Goal: Task Accomplishment & Management: Use online tool/utility

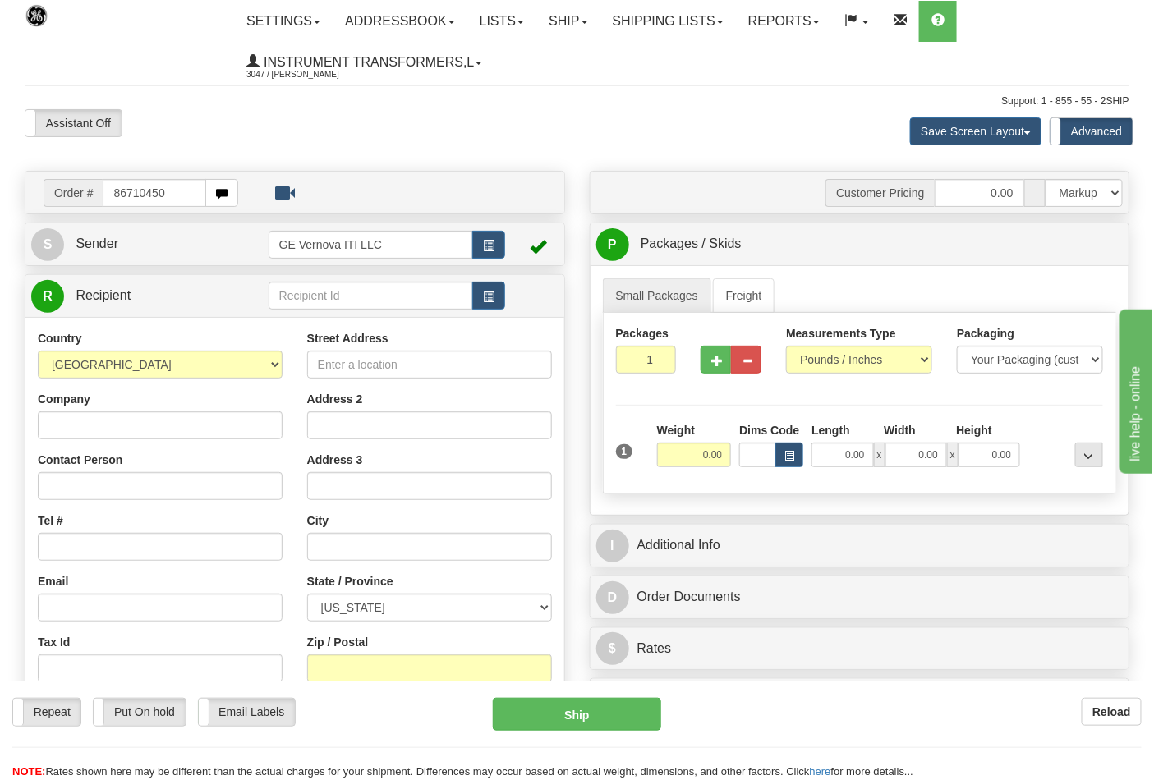
type input "86710450"
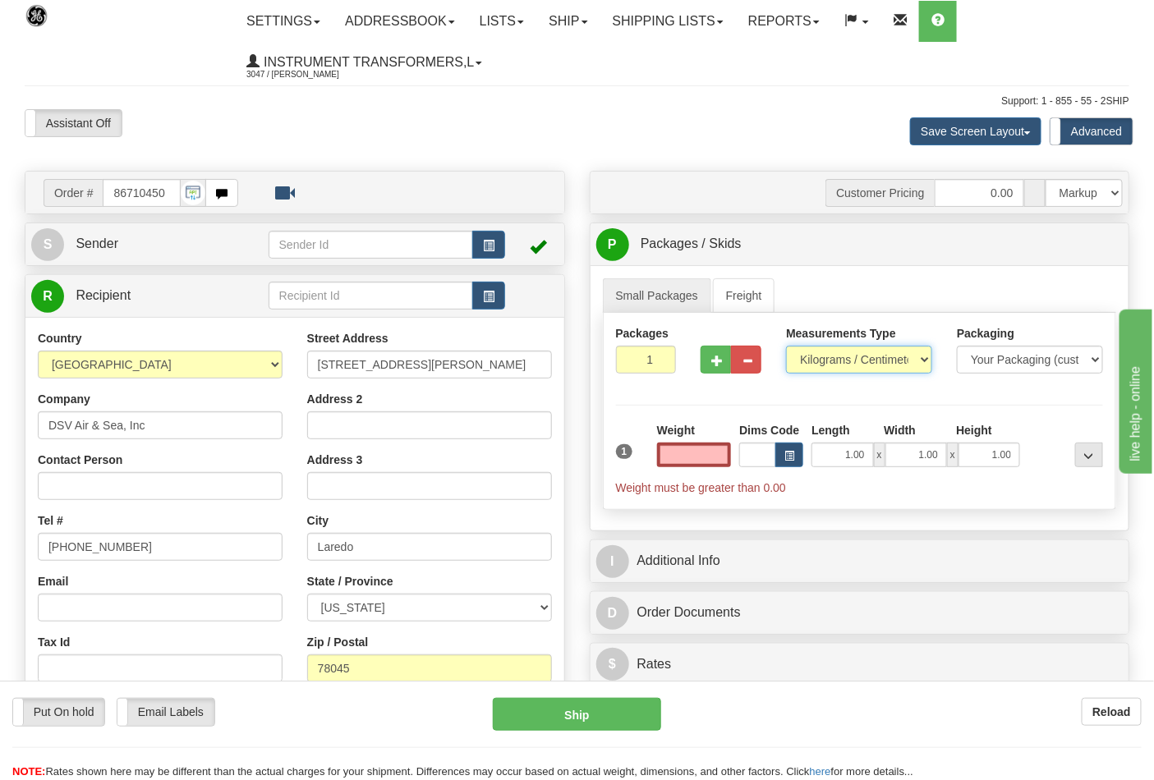
type input "0.00"
click at [925, 357] on select "Pounds / Inches Kilograms / Centimeters" at bounding box center [859, 360] width 146 height 28
select select "0"
click at [786, 347] on select "Pounds / Inches Kilograms / Centimeters" at bounding box center [859, 360] width 146 height 28
click at [693, 460] on input "0.00" at bounding box center [694, 455] width 75 height 25
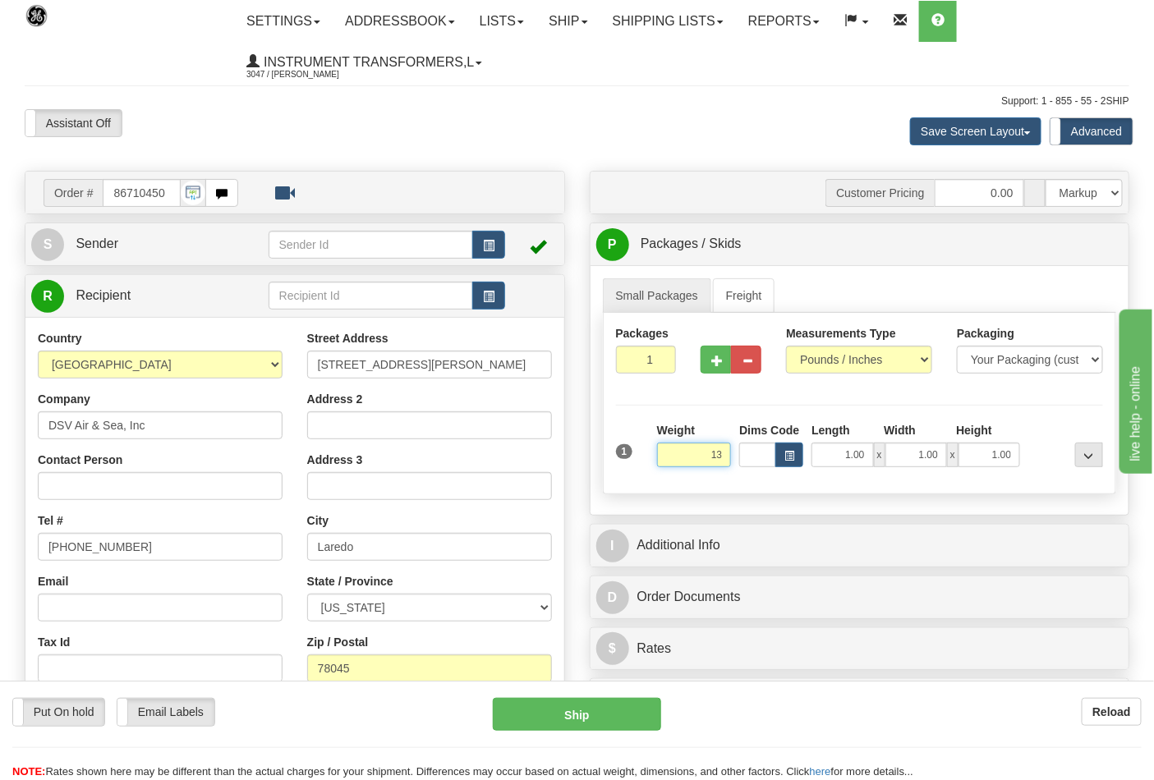
click button "Delete" at bounding box center [0, 0] width 0 height 0
type input "13.00"
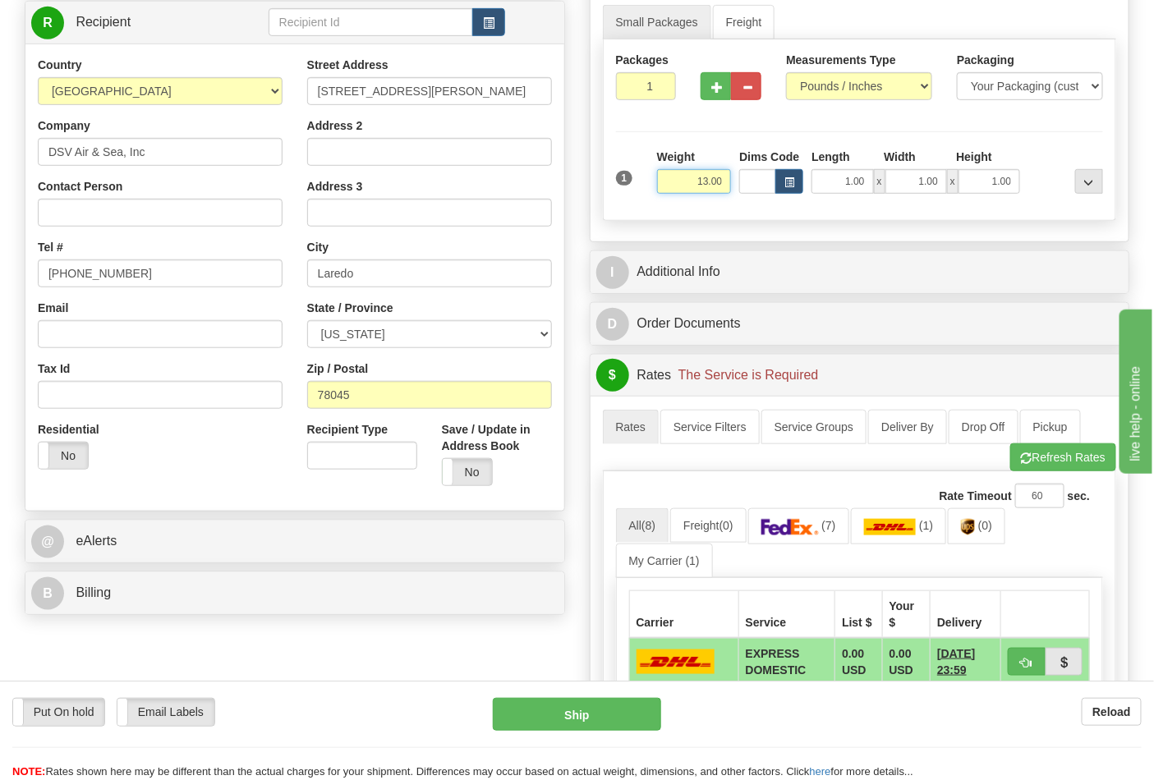
scroll to position [365, 0]
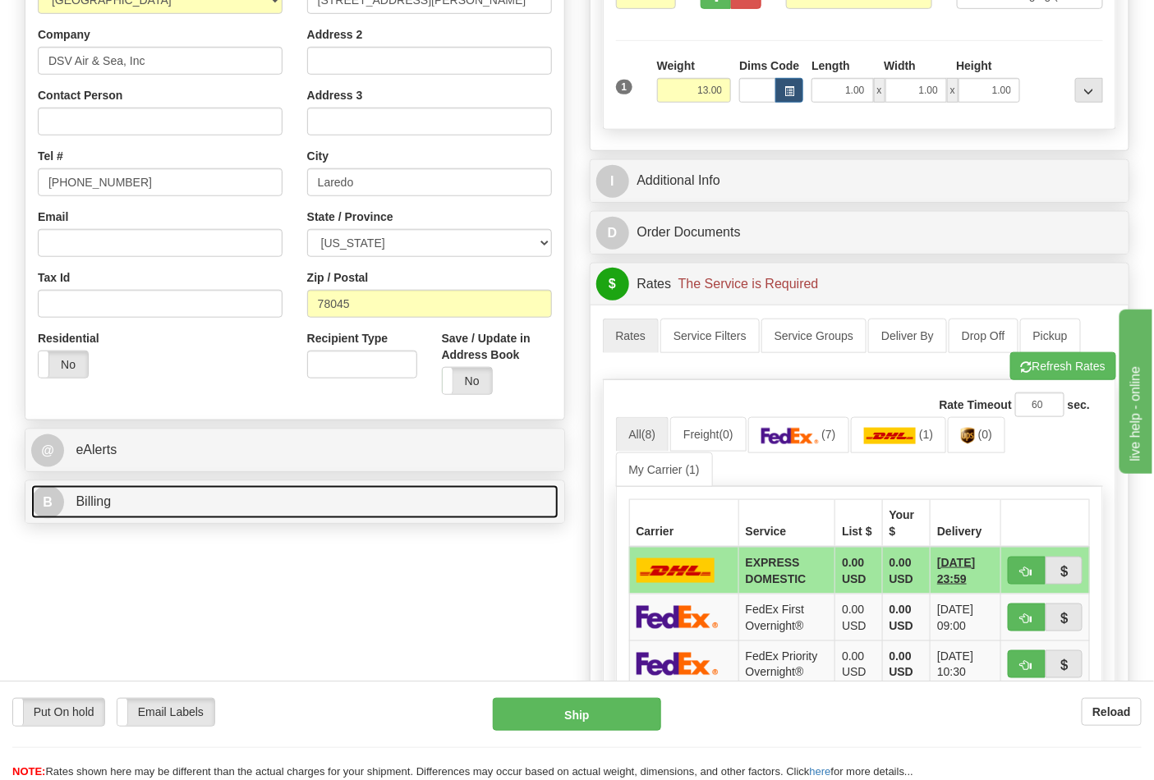
click at [337, 505] on link "B Billing" at bounding box center [294, 502] width 527 height 34
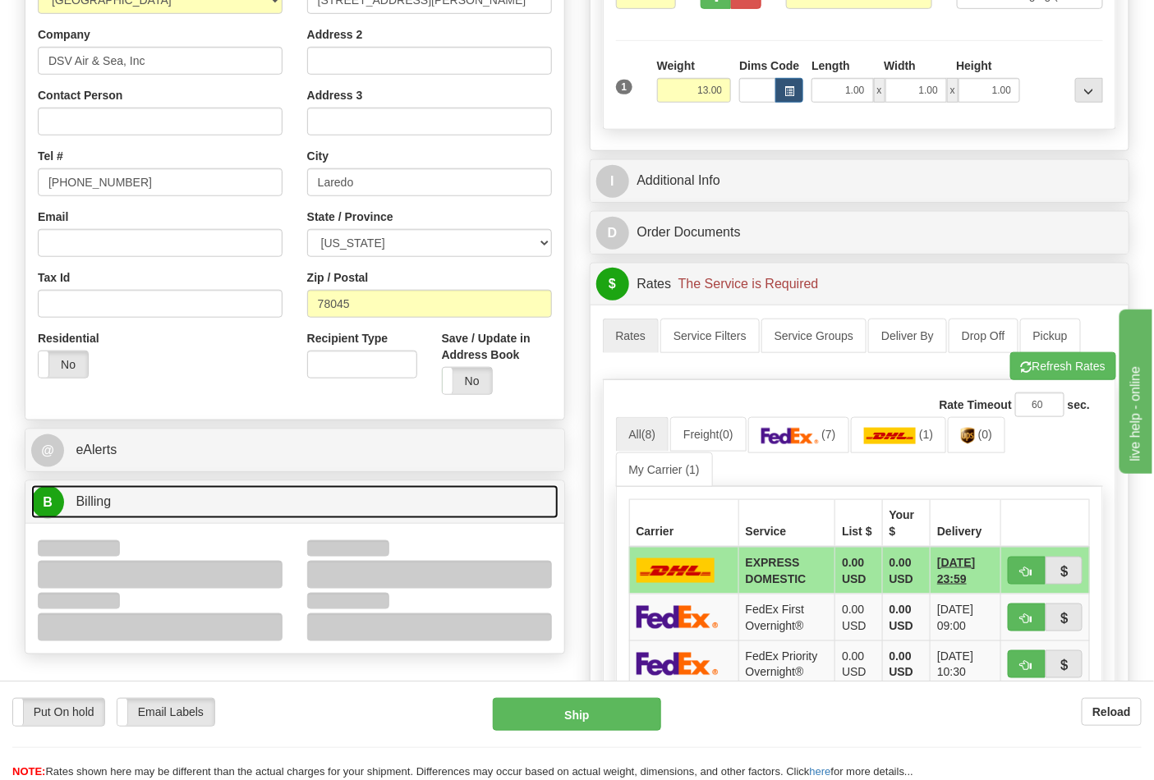
scroll to position [547, 0]
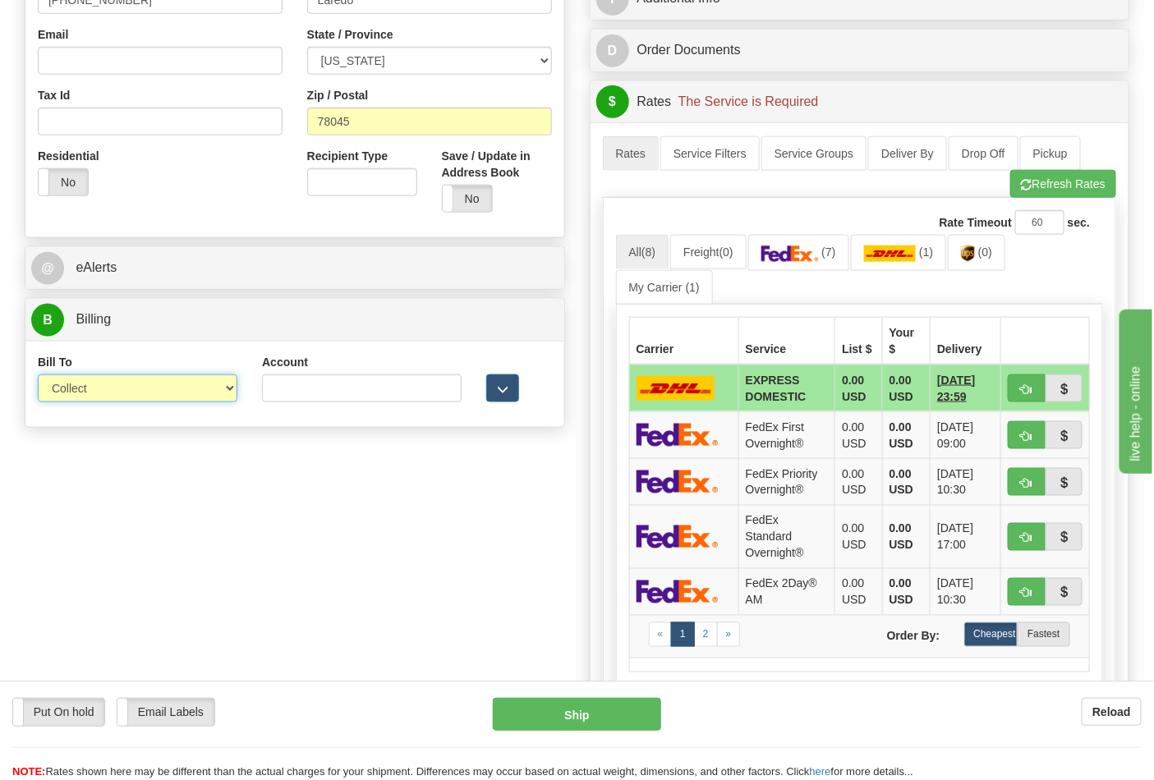
click at [185, 389] on select "Sender Recipient Third Party Collect" at bounding box center [138, 388] width 200 height 28
select select "2"
click at [38, 376] on select "Sender Recipient Third Party Collect" at bounding box center [138, 388] width 200 height 28
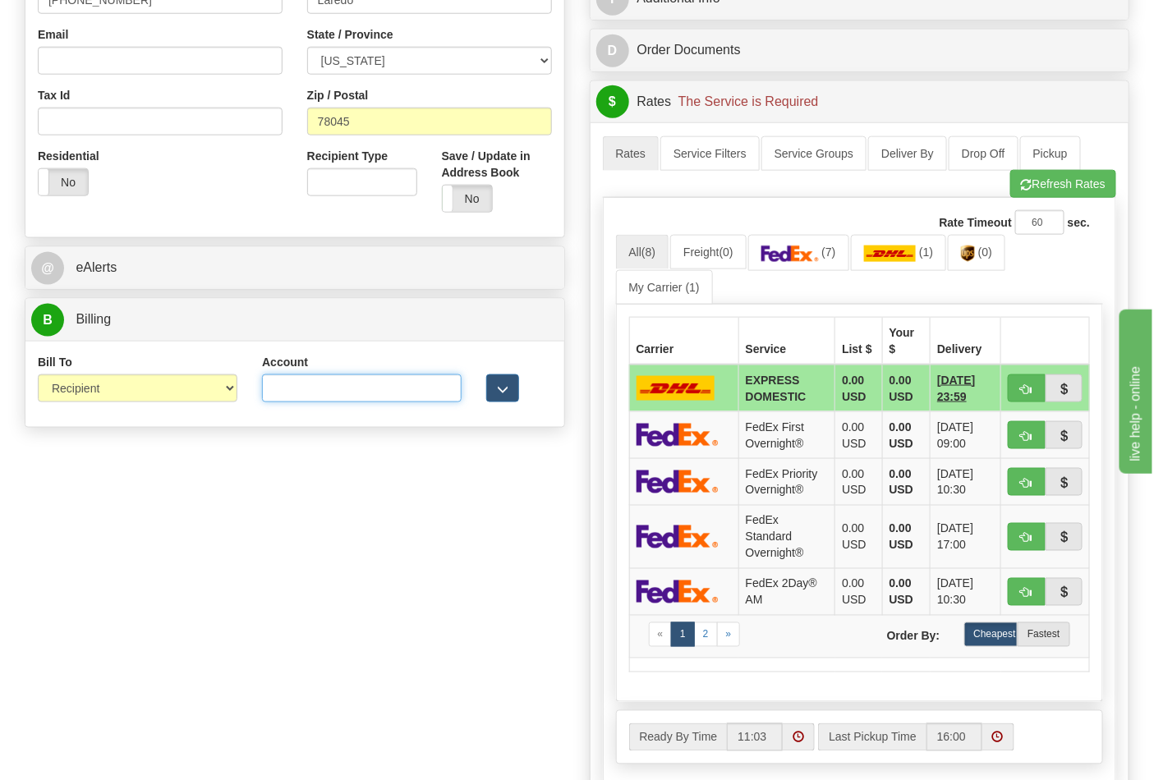
click at [437, 395] on input "Account" at bounding box center [362, 388] width 200 height 28
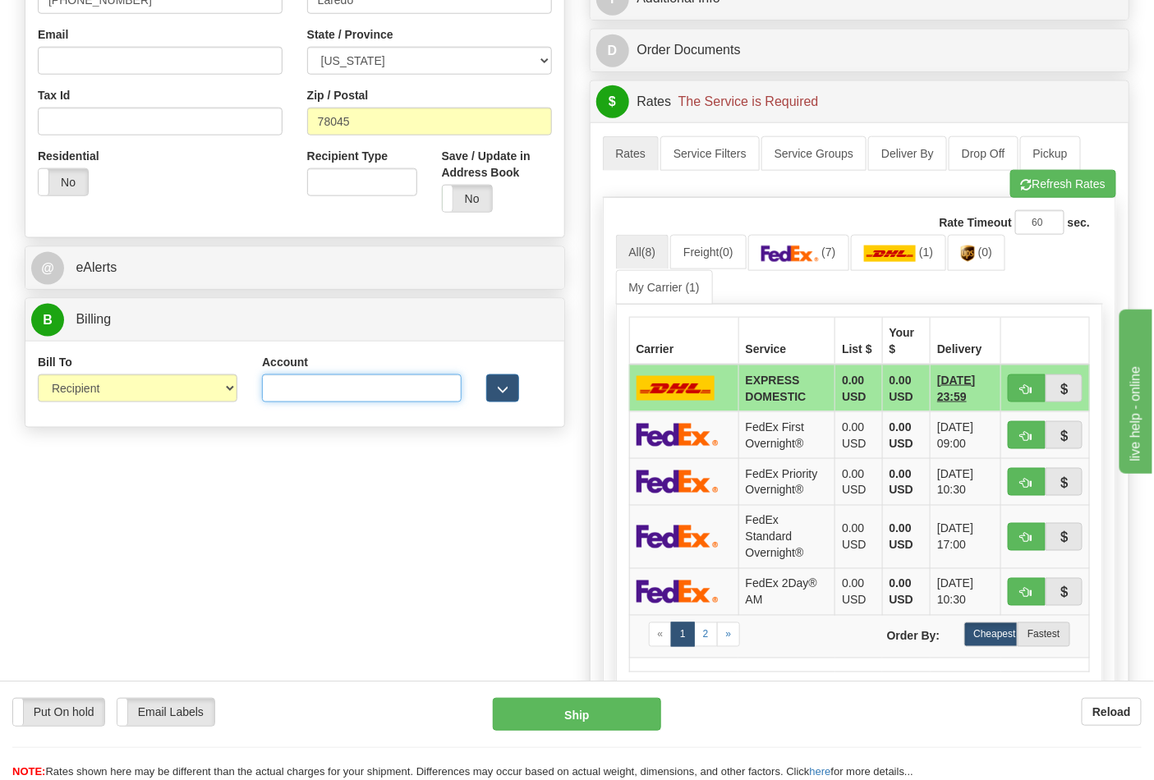
paste input "587102"
type input "587102"
click at [975, 260] on img at bounding box center [968, 254] width 14 height 16
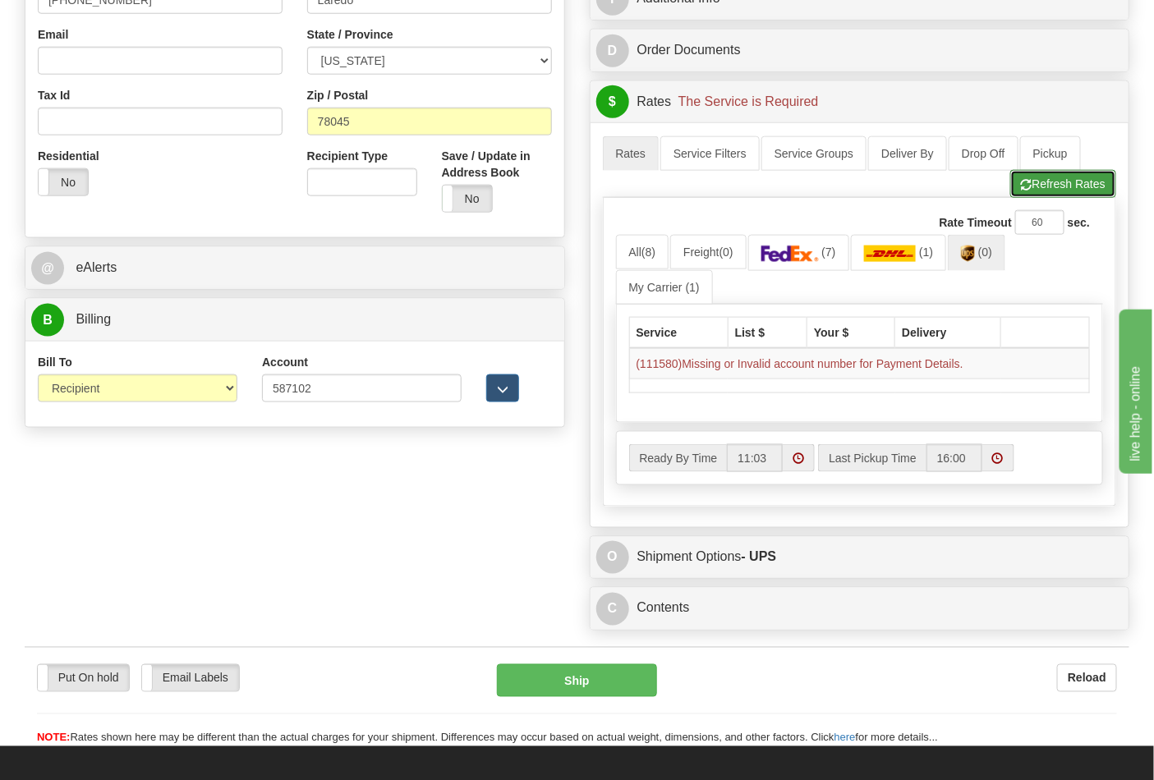
click at [1038, 189] on button "Refresh Rates" at bounding box center [1063, 184] width 106 height 28
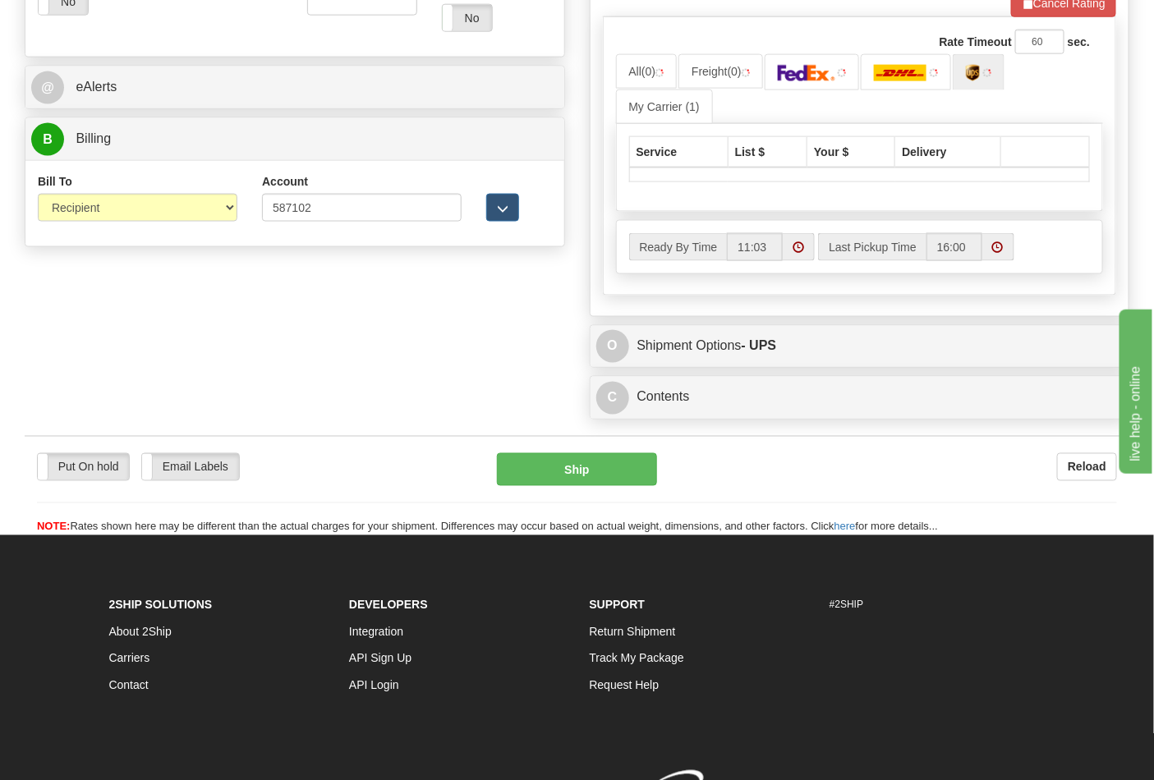
scroll to position [729, 0]
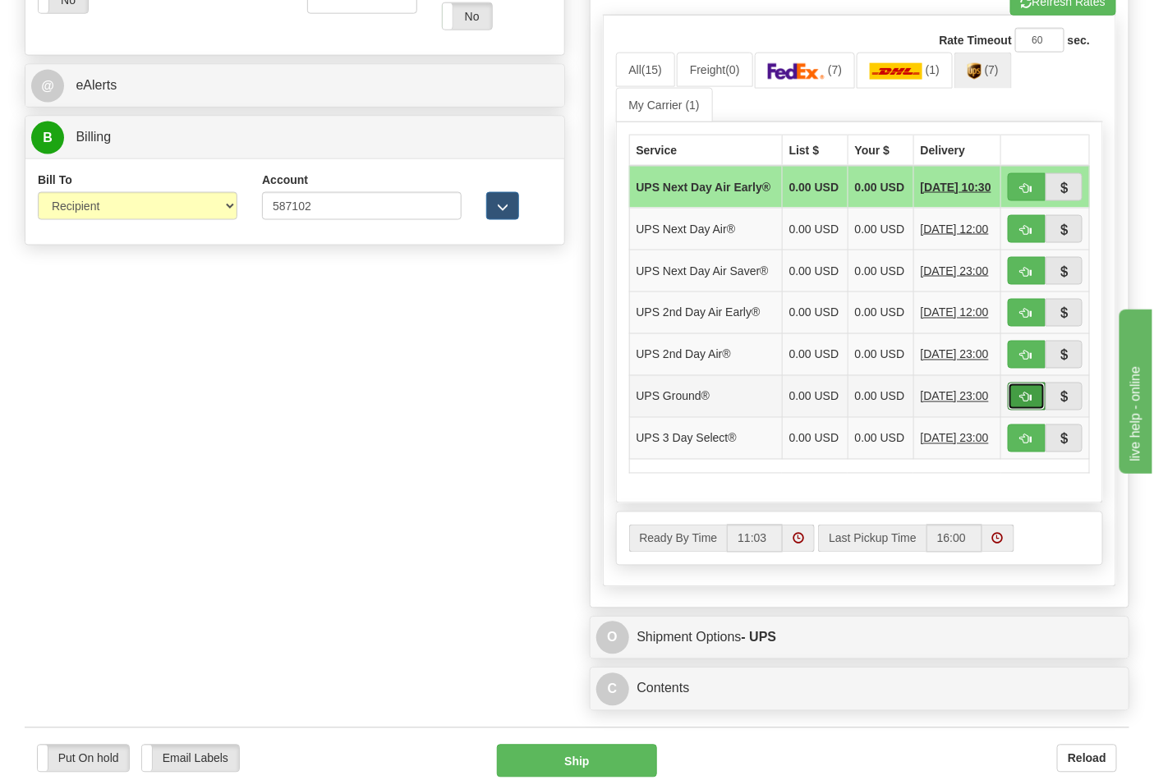
click at [1023, 403] on span "button" at bounding box center [1026, 397] width 11 height 11
type input "03"
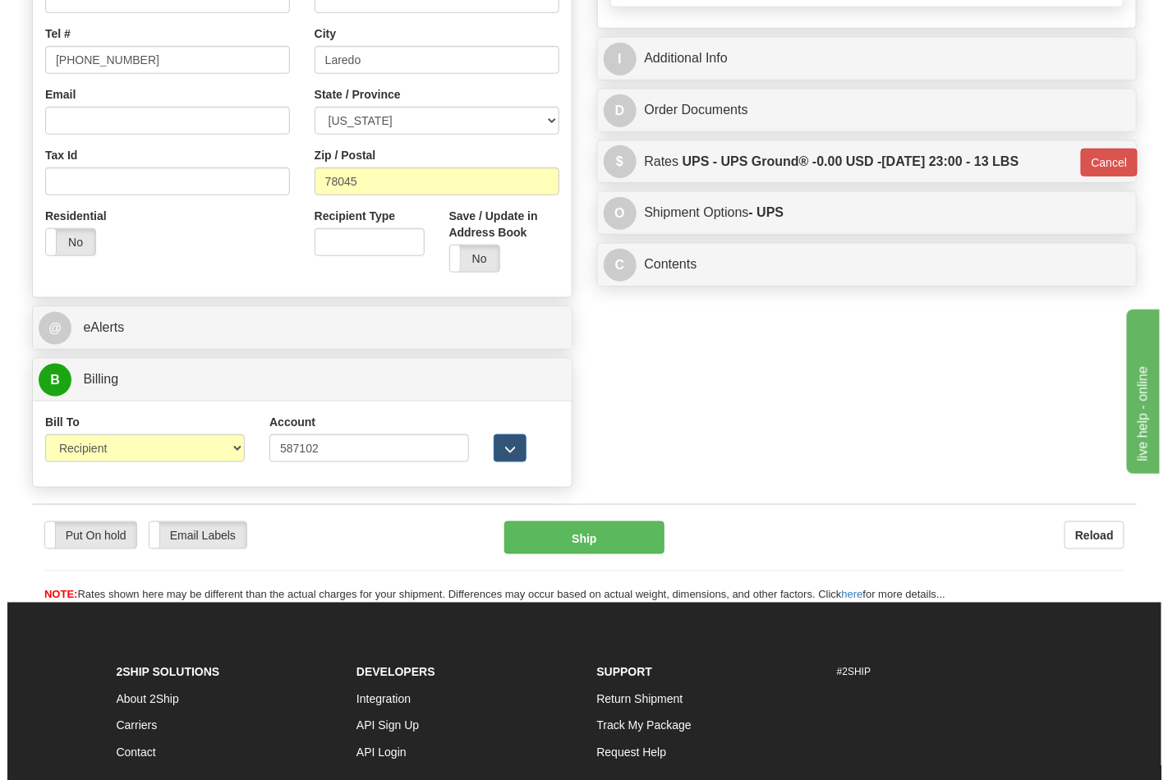
scroll to position [471, 0]
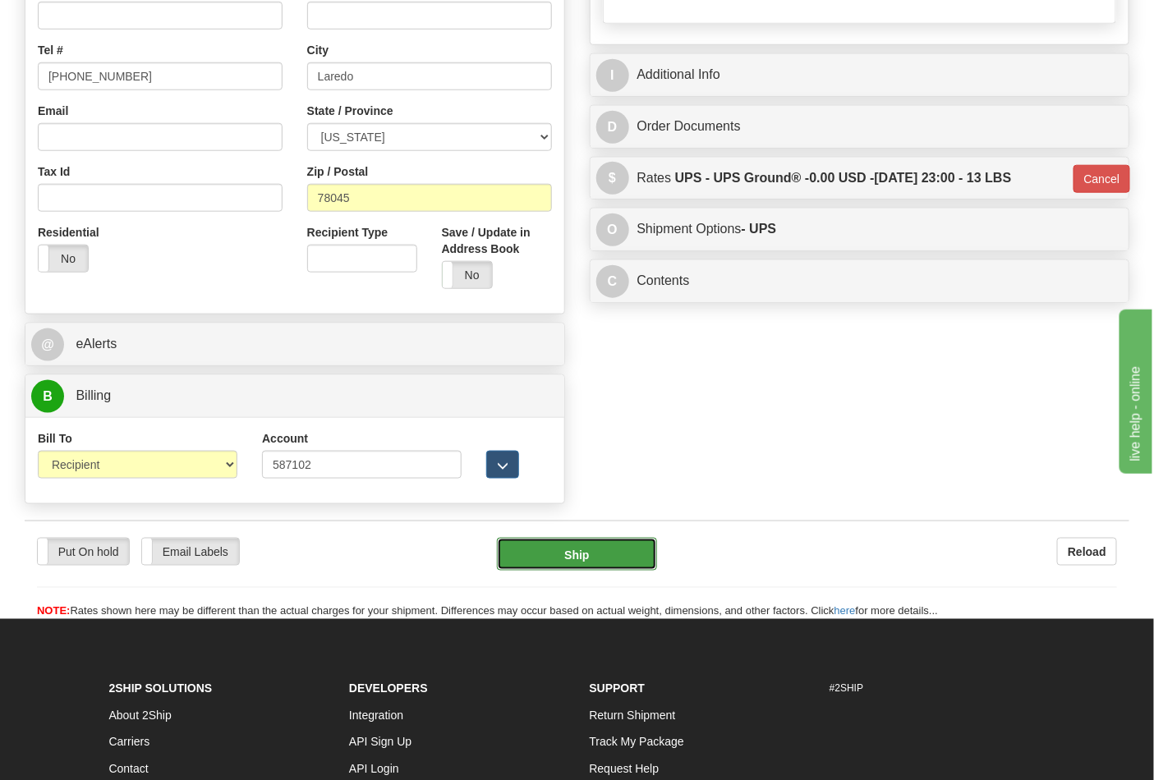
click at [646, 558] on button "Ship" at bounding box center [576, 554] width 159 height 33
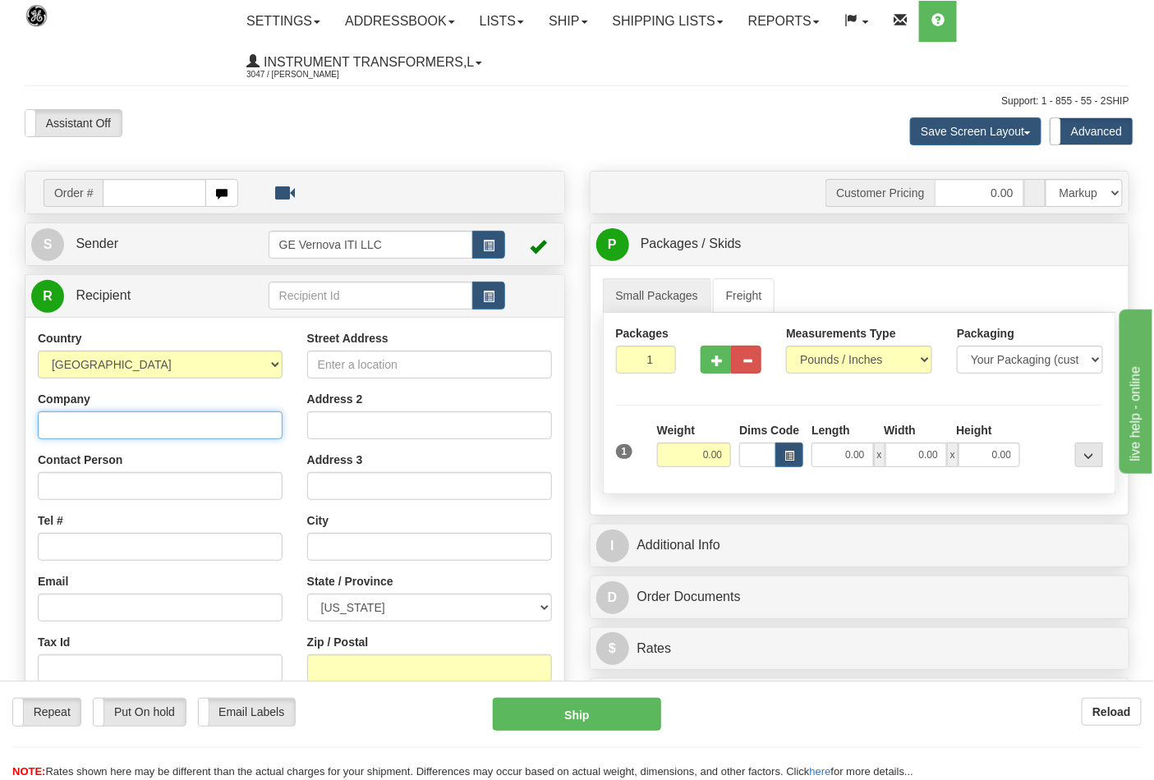
click at [67, 441] on div "Country [GEOGRAPHIC_DATA] [GEOGRAPHIC_DATA] [GEOGRAPHIC_DATA] [GEOGRAPHIC_DATA]…" at bounding box center [159, 542] width 269 height 425
type input "NIDEC MOTOR CORPORATION C/O CASS IN"
click at [273, 427] on input "NIDEC MOTOR CORPORATION C/O CASS IN" at bounding box center [160, 425] width 245 height 28
click at [379, 360] on input "Street Address" at bounding box center [429, 365] width 245 height 28
click at [125, 489] on input "Contact Person" at bounding box center [160, 486] width 245 height 28
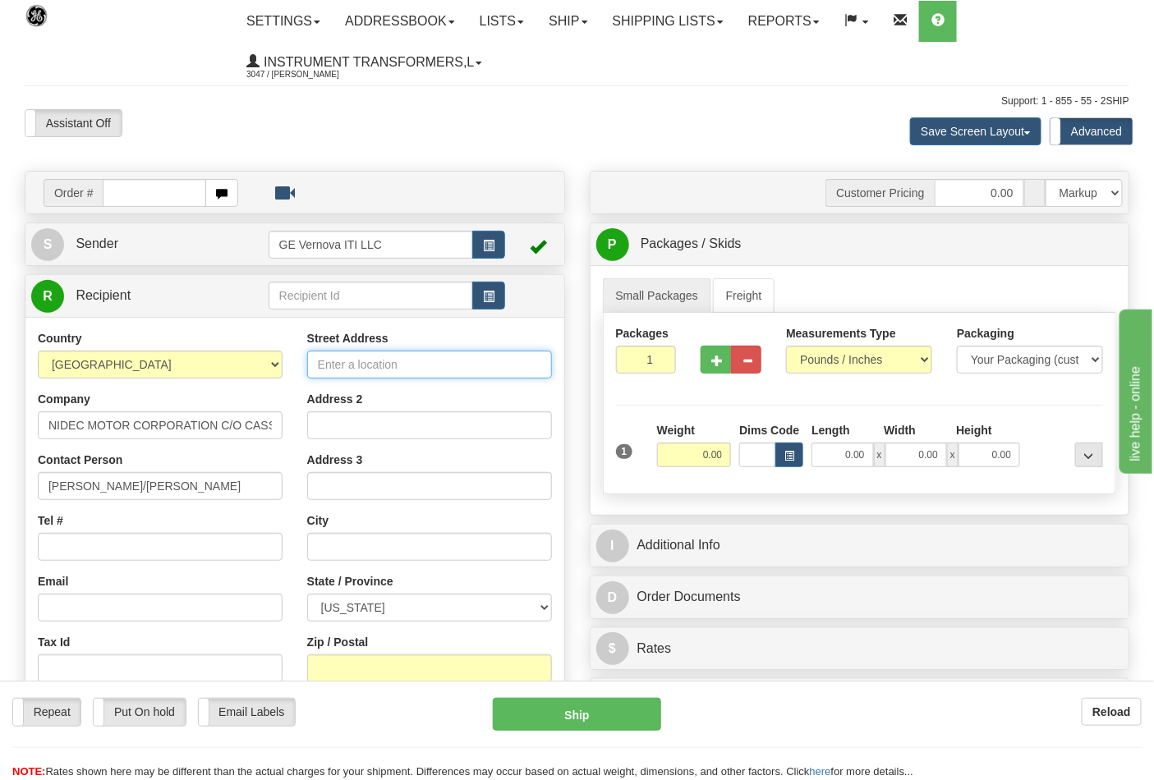
click at [390, 358] on input "Street Address" at bounding box center [429, 365] width 245 height 28
click at [126, 484] on input "AMY MELTON/KELLY SMITH" at bounding box center [160, 486] width 245 height 28
click at [121, 488] on input "AMY MELTON/ KELLY SMITH" at bounding box center [160, 486] width 245 height 28
type input "AMY MELTON / KELLY SMITH"
click at [386, 365] on input "Street Address" at bounding box center [429, 365] width 245 height 28
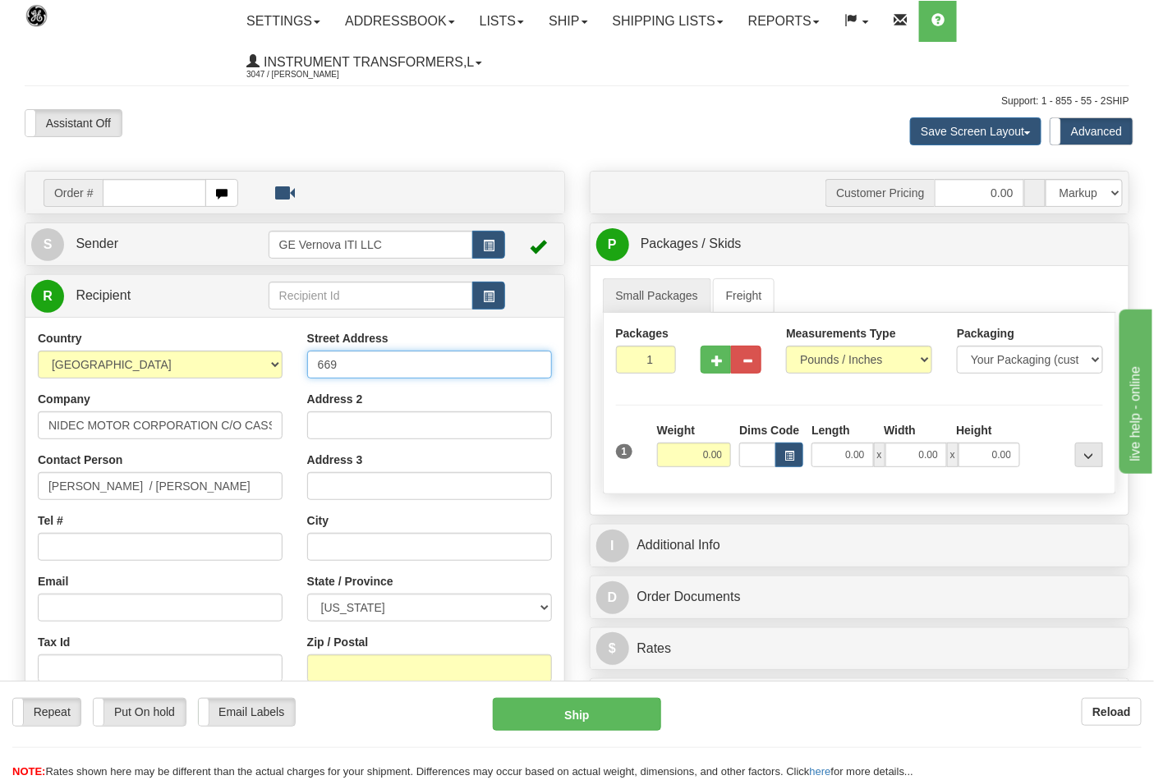
type input "669 Natchez Trace Dr"
click at [332, 553] on input "text" at bounding box center [429, 547] width 245 height 28
click at [889, 367] on select "Pounds / Inches Kilograms / Centimeters" at bounding box center [859, 360] width 146 height 28
click at [786, 347] on select "Pounds / Inches Kilograms / Centimeters" at bounding box center [859, 360] width 146 height 28
click at [700, 449] on input "0.00" at bounding box center [694, 455] width 75 height 25
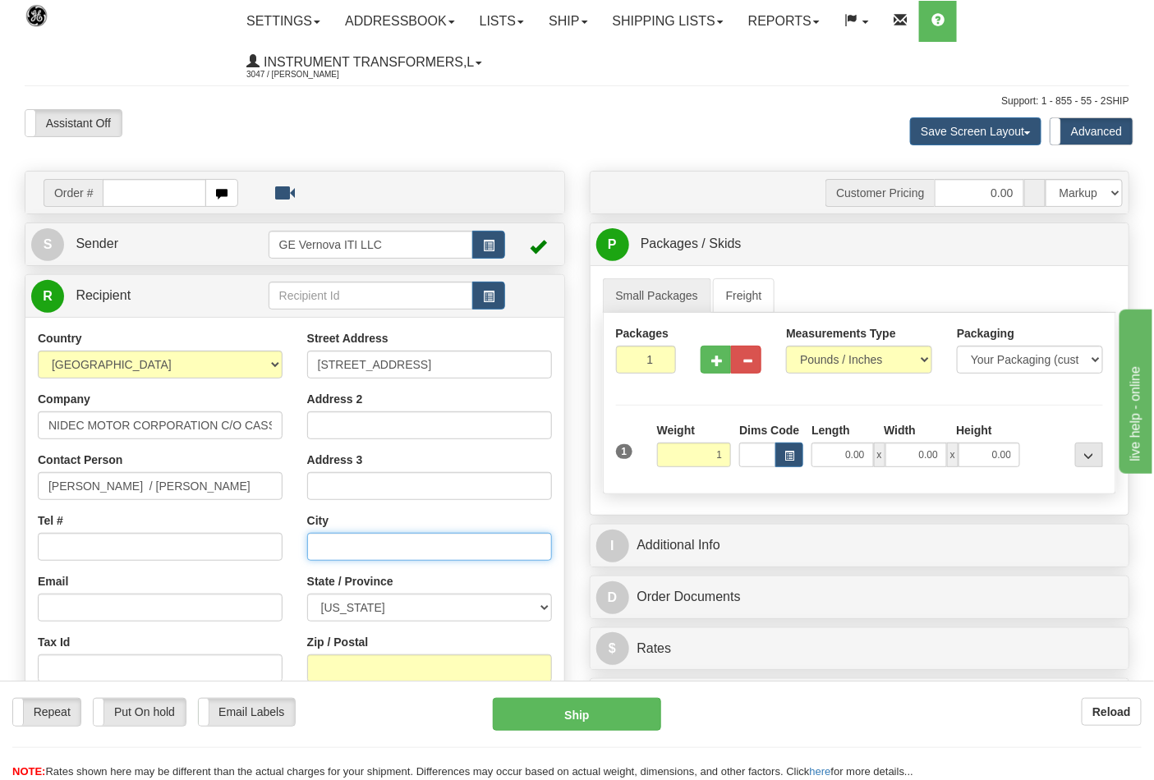
type input "1.00"
click at [339, 540] on input "text" at bounding box center [429, 547] width 245 height 28
type input "LEXINGTON"
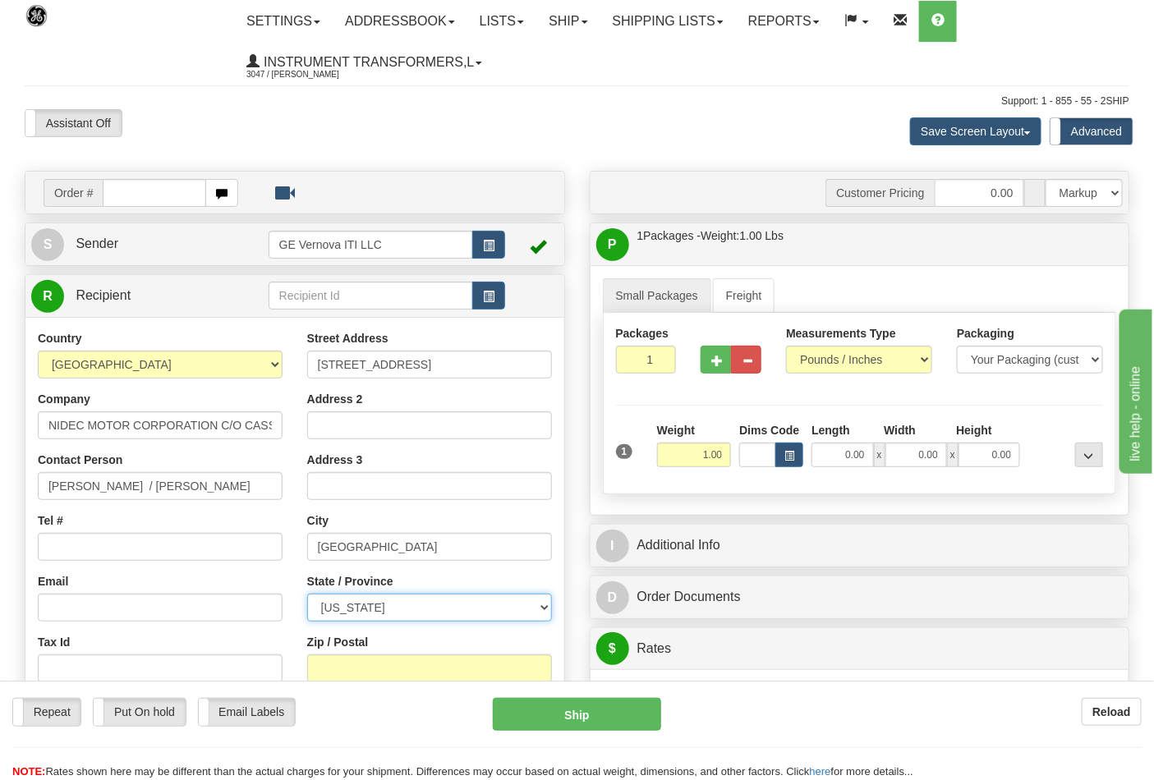
click at [491, 604] on select "ALABAMA ALASKA ARIZONA ARKANSAS Armed Forces America Armed Forces Europe Armed …" at bounding box center [429, 608] width 245 height 28
select select "TN"
click at [307, 594] on select "ALABAMA ALASKA ARIZONA ARKANSAS Armed Forces America Armed Forces Europe Armed …" at bounding box center [429, 608] width 245 height 28
click at [397, 666] on input "Zip / Postal" at bounding box center [429, 668] width 245 height 28
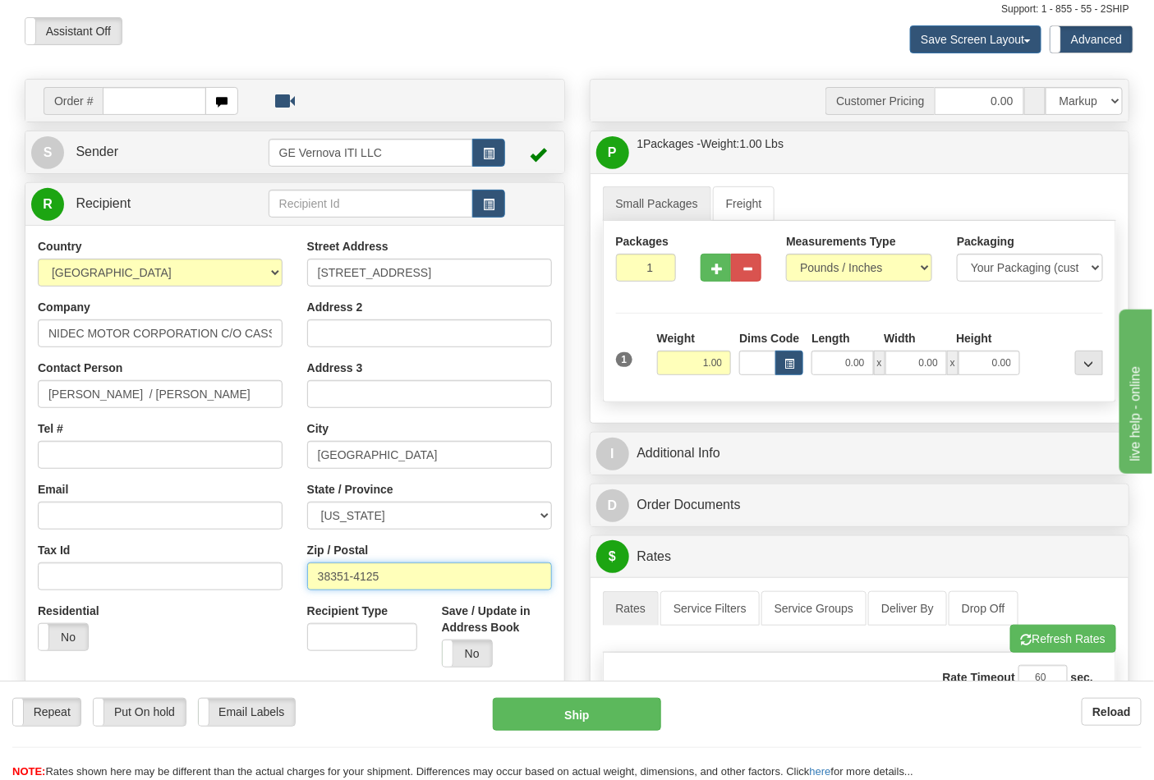
scroll to position [91, 0]
type input "38351-4125"
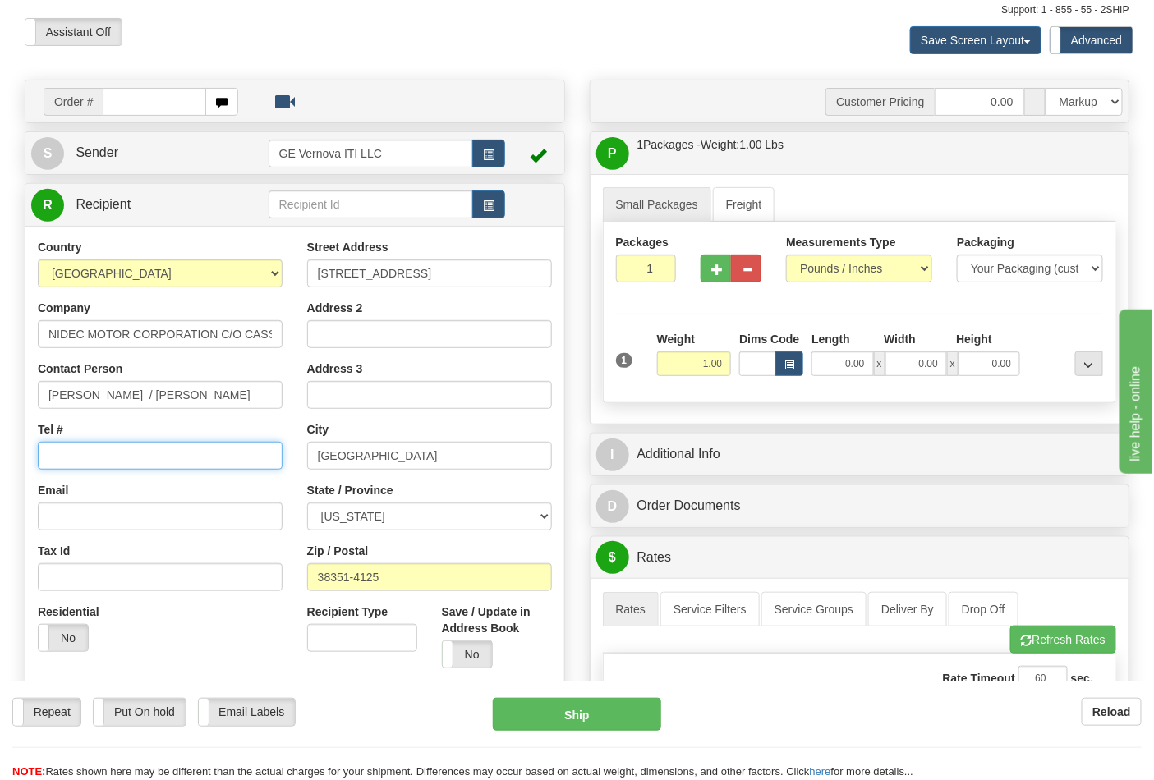
click at [47, 461] on input "Tel #" at bounding box center [160, 456] width 245 height 28
click at [461, 273] on input "669 Natchez Trace Dr" at bounding box center [429, 273] width 245 height 28
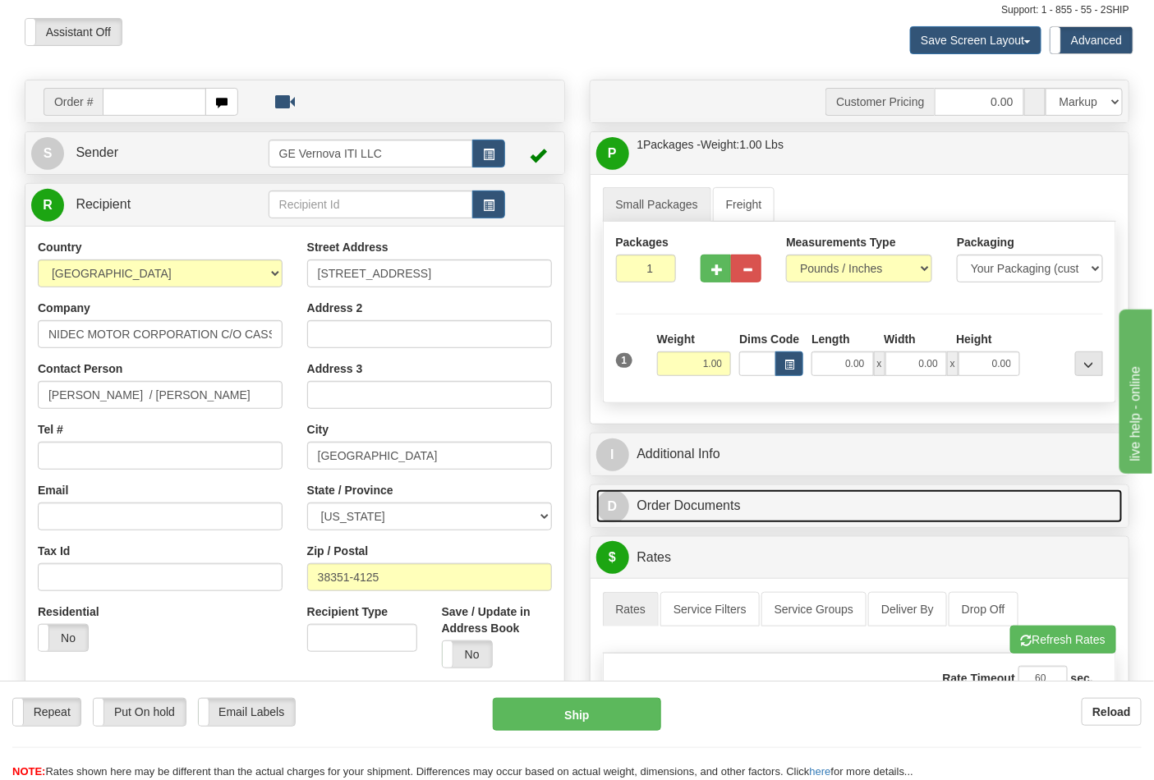
click at [847, 523] on link "D Order Documents" at bounding box center [859, 506] width 527 height 34
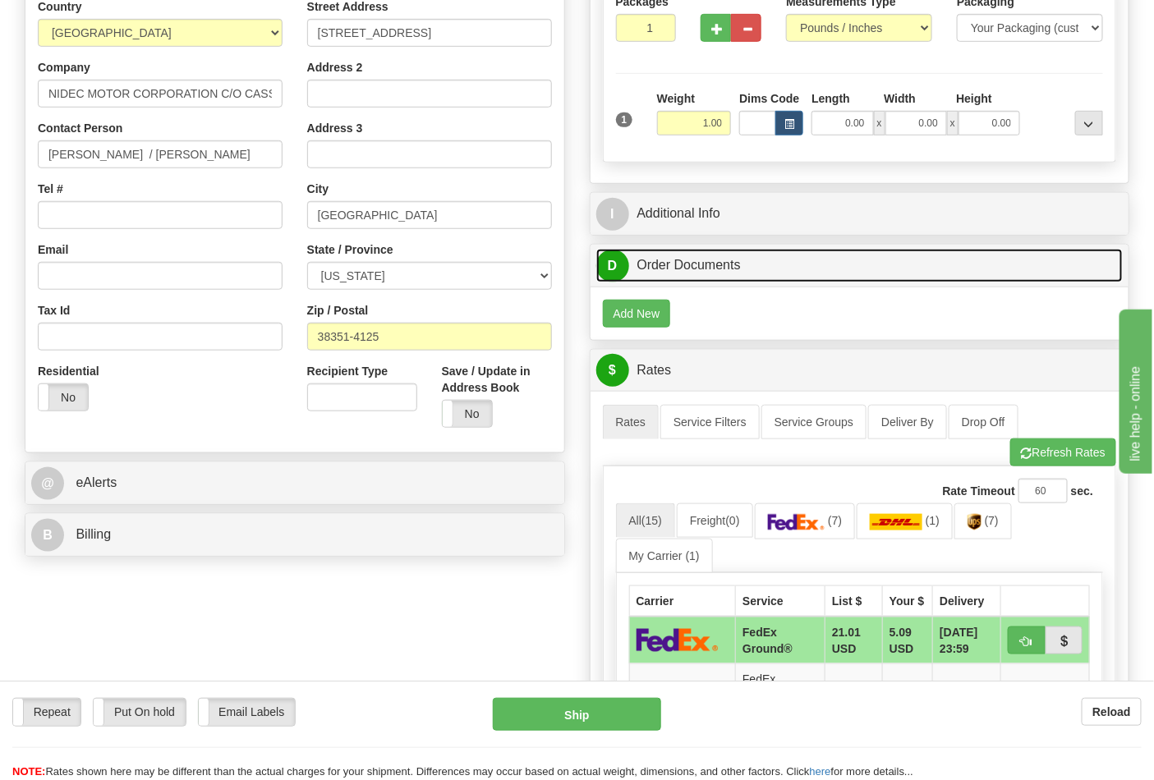
scroll to position [365, 0]
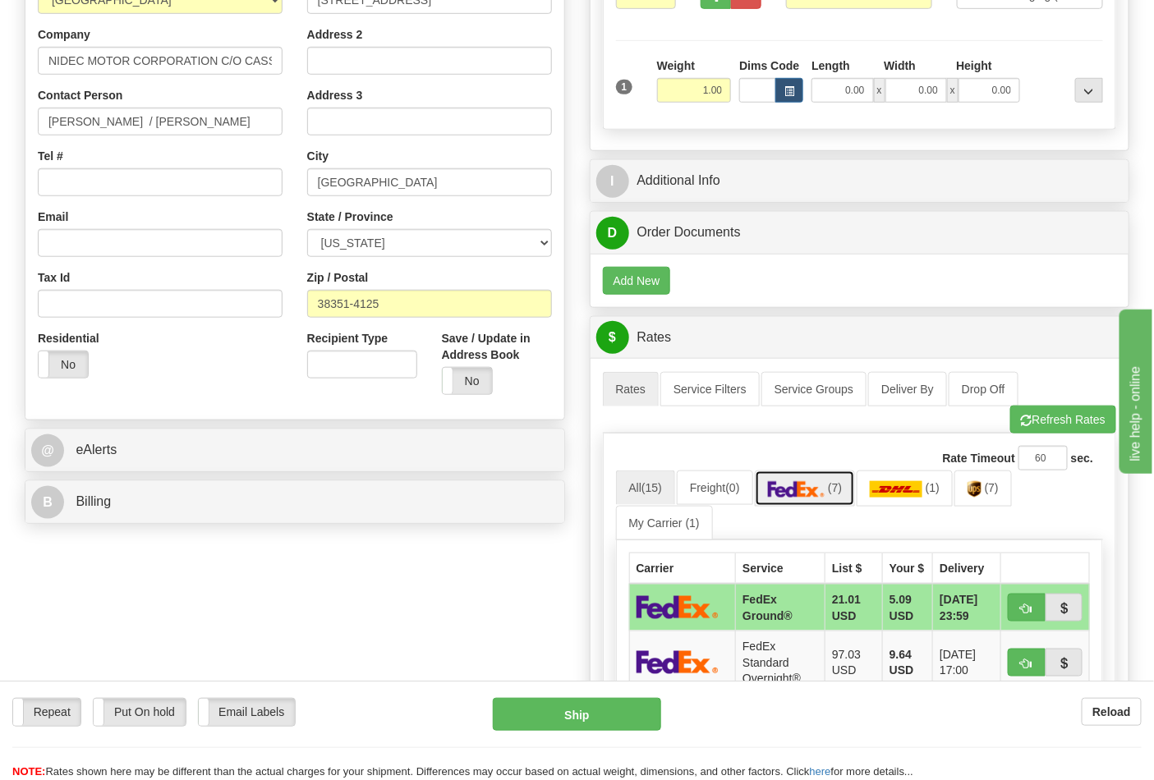
click at [789, 493] on img at bounding box center [796, 489] width 57 height 16
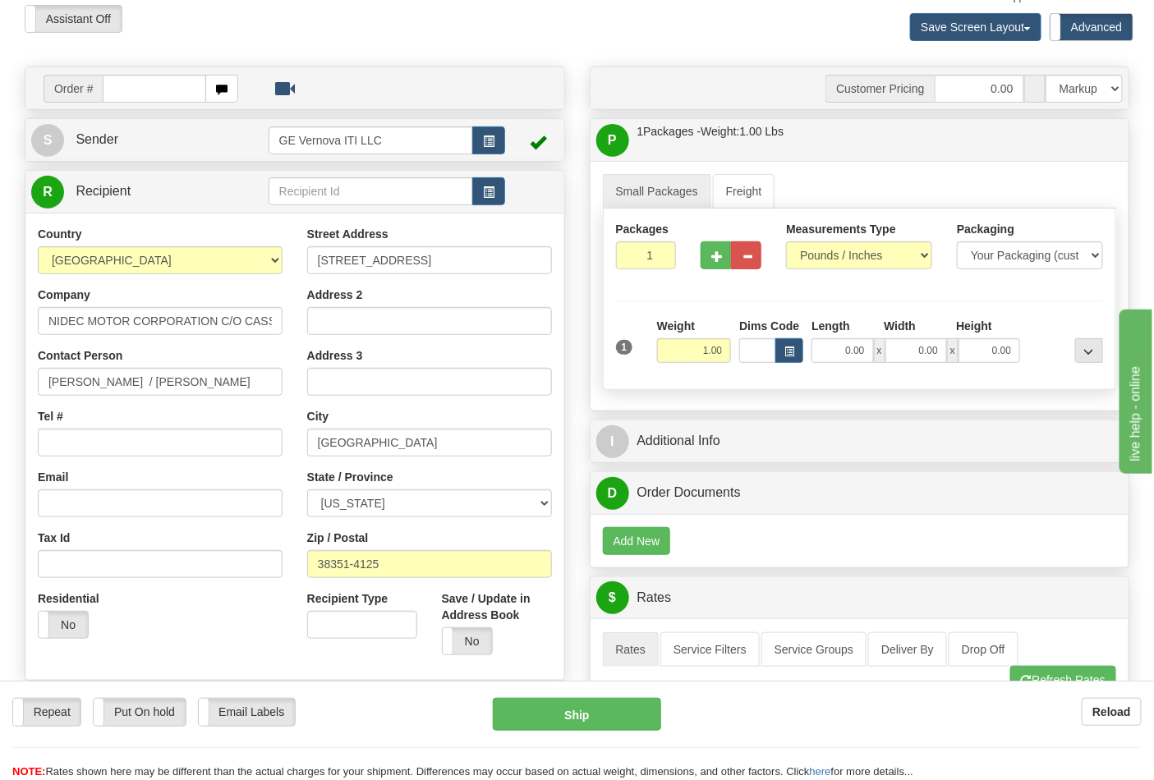
scroll to position [91, 0]
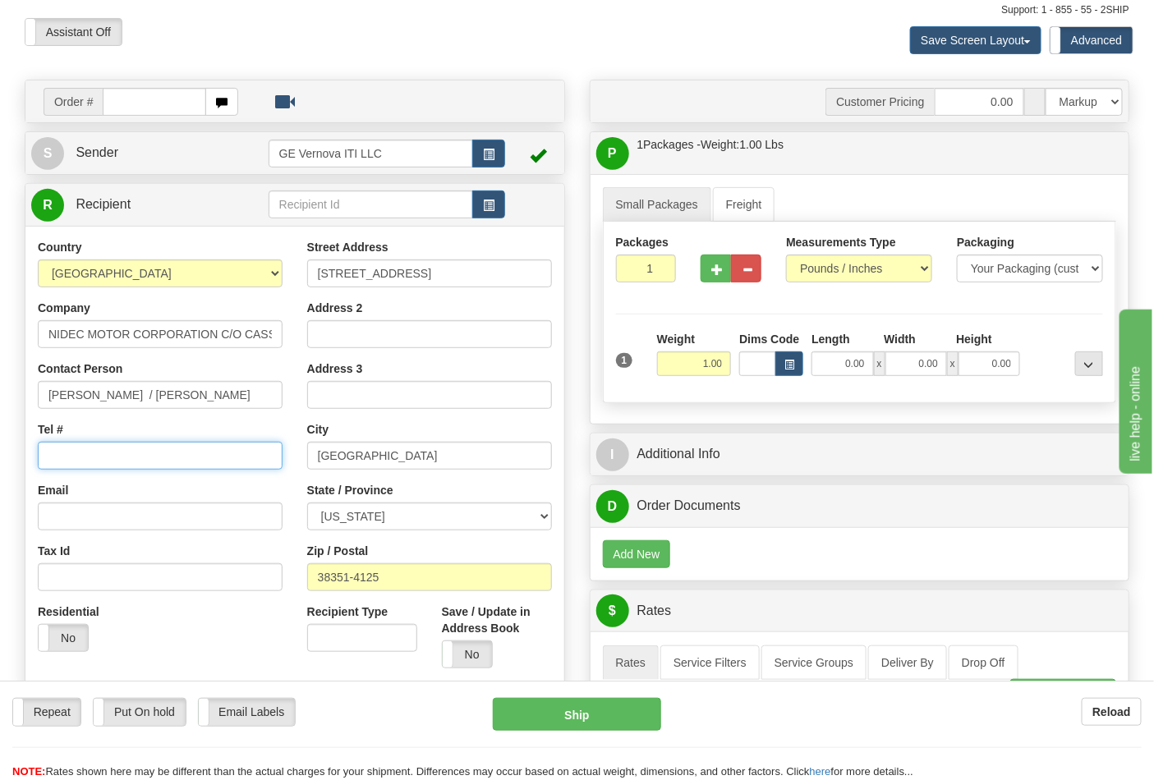
click at [126, 460] on input "Tel #" at bounding box center [160, 456] width 245 height 28
type input "7272284112"
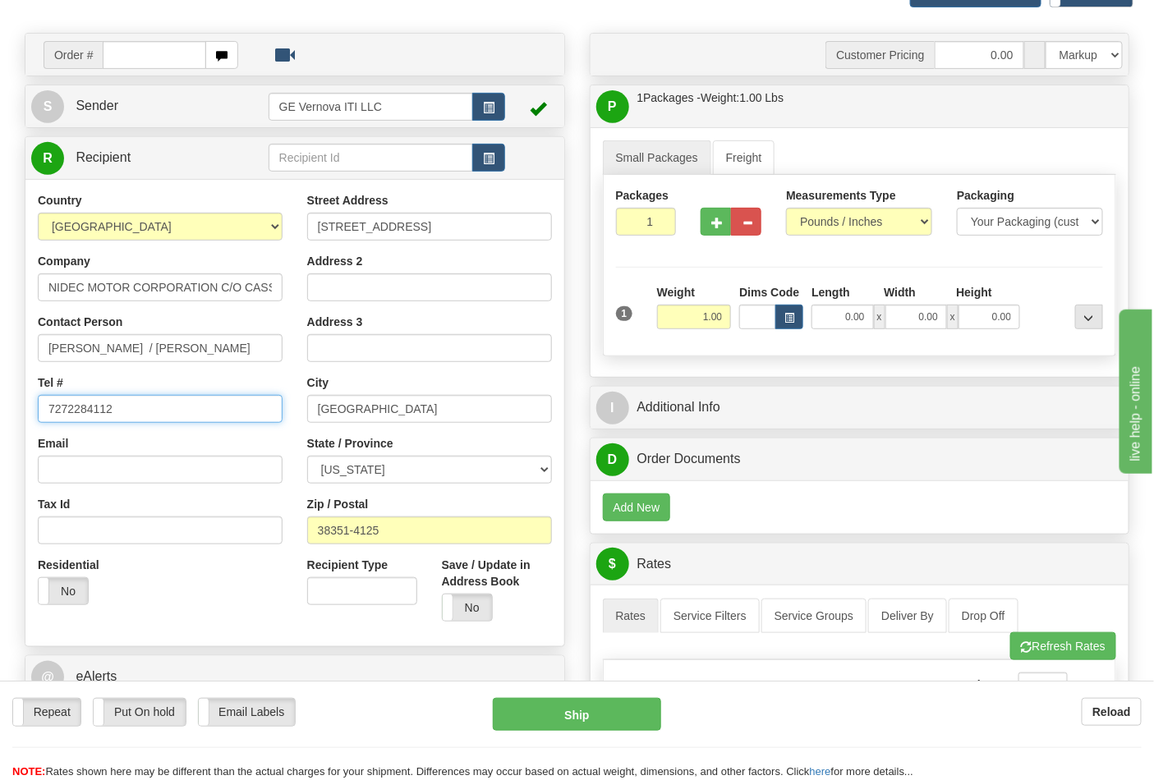
scroll to position [182, 0]
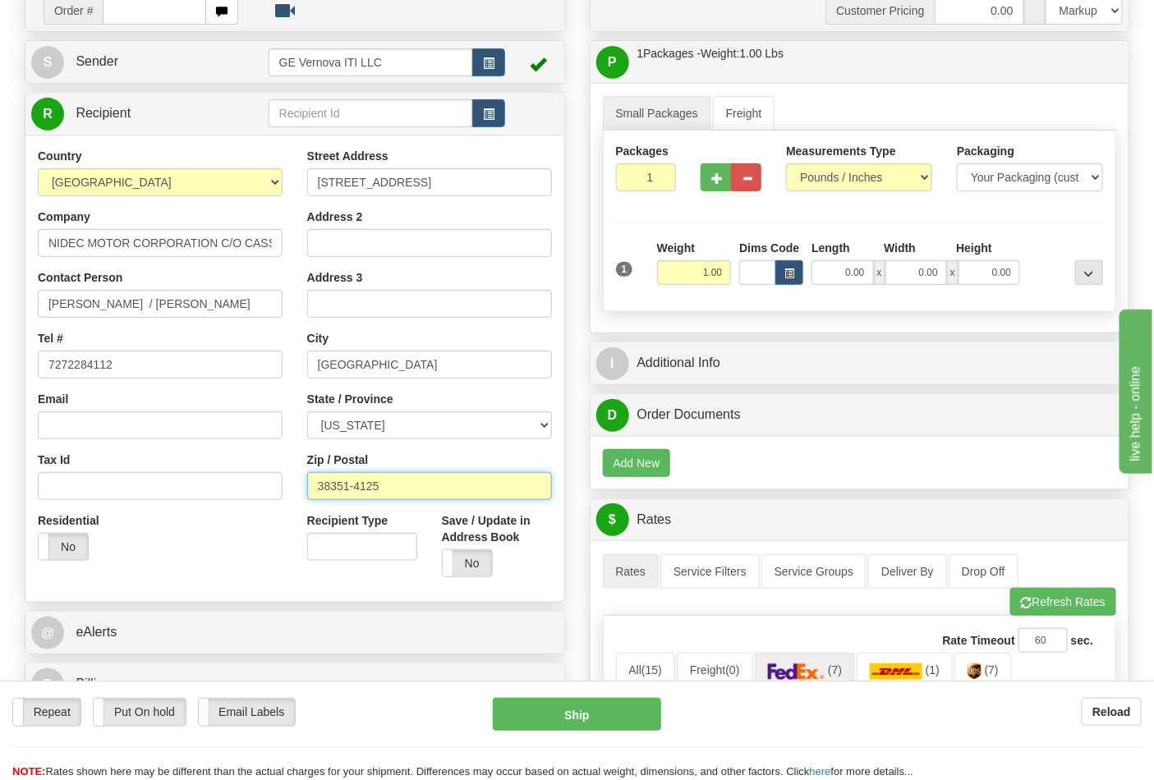
click at [380, 481] on input "38351-4125" at bounding box center [429, 486] width 245 height 28
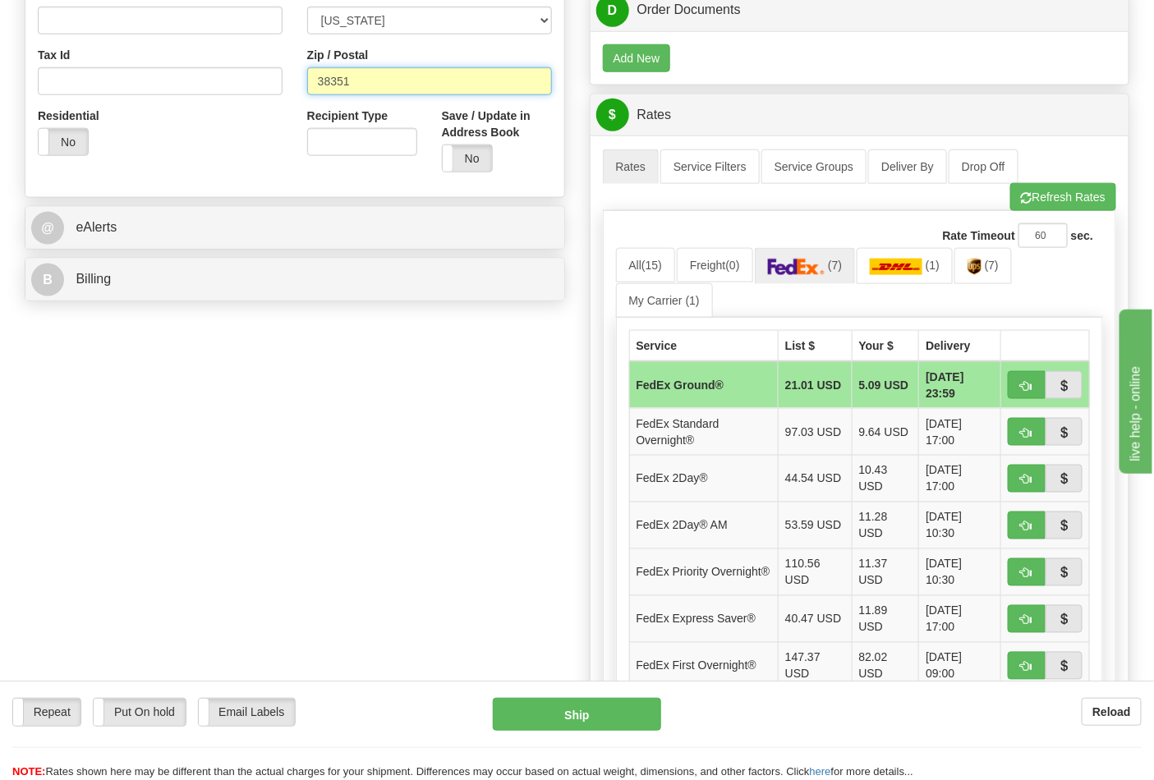
scroll to position [638, 0]
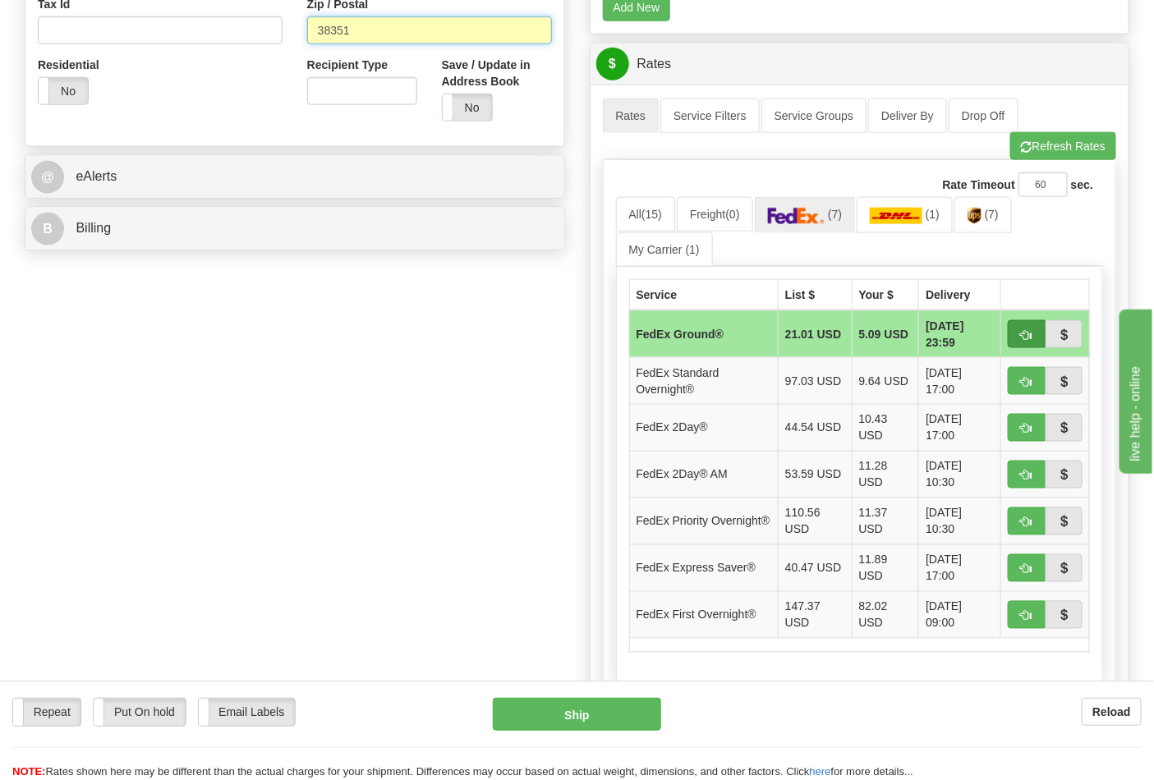
type input "38351"
click at [1021, 339] on span "button" at bounding box center [1026, 335] width 11 height 11
type input "92"
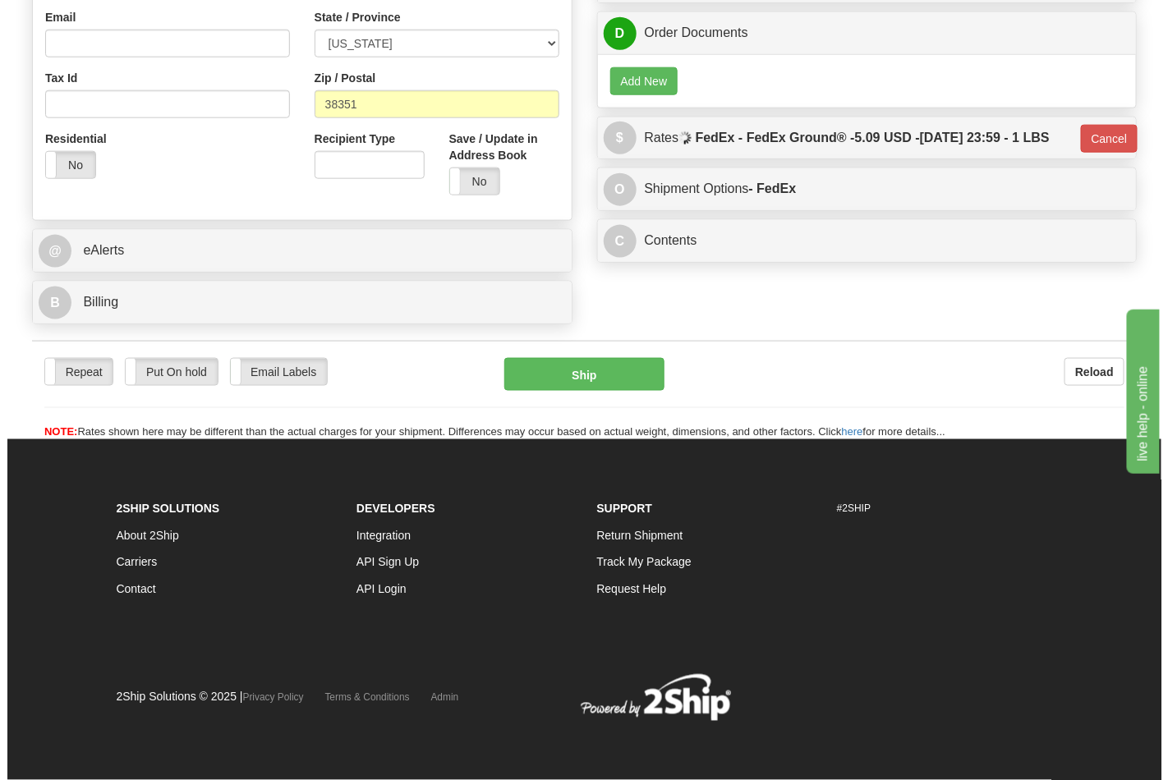
scroll to position [567, 0]
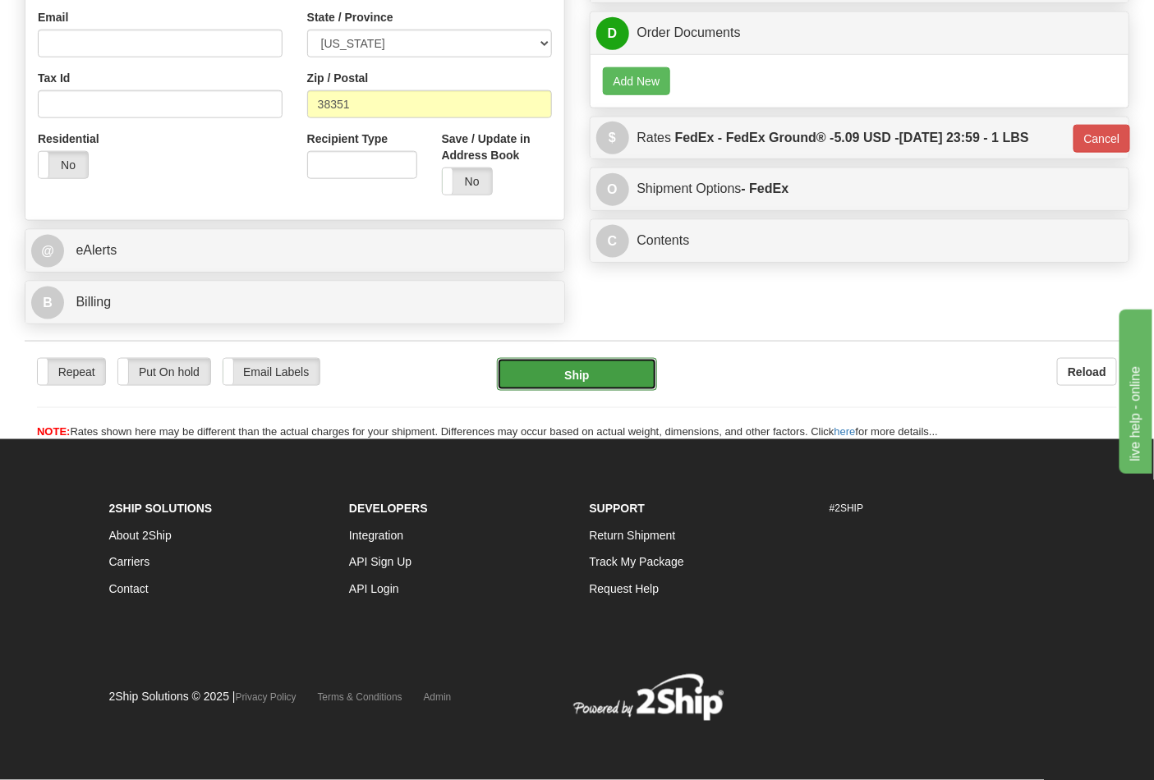
click at [635, 381] on button "Ship" at bounding box center [576, 374] width 159 height 33
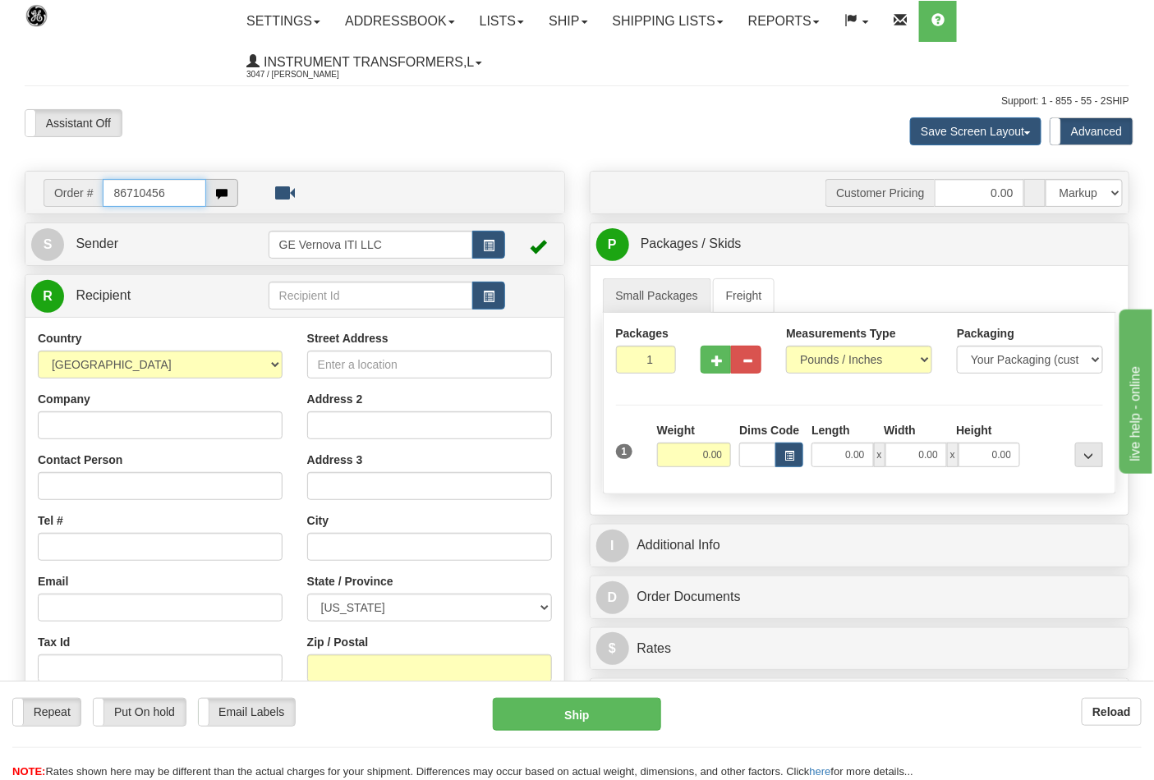
type input "86710456"
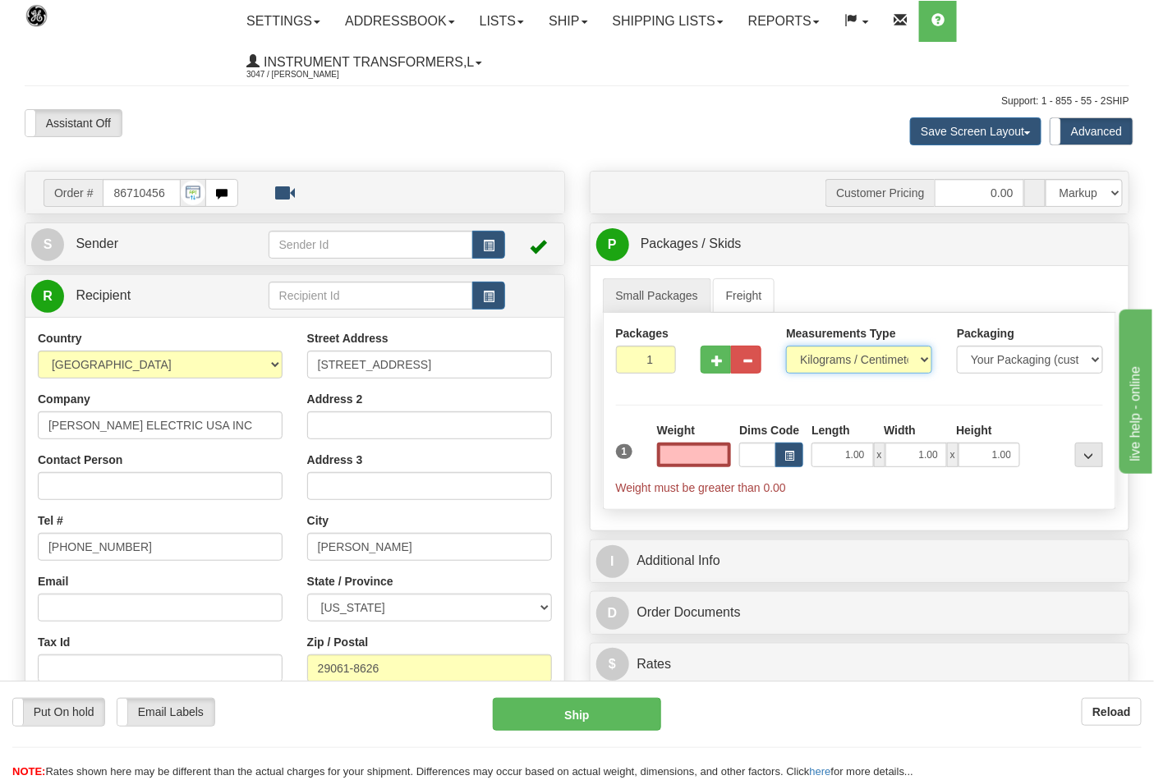
type input "0.00"
click at [882, 374] on select "Pounds / Inches Kilograms / Centimeters" at bounding box center [859, 360] width 146 height 28
select select "0"
click at [786, 347] on select "Pounds / Inches Kilograms / Centimeters" at bounding box center [859, 360] width 146 height 28
click at [687, 457] on input "0.00" at bounding box center [694, 455] width 75 height 25
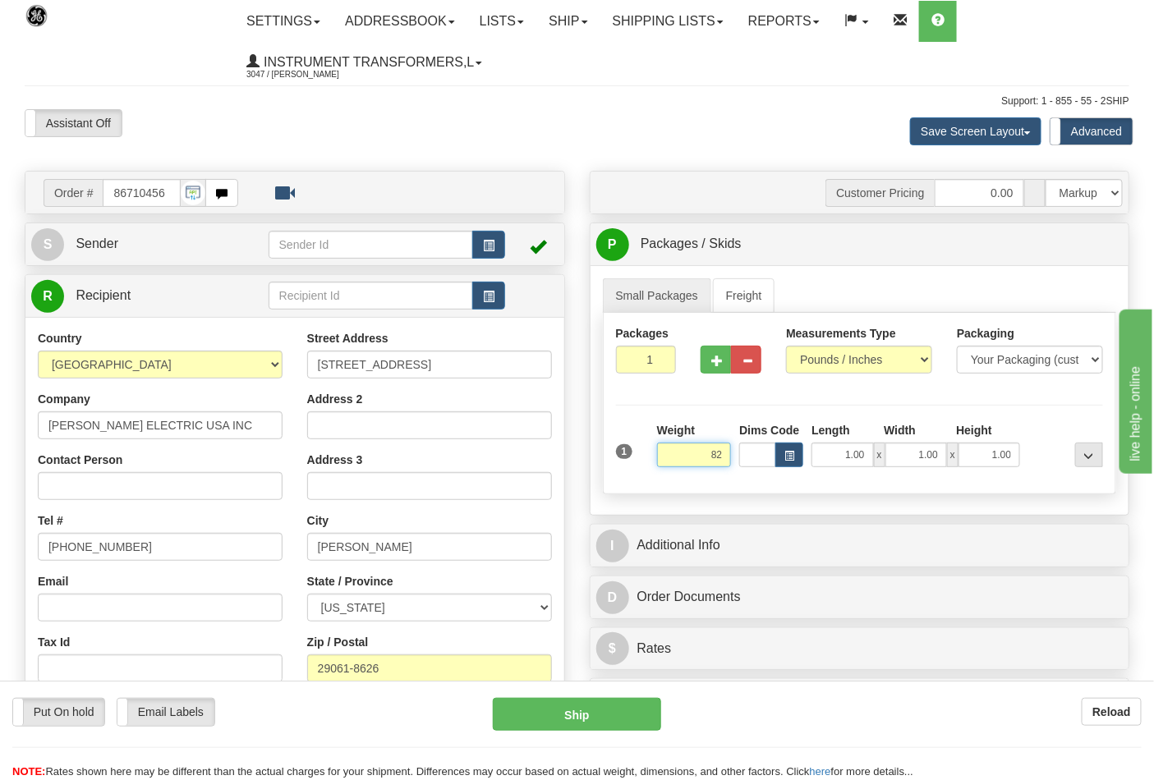
click button "Delete" at bounding box center [0, 0] width 0 height 0
type input "82.00"
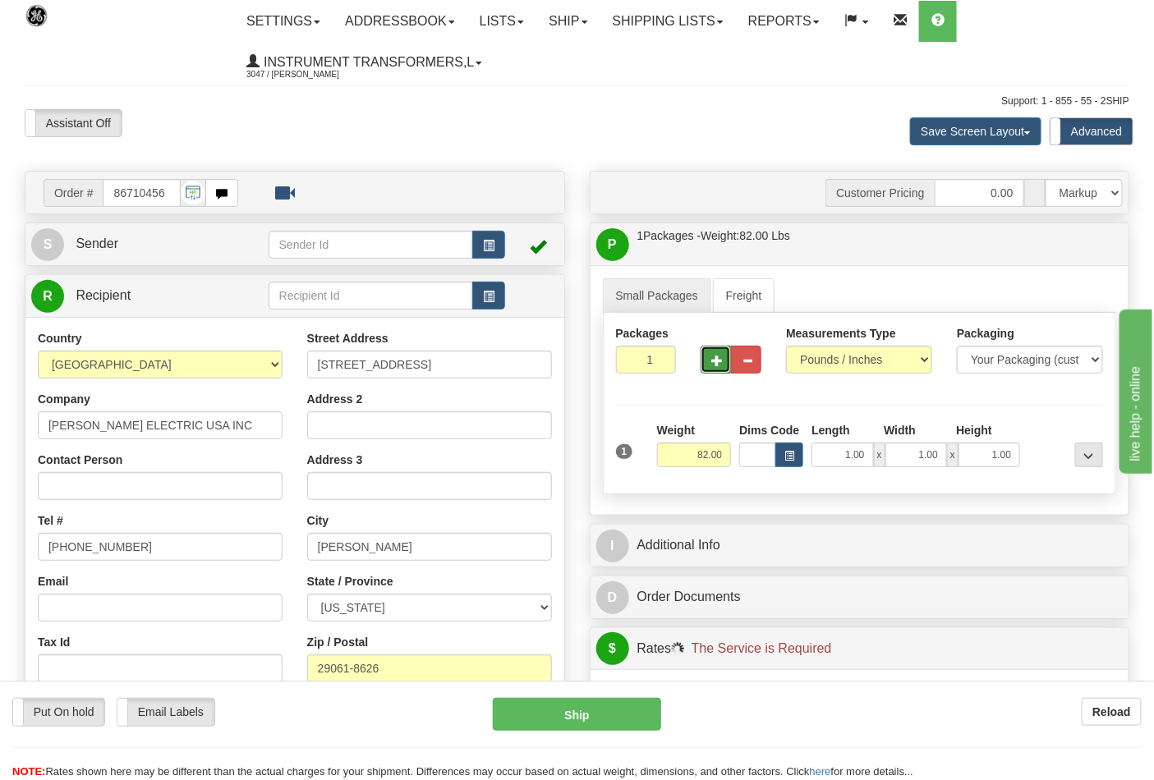
click at [718, 371] on button "button" at bounding box center [715, 360] width 30 height 28
type input "2"
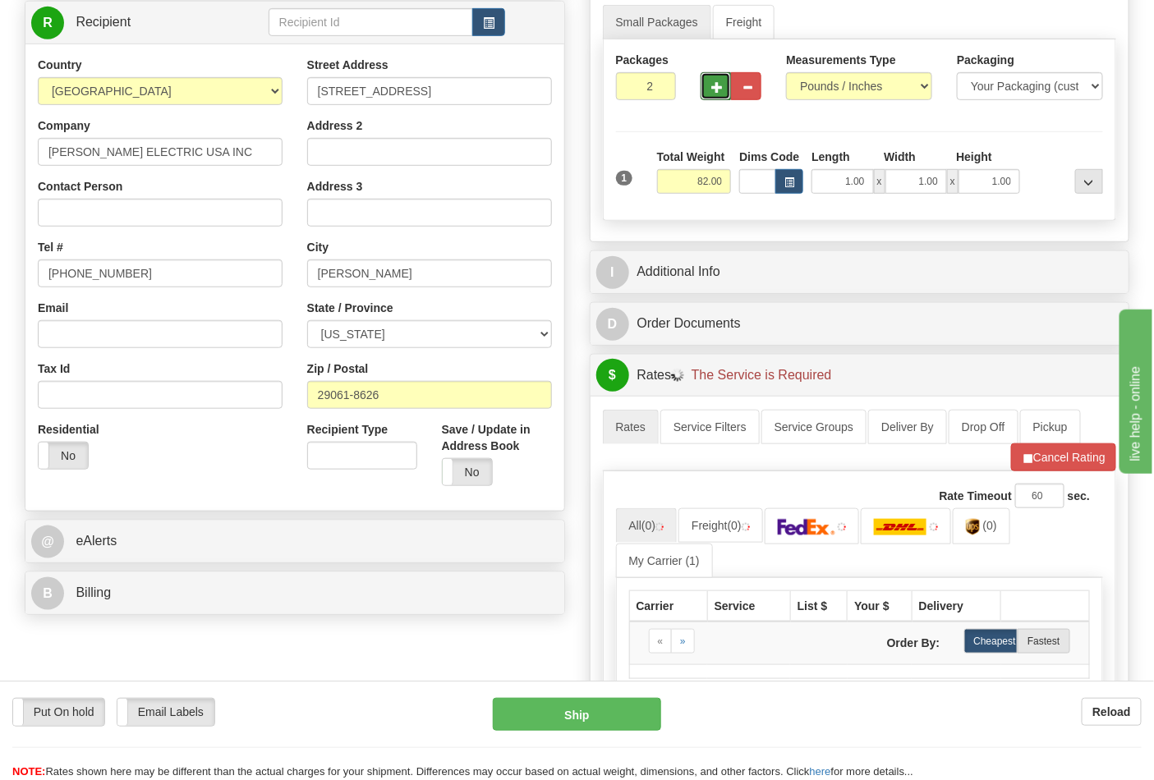
scroll to position [365, 0]
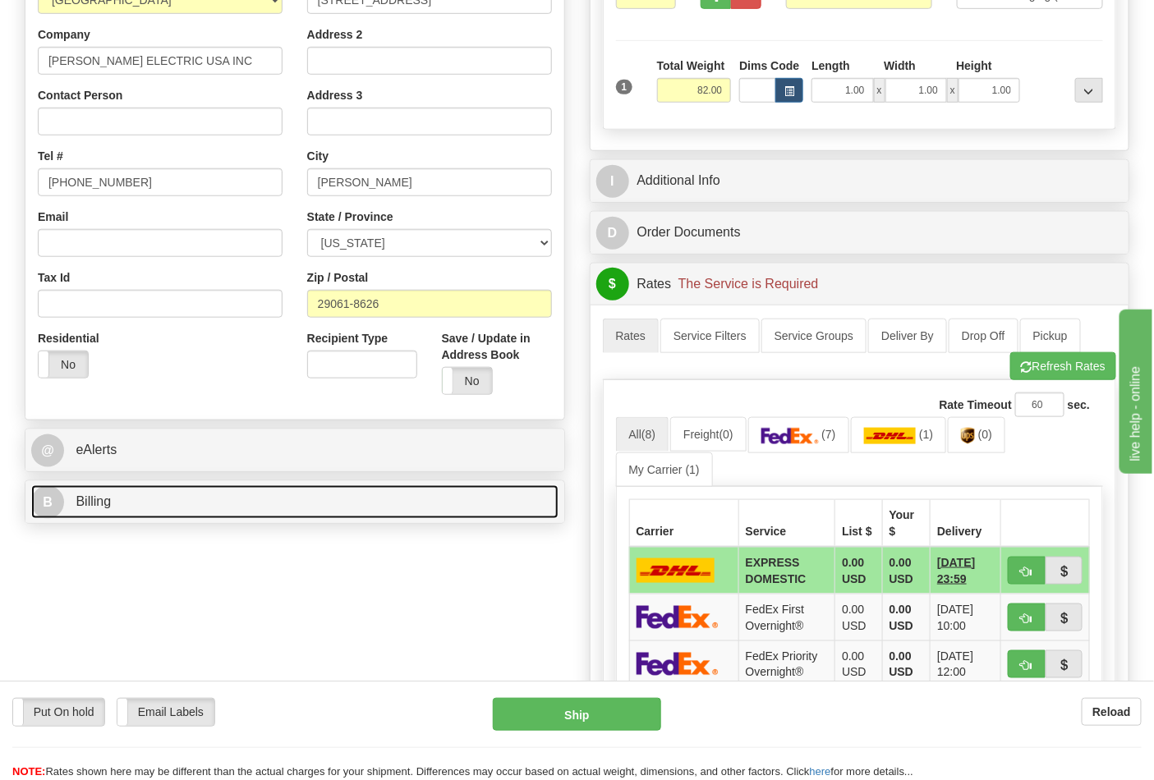
click at [273, 511] on link "B Billing" at bounding box center [294, 502] width 527 height 34
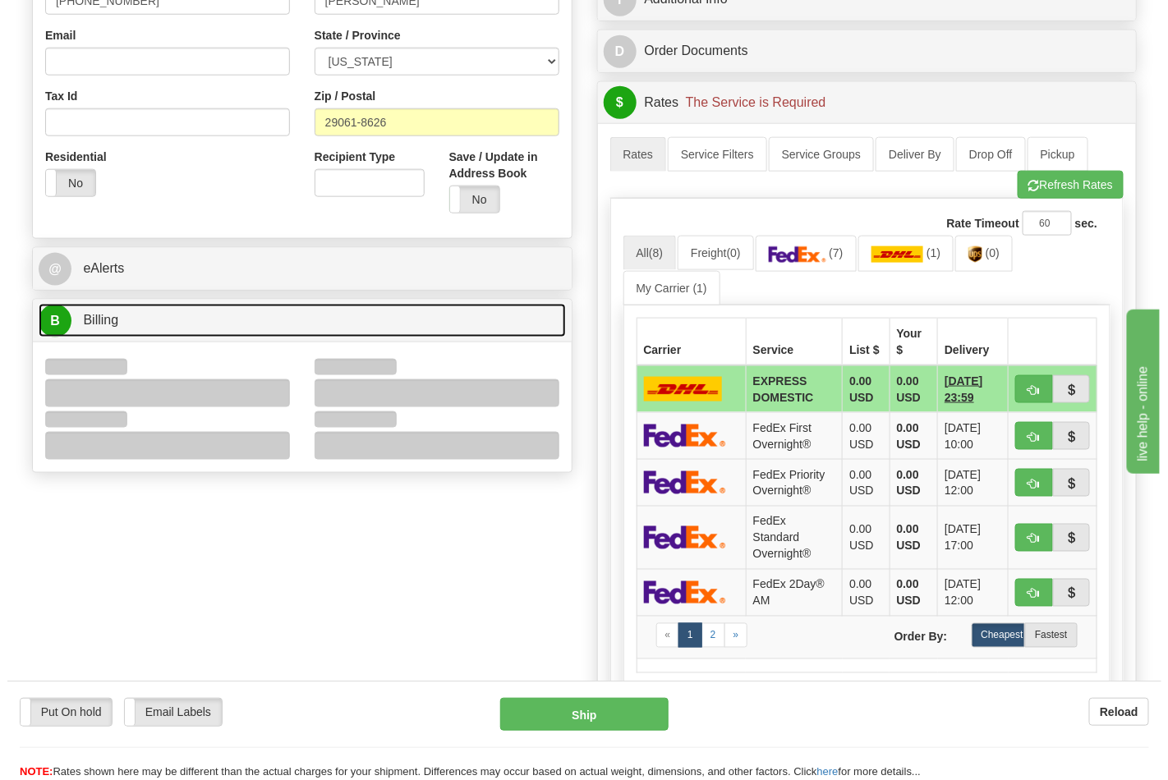
scroll to position [547, 0]
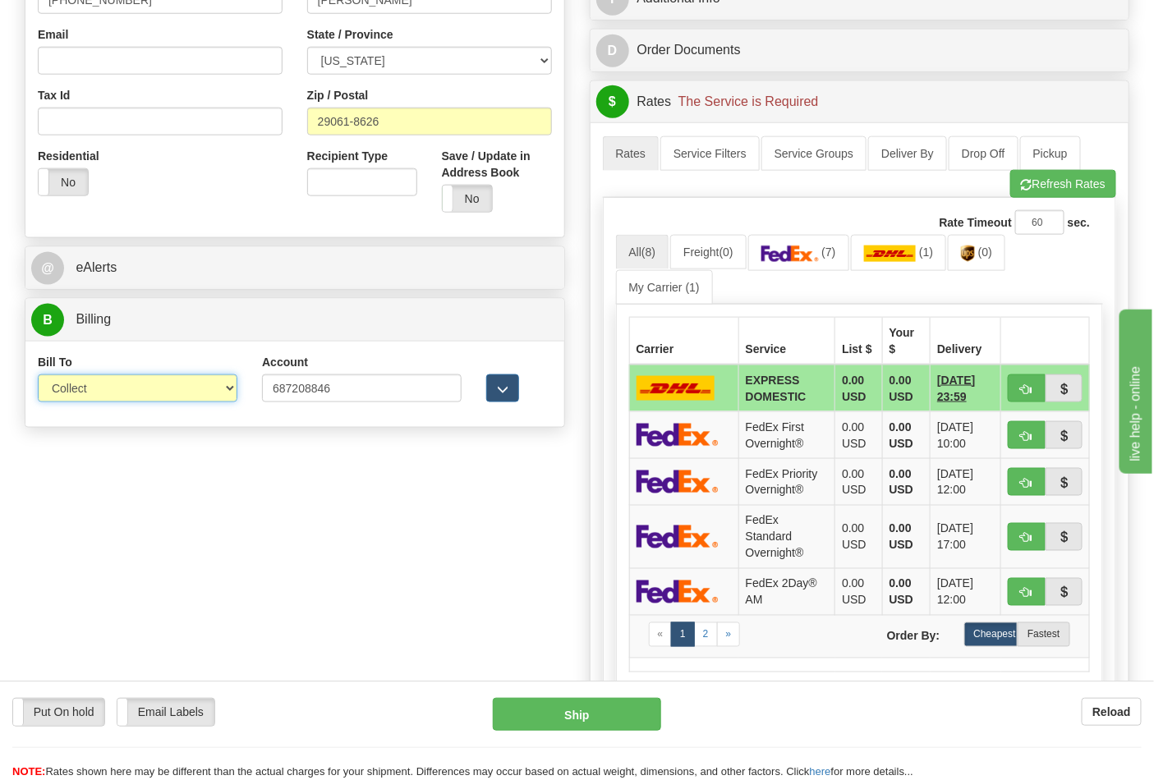
click at [218, 394] on select "Sender Recipient Third Party Collect" at bounding box center [138, 388] width 200 height 28
select select "2"
click at [38, 376] on select "Sender Recipient Third Party Collect" at bounding box center [138, 388] width 200 height 28
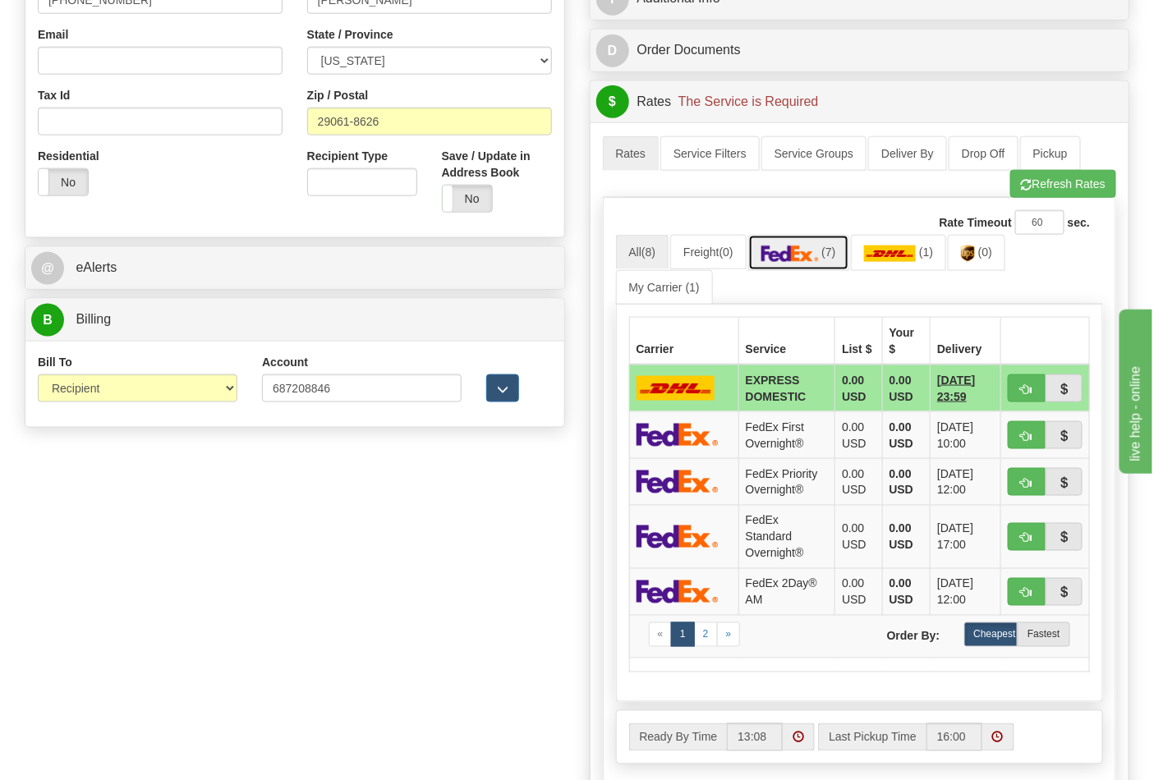
click at [787, 262] on img at bounding box center [789, 254] width 57 height 16
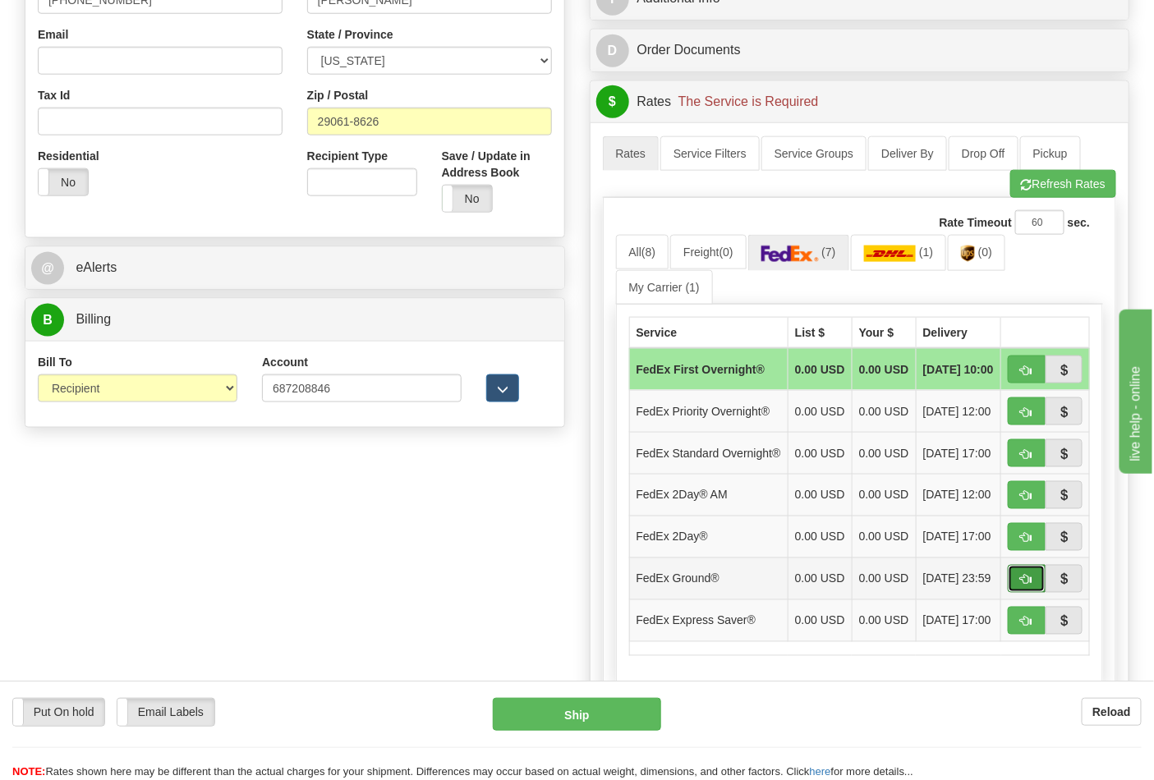
click at [1024, 585] on span "button" at bounding box center [1026, 580] width 11 height 11
type input "92"
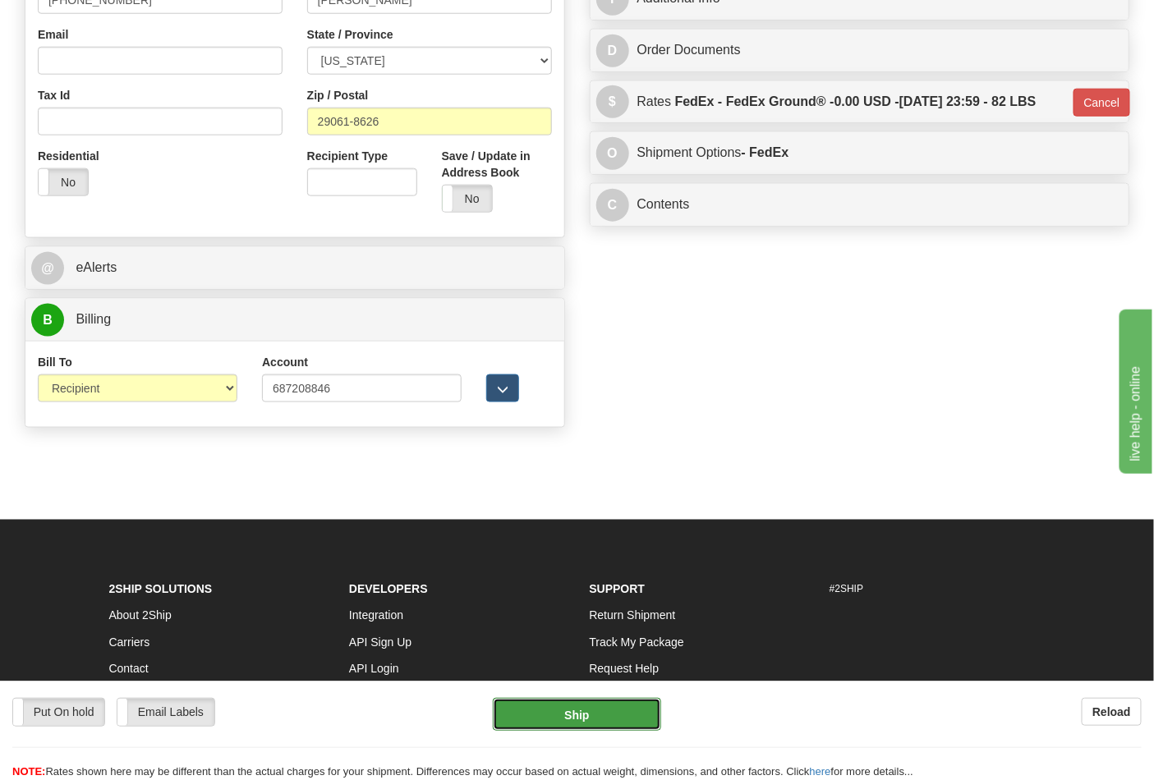
click at [600, 701] on button "Ship" at bounding box center [577, 714] width 168 height 33
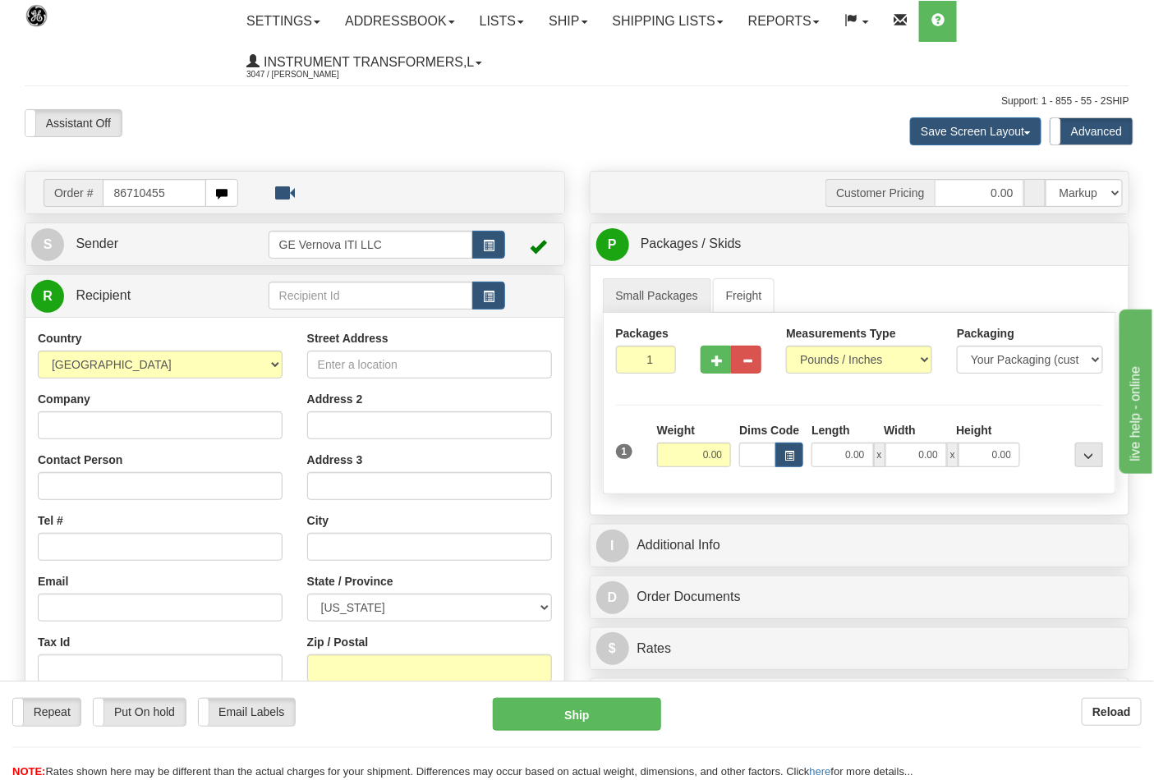
type input "86710455"
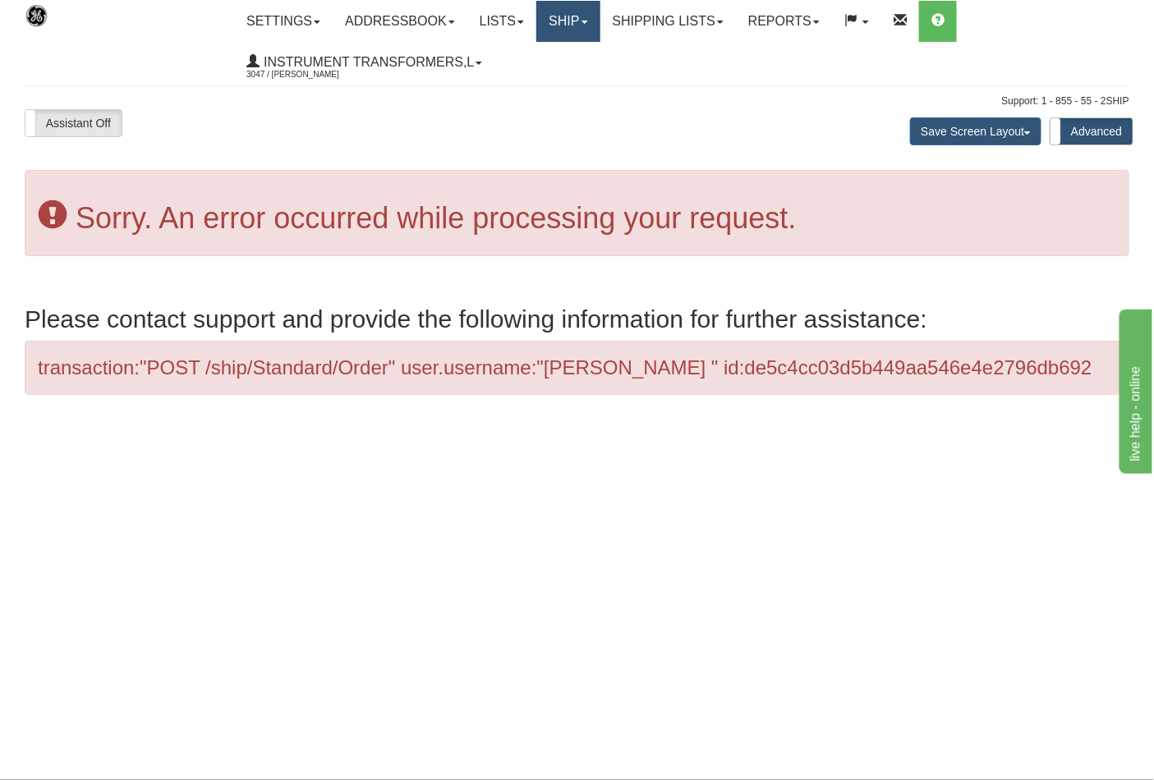
click at [589, 26] on link "Ship" at bounding box center [567, 21] width 63 height 41
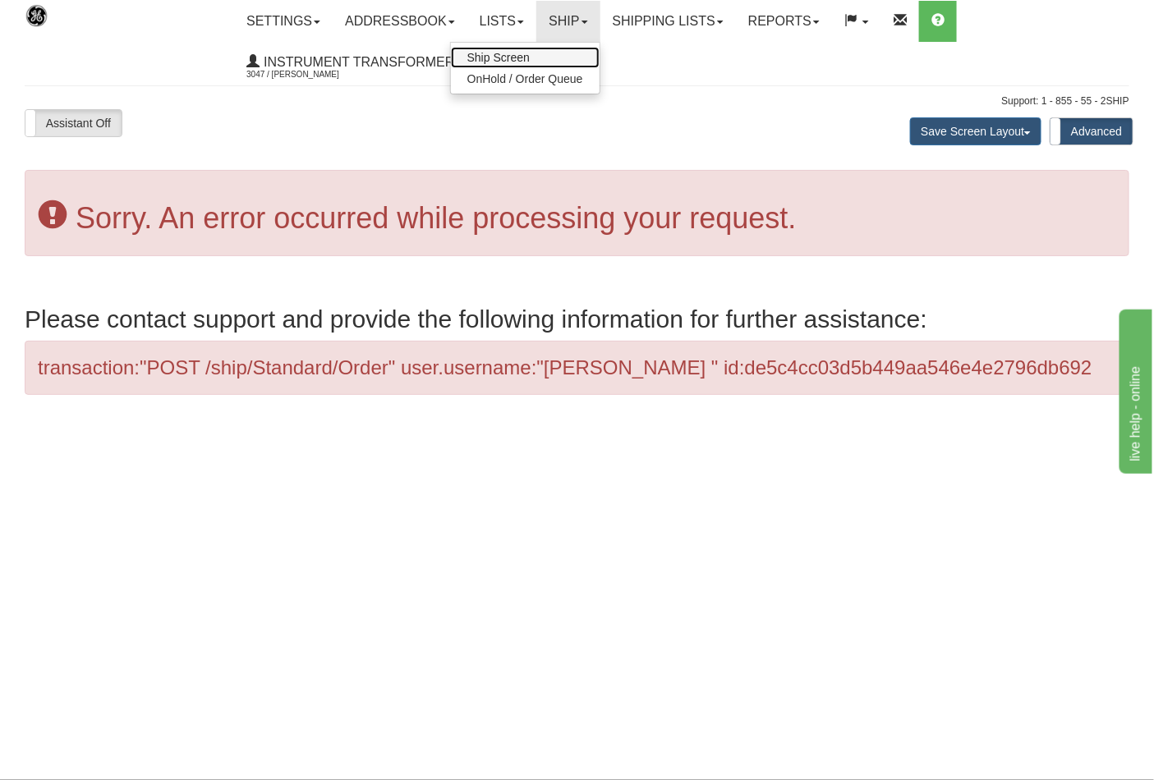
click at [552, 58] on link "Ship Screen" at bounding box center [525, 57] width 149 height 21
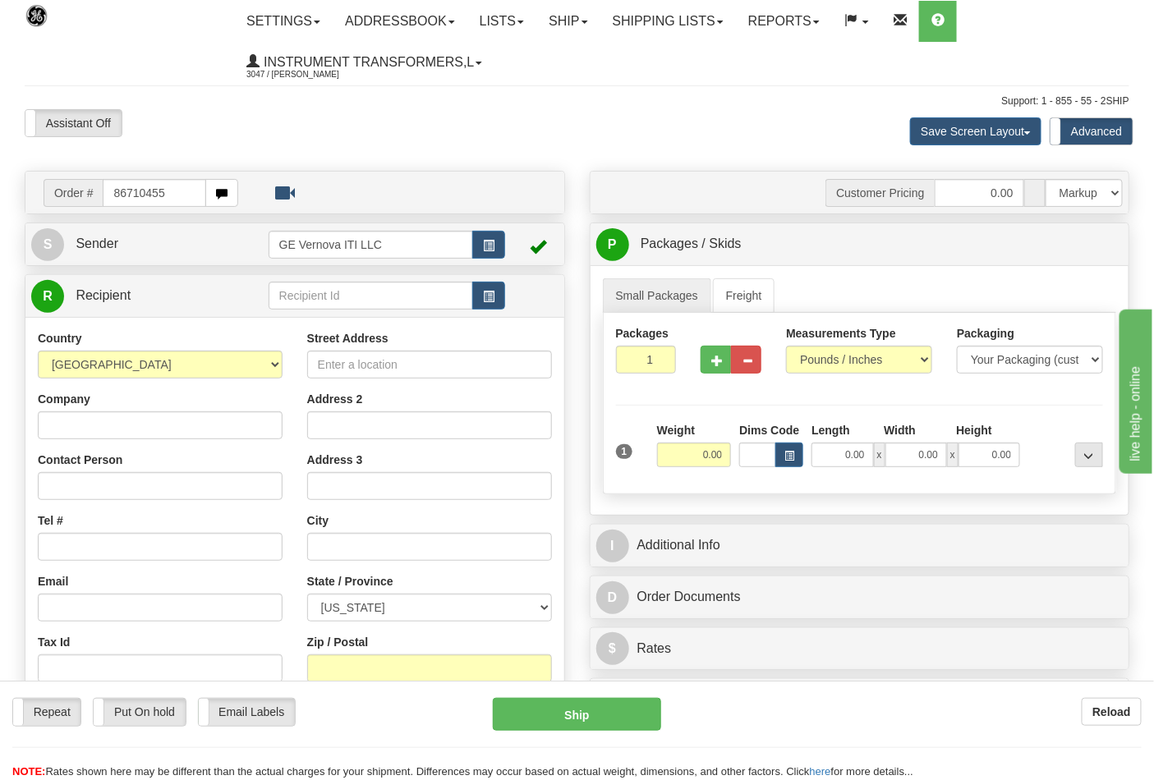
type input "86710455"
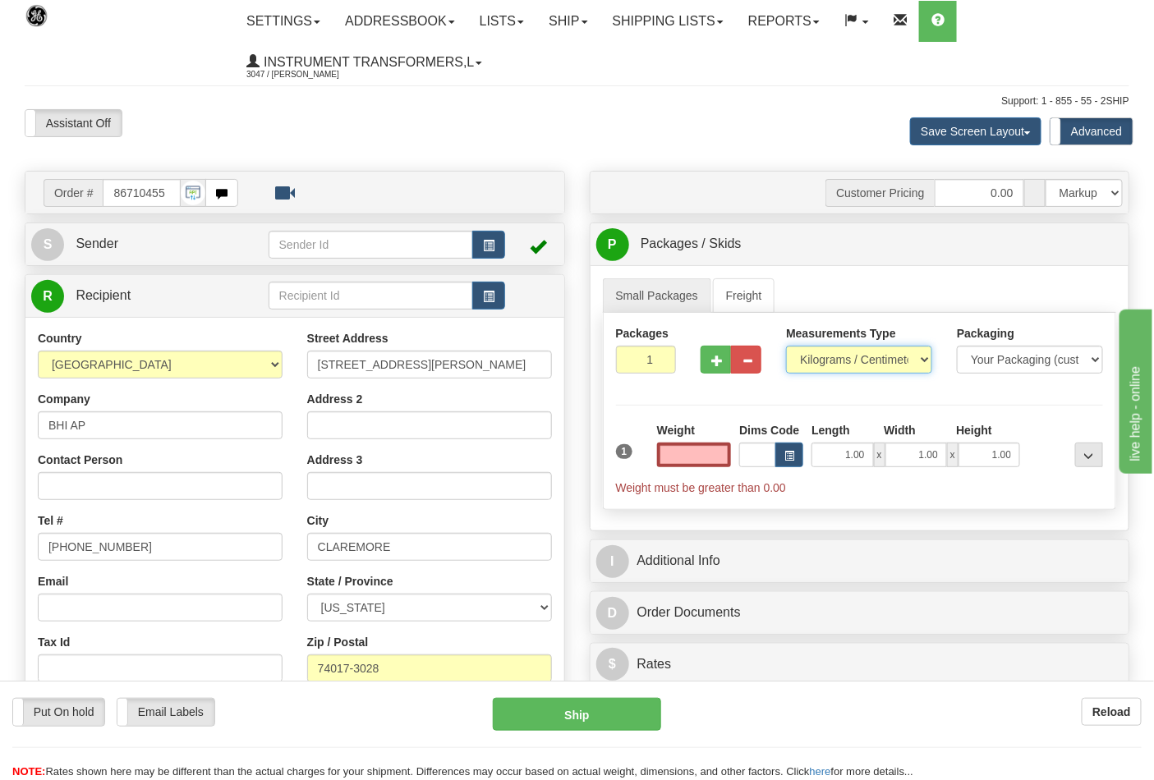
type input "0.00"
click at [864, 358] on select "Pounds / Inches Kilograms / Centimeters" at bounding box center [859, 360] width 146 height 28
select select "0"
click at [786, 347] on select "Pounds / Inches Kilograms / Centimeters" at bounding box center [859, 360] width 146 height 28
click at [658, 456] on input "0.00" at bounding box center [694, 455] width 75 height 25
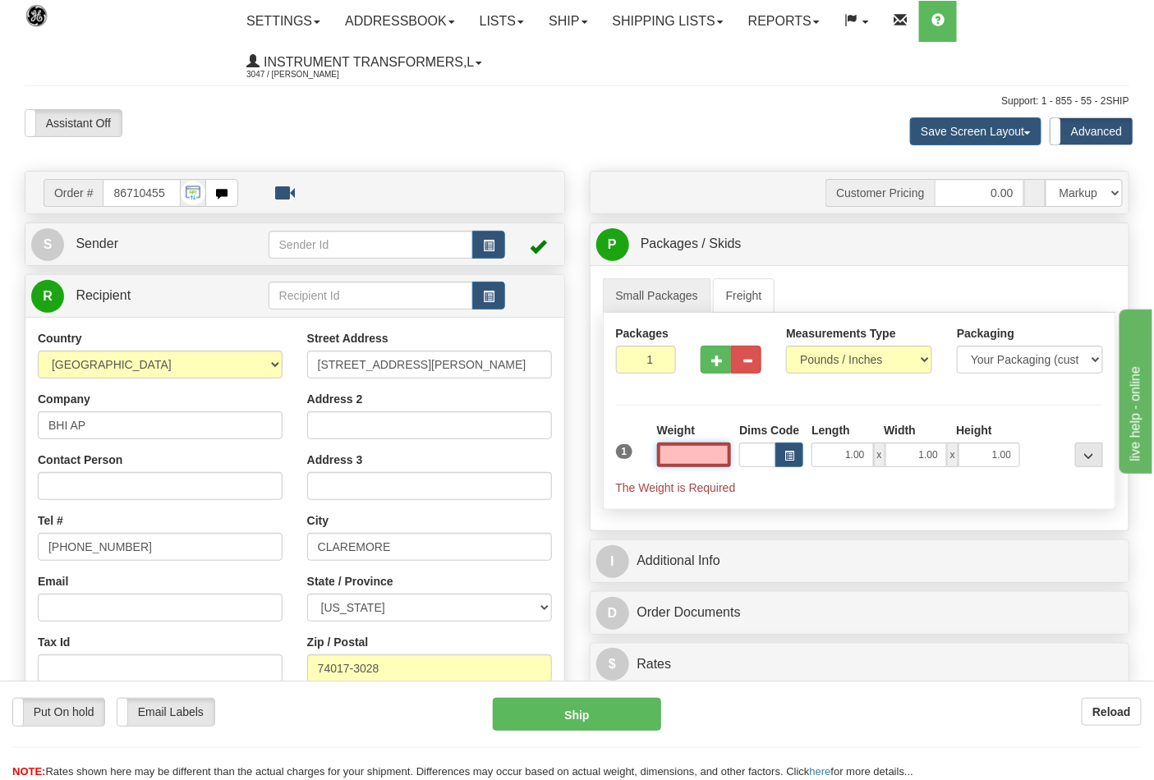
type input "7"
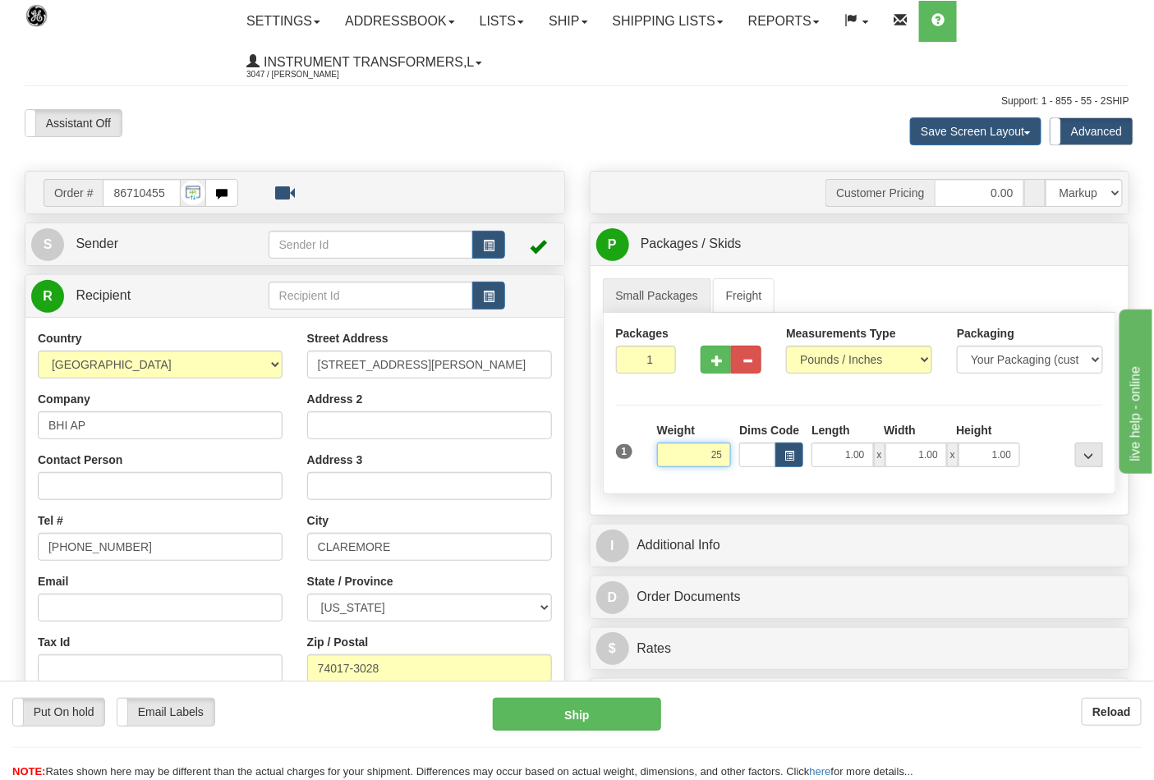
click button "Delete" at bounding box center [0, 0] width 0 height 0
type input "25.00"
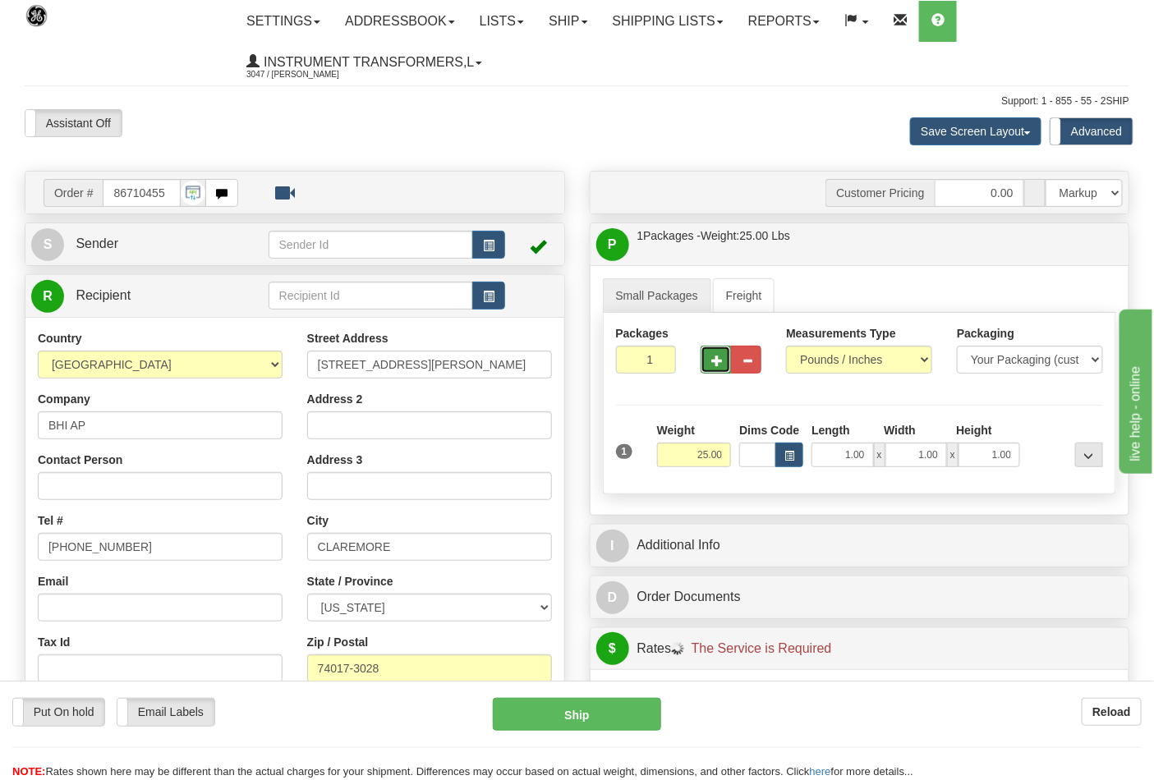
click at [711, 362] on span "button" at bounding box center [716, 361] width 11 height 11
type input "3"
click at [1070, 252] on label "Pack / Skid Level Pack.." at bounding box center [1076, 244] width 94 height 25
radio input "true"
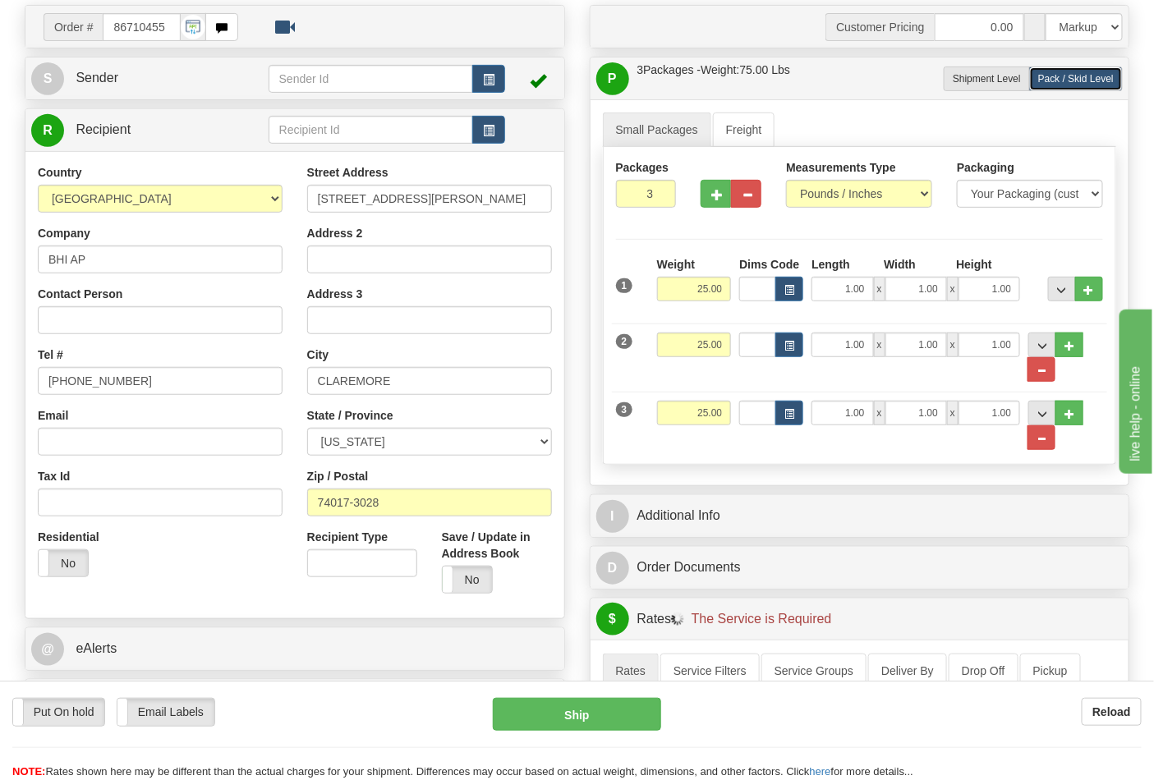
scroll to position [182, 0]
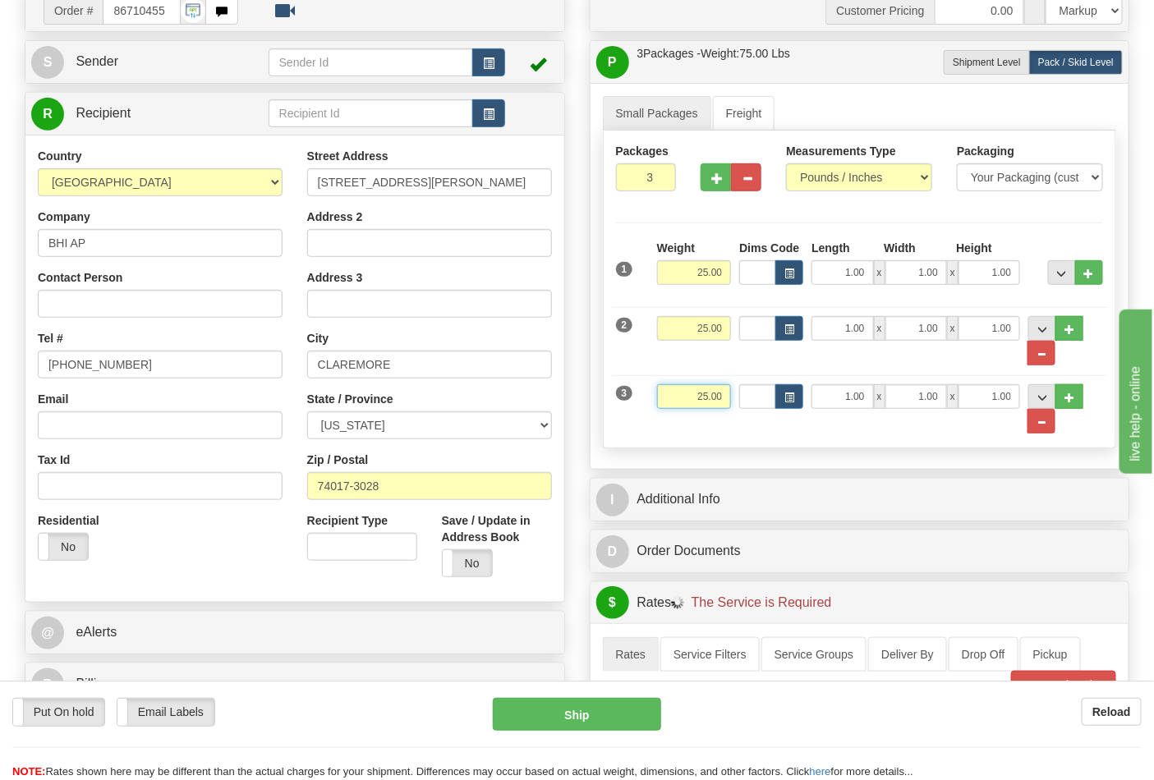
drag, startPoint x: 693, startPoint y: 400, endPoint x: 724, endPoint y: 401, distance: 31.2
click at [724, 401] on input "25.00" at bounding box center [694, 396] width 75 height 25
click button "Delete" at bounding box center [0, 0] width 0 height 0
type input "26.00"
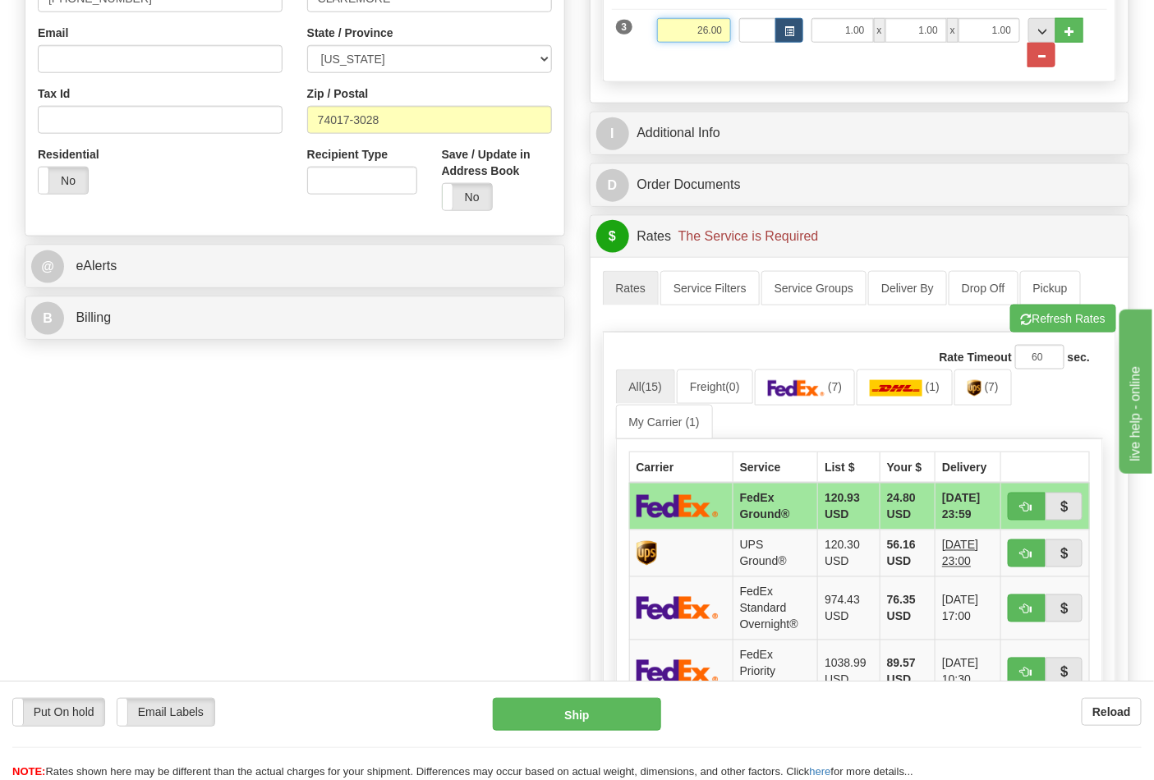
scroll to position [638, 0]
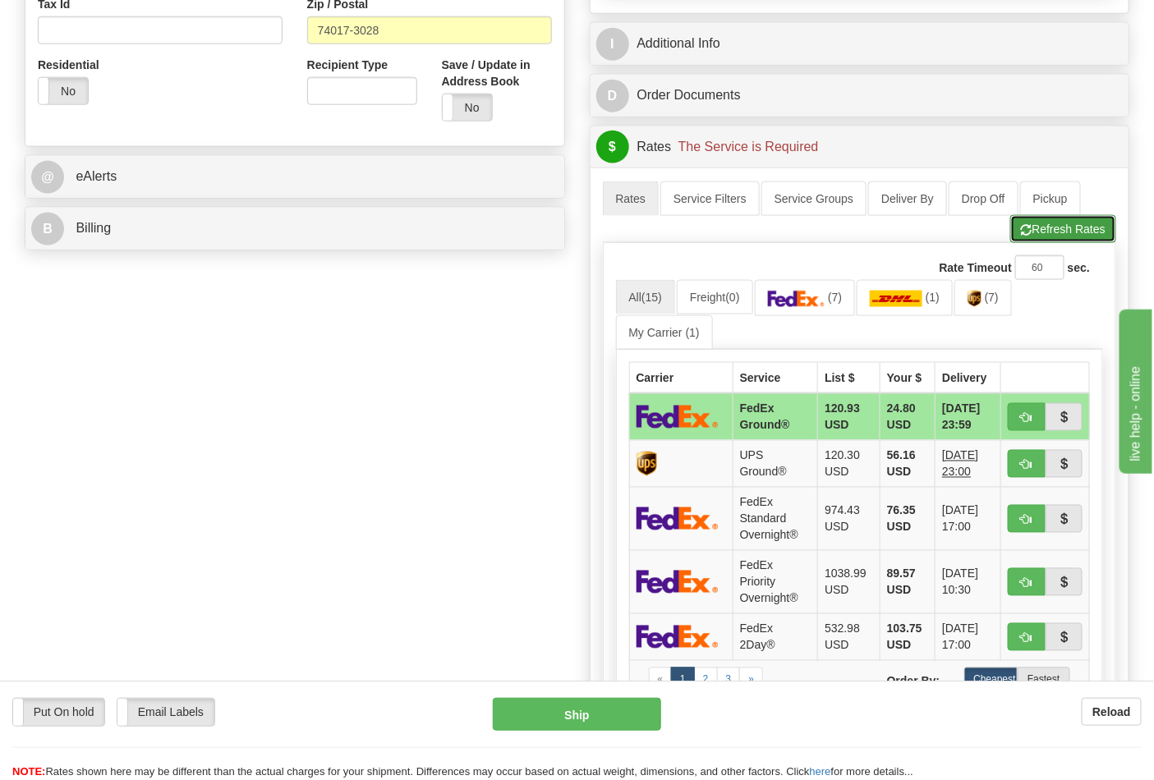
click at [1064, 241] on button "Refresh Rates" at bounding box center [1063, 229] width 106 height 28
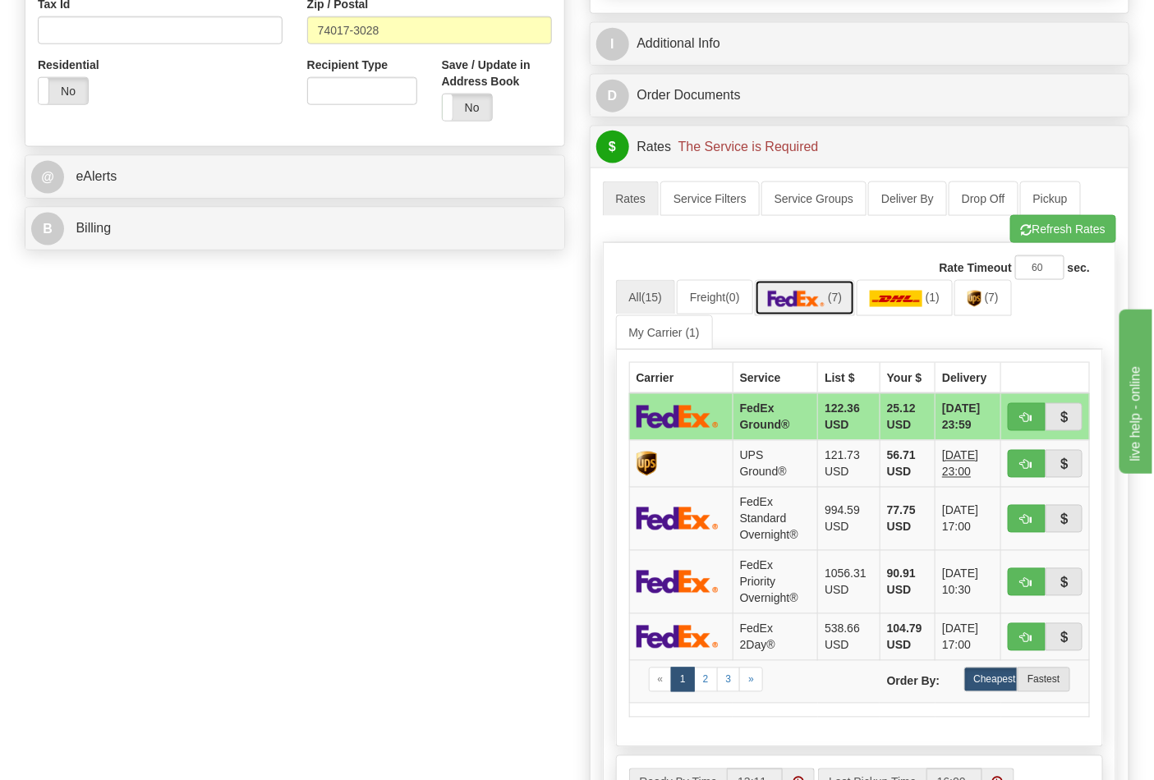
click at [801, 307] on img at bounding box center [796, 299] width 57 height 16
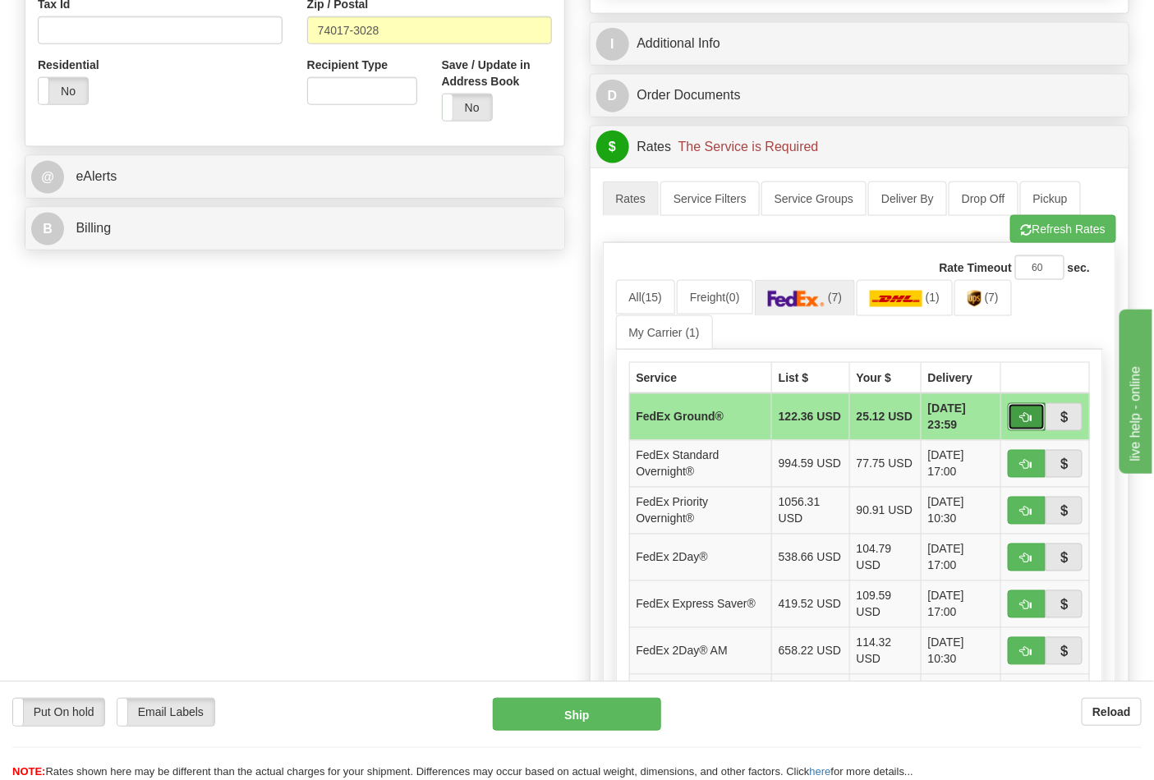
click at [1027, 411] on button "button" at bounding box center [1027, 417] width 38 height 28
type input "92"
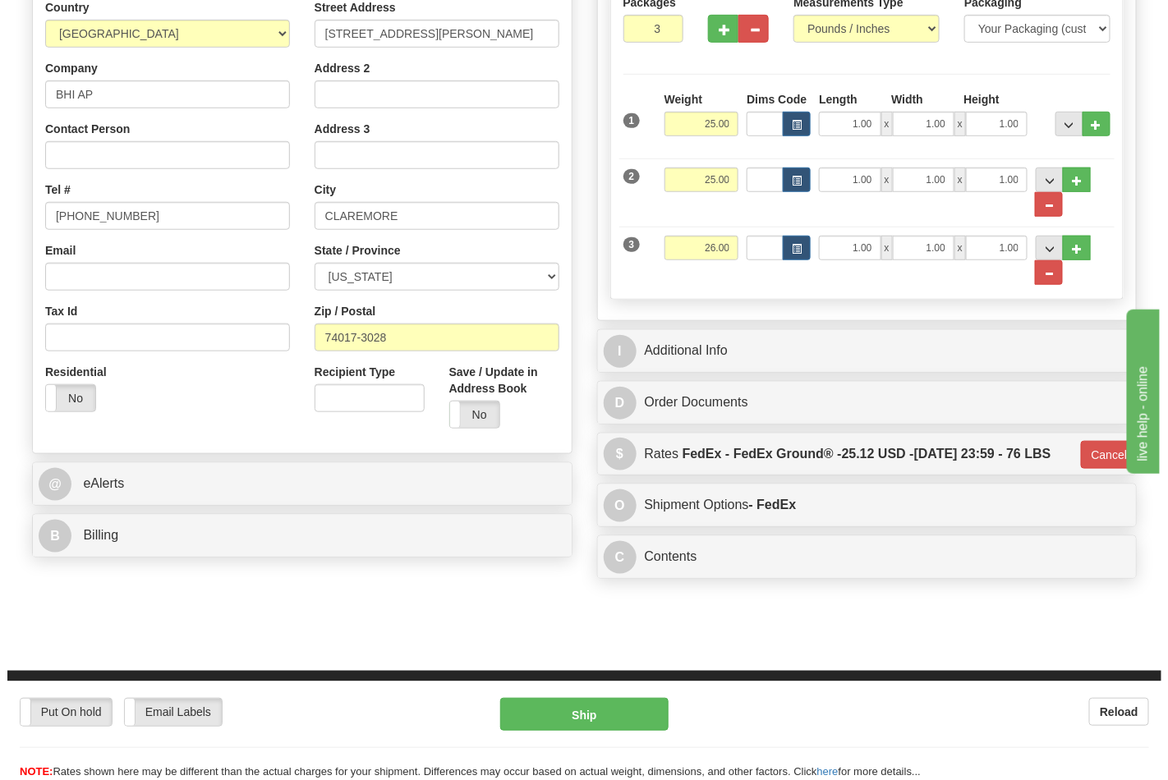
scroll to position [365, 0]
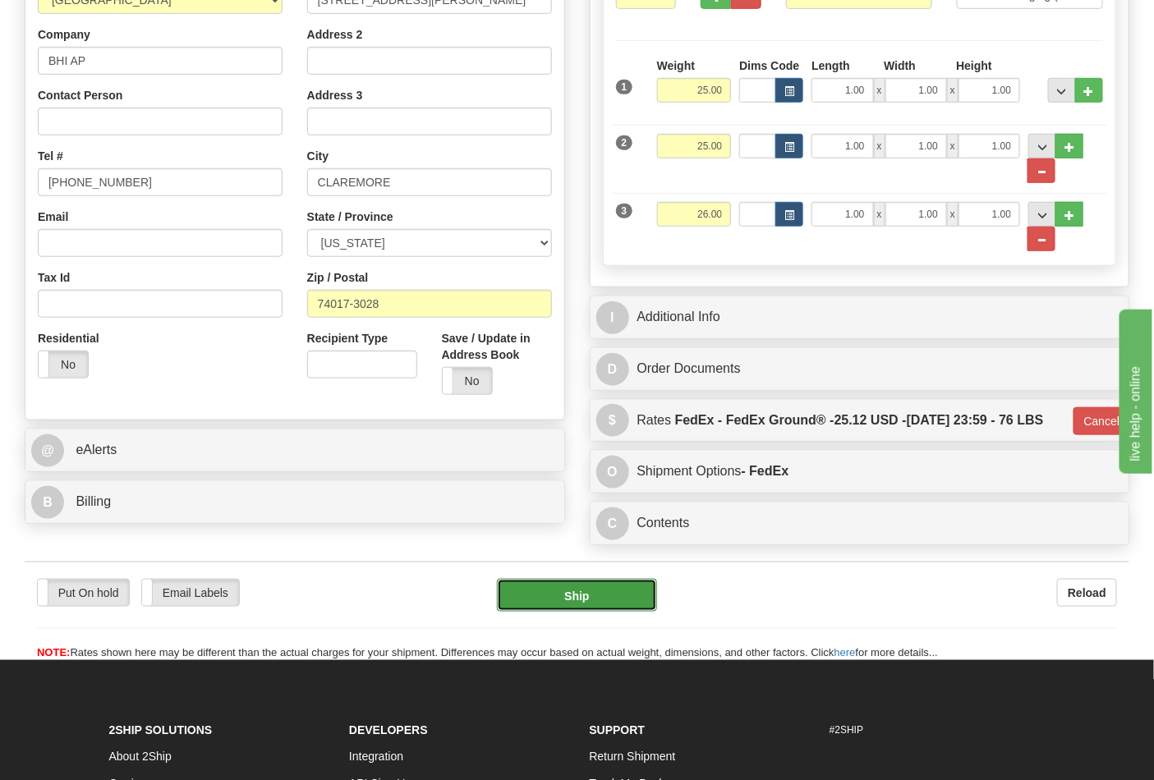
click at [540, 612] on button "Ship" at bounding box center [576, 595] width 159 height 33
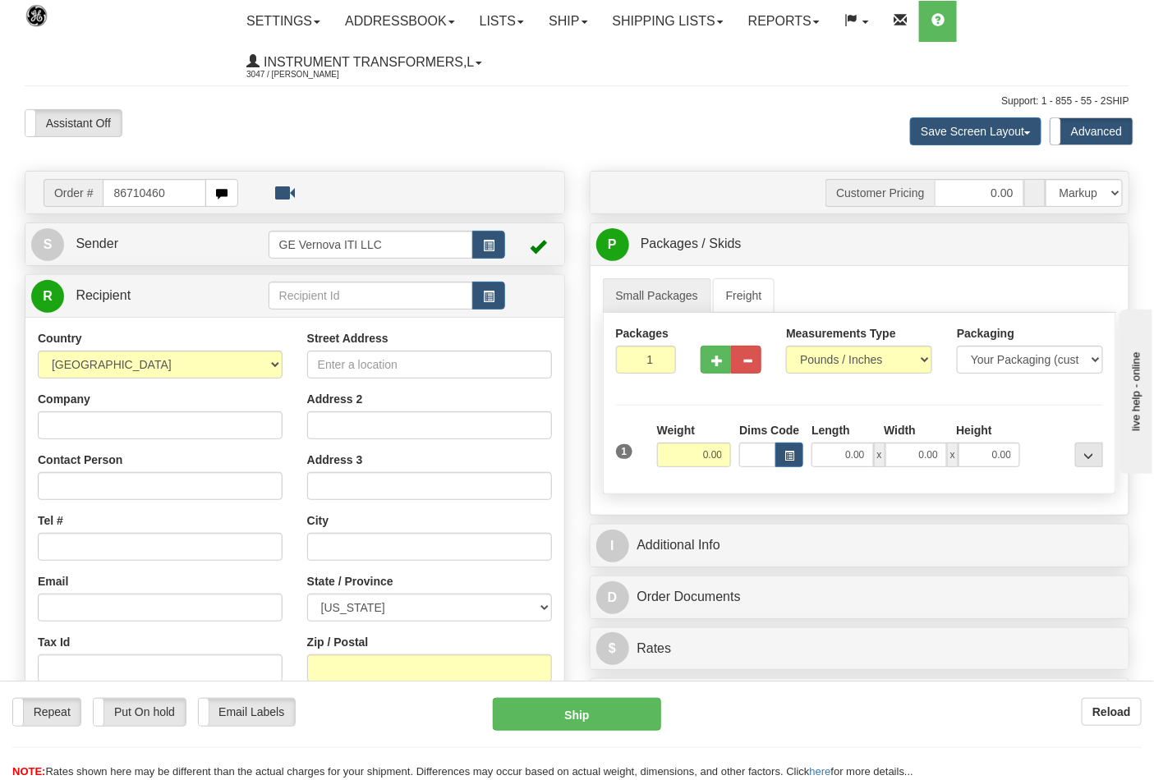
type input "86710460"
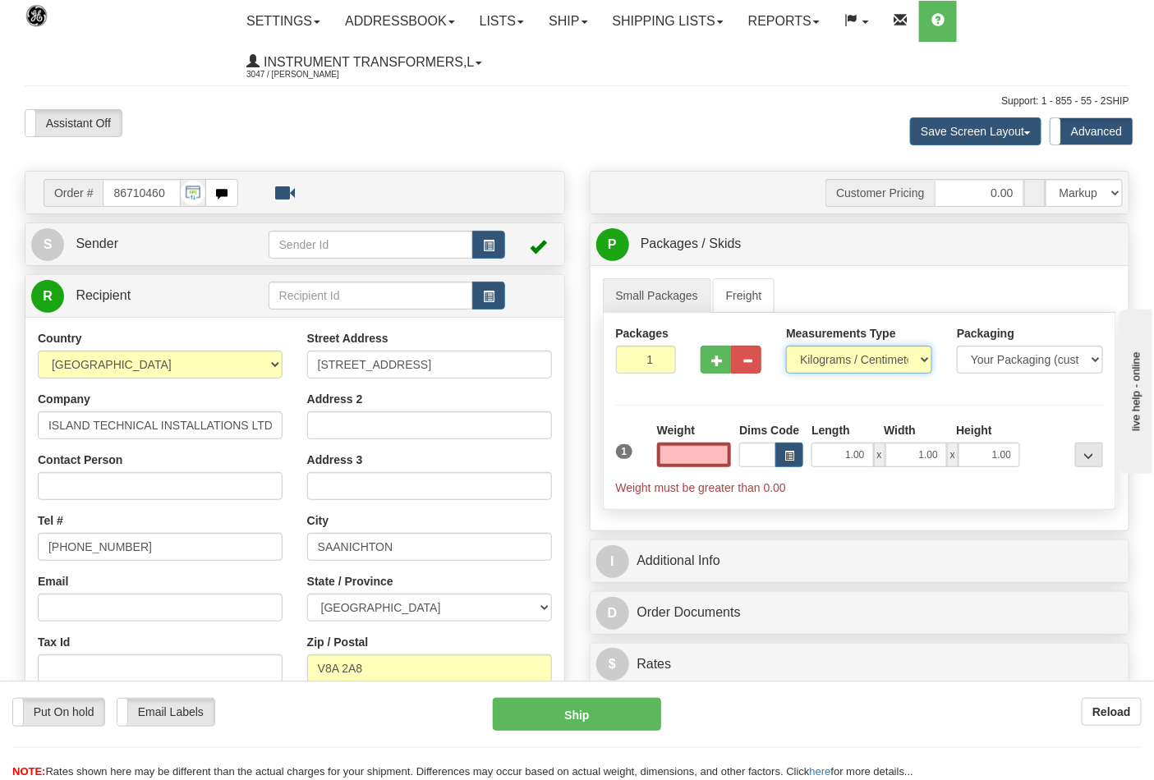
type input "0.00"
click at [923, 360] on select "Pounds / Inches Kilograms / Centimeters" at bounding box center [859, 360] width 146 height 28
select select "0"
click at [786, 347] on select "Pounds / Inches Kilograms / Centimeters" at bounding box center [859, 360] width 146 height 28
click at [688, 454] on input "0.00" at bounding box center [694, 455] width 75 height 25
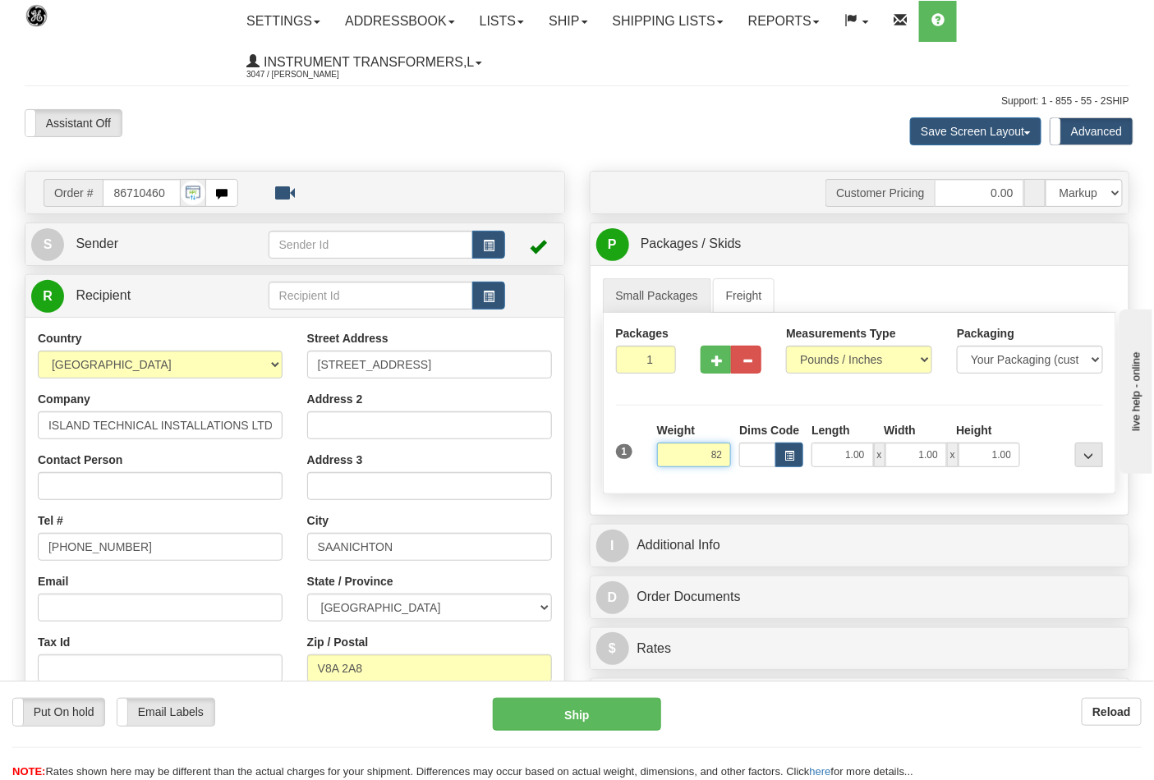
click button "Delete" at bounding box center [0, 0] width 0 height 0
type input "82.00"
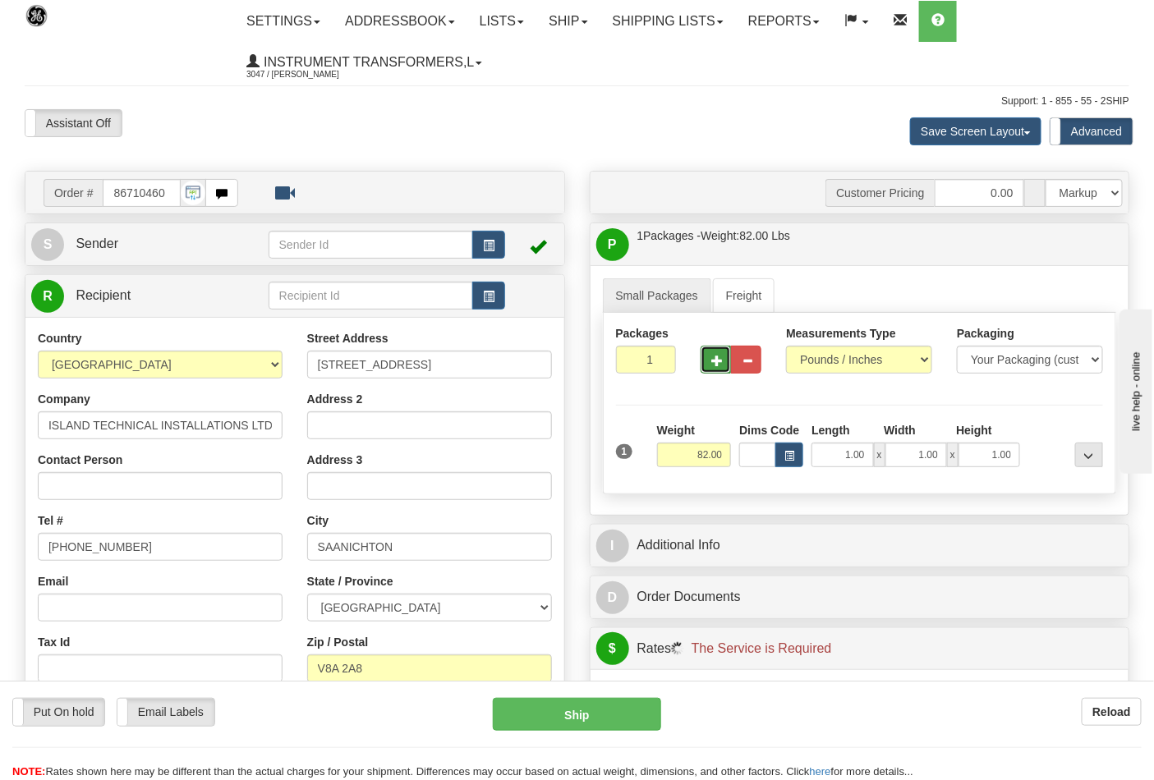
click at [728, 368] on button "button" at bounding box center [715, 360] width 30 height 28
type input "2"
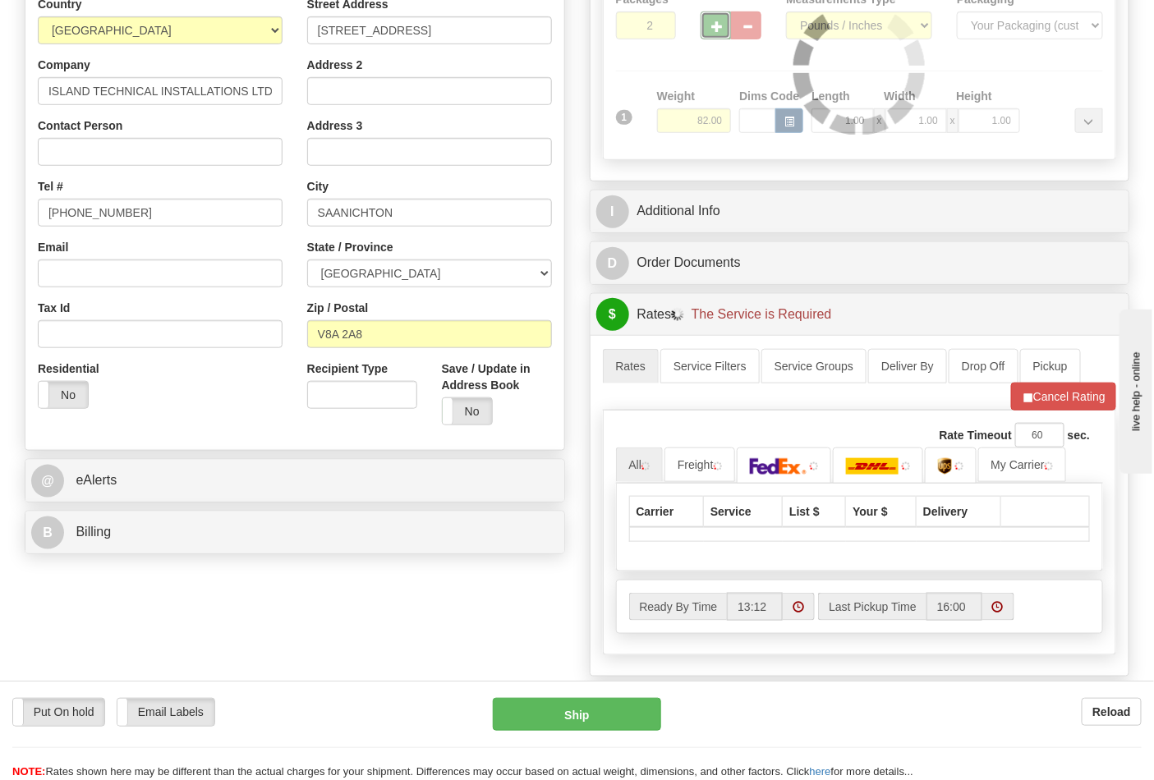
scroll to position [365, 0]
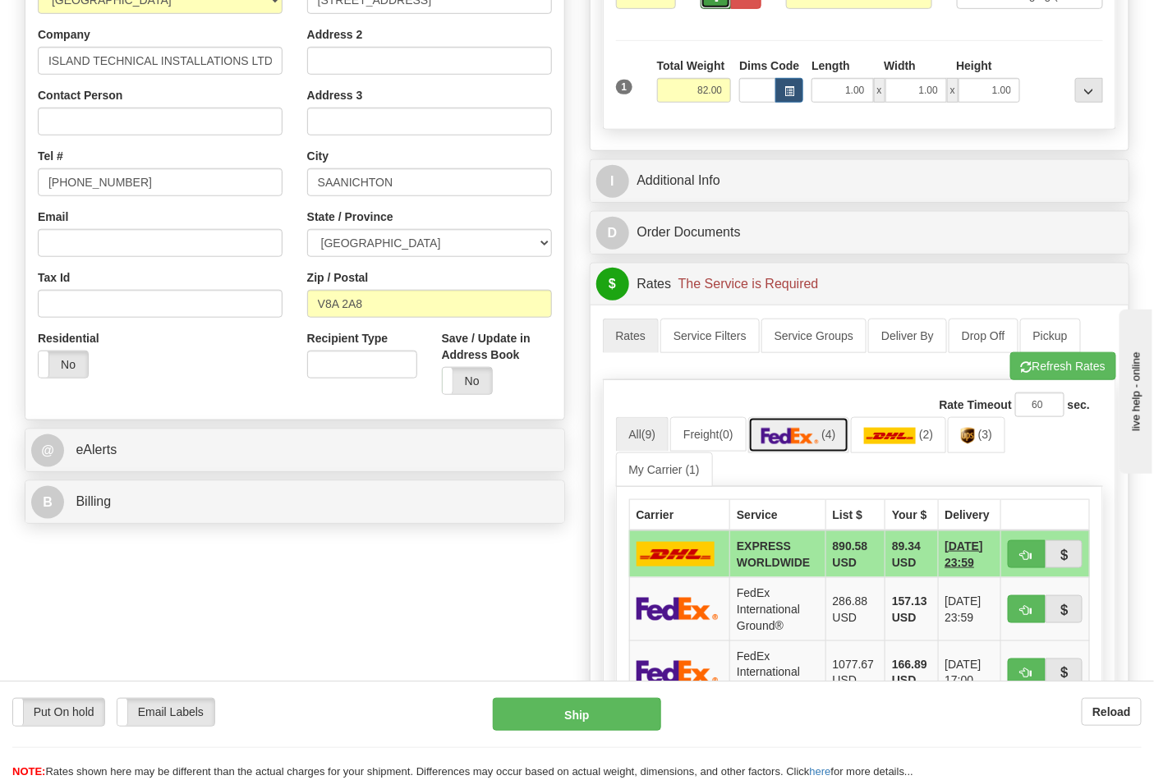
click at [835, 438] on span "(4)" at bounding box center [828, 434] width 14 height 13
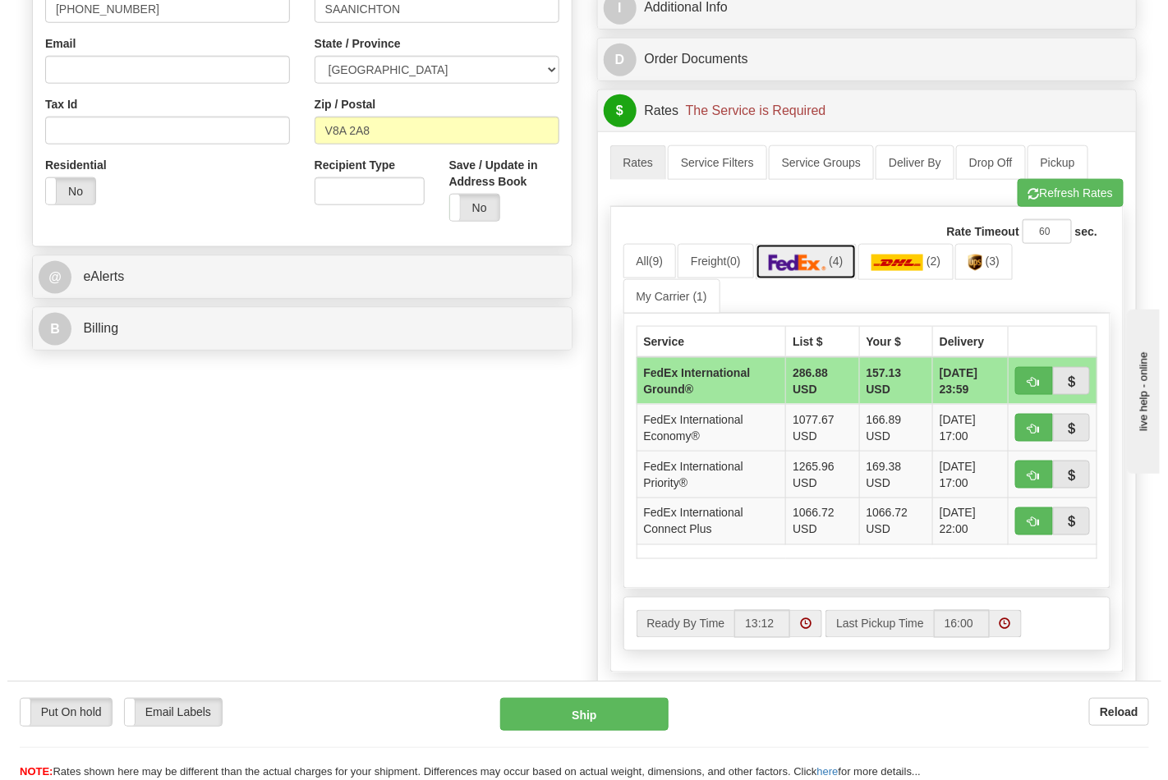
scroll to position [547, 0]
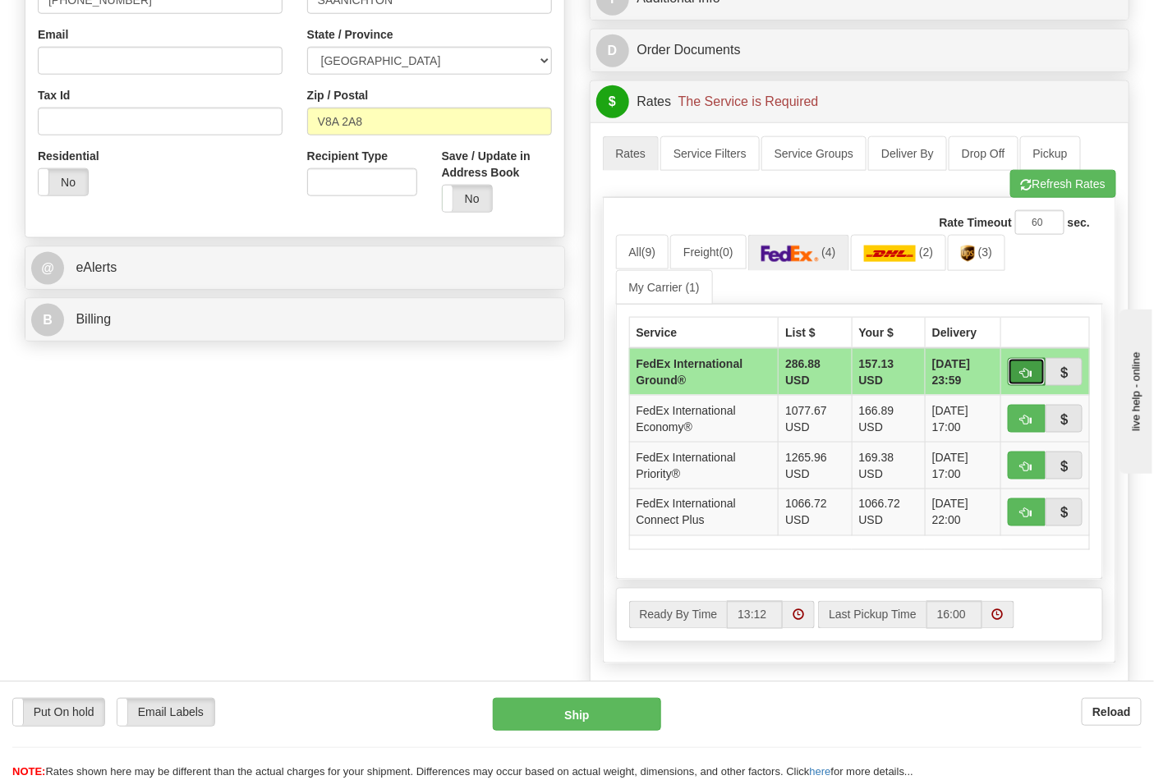
click at [1023, 374] on span "button" at bounding box center [1026, 373] width 11 height 11
type input "92"
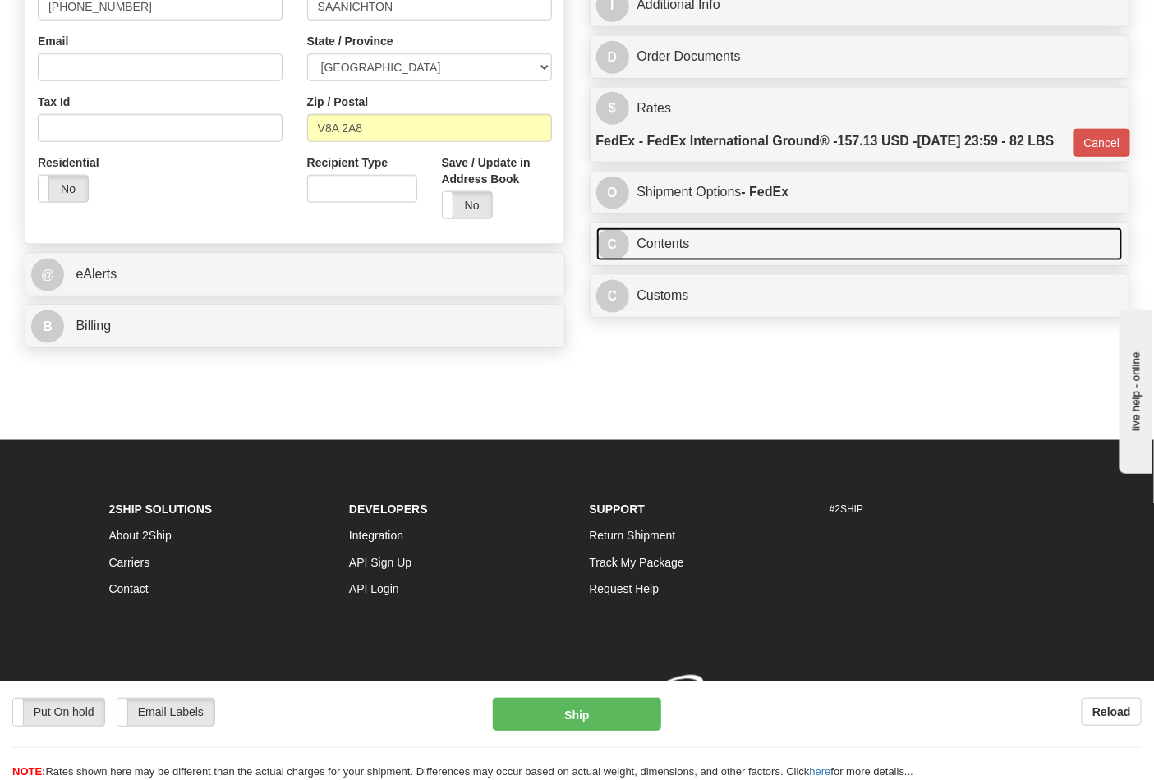
click at [835, 261] on link "C Contents" at bounding box center [859, 244] width 527 height 34
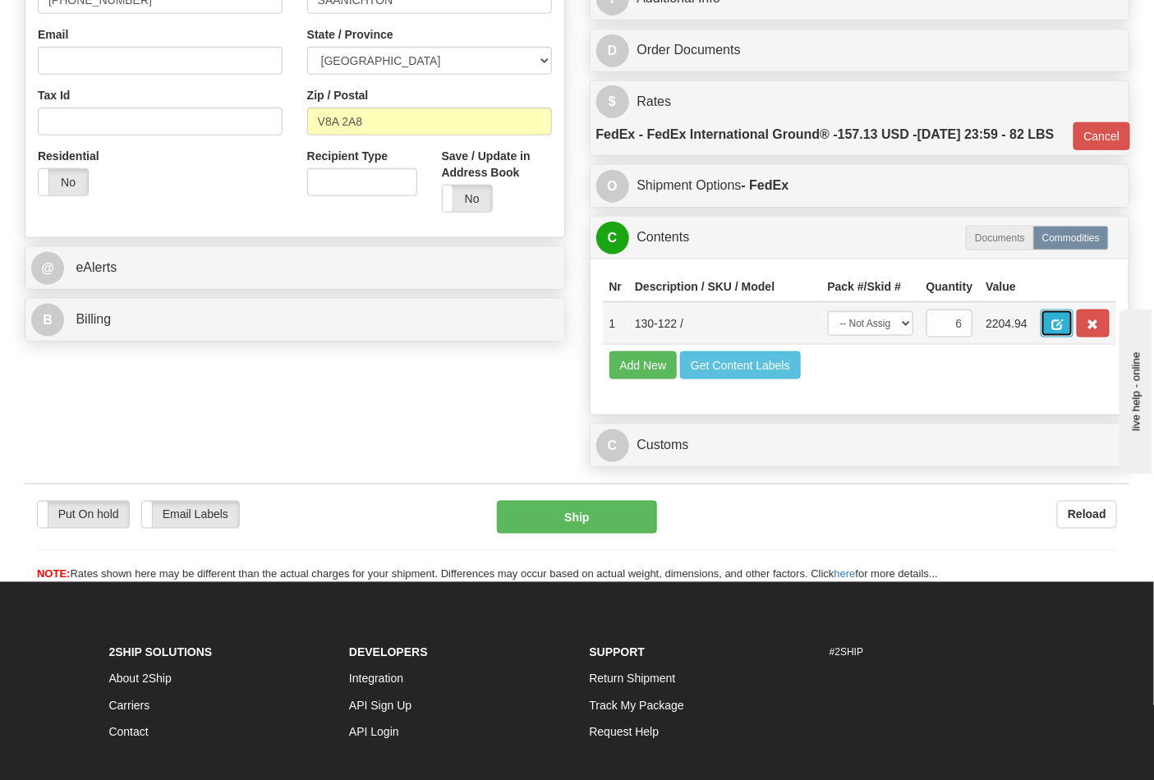
click at [1063, 330] on span "button" at bounding box center [1056, 324] width 11 height 11
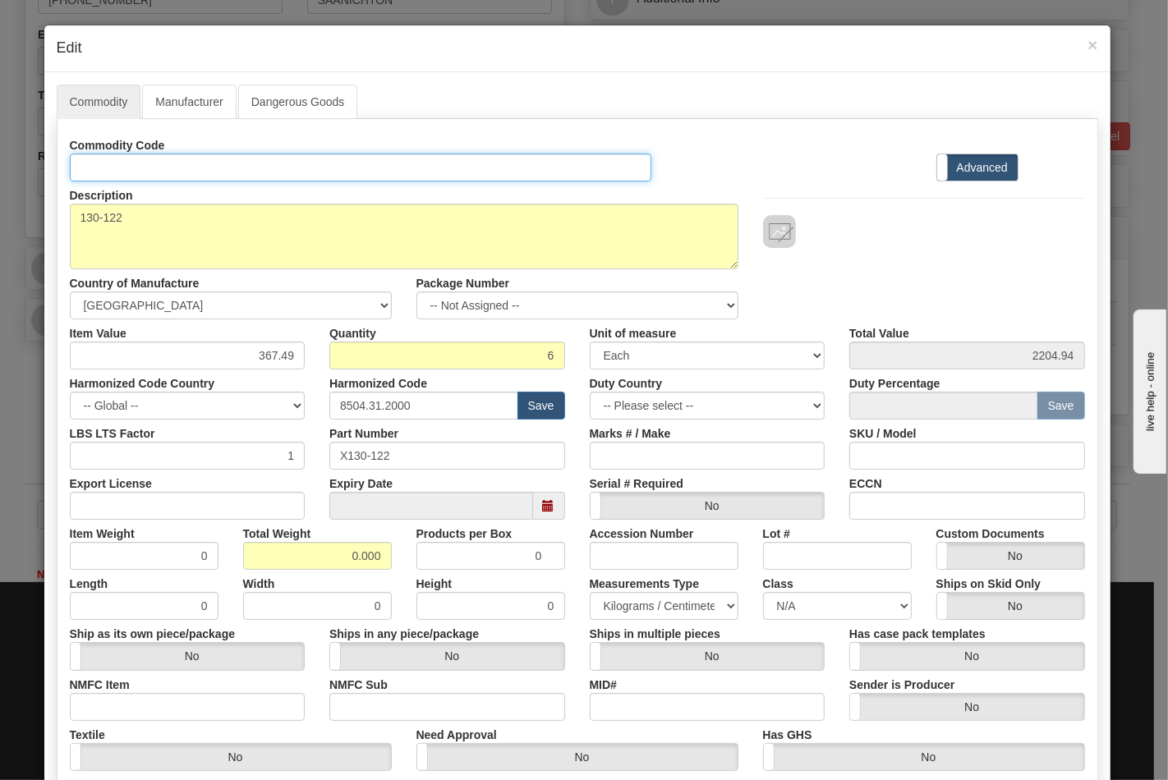
click at [231, 177] on input "Id" at bounding box center [361, 168] width 582 height 28
type input "TRANSFORMERS"
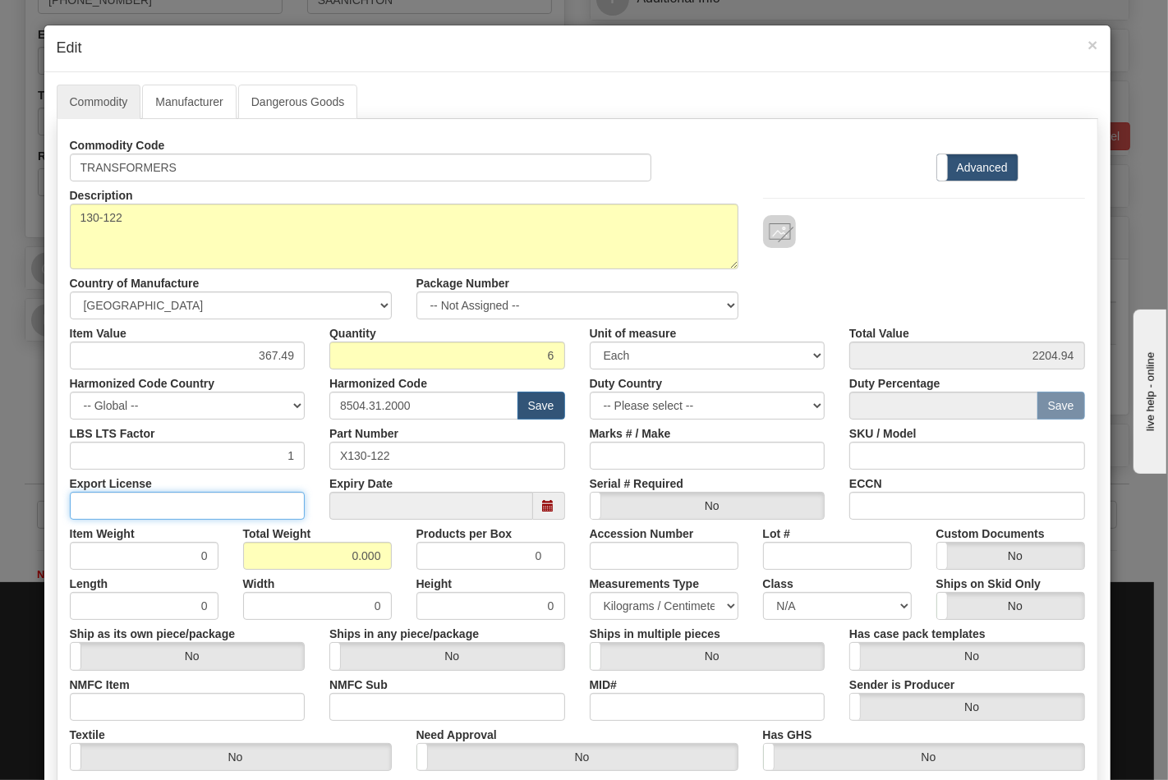
click at [184, 503] on input "Export License" at bounding box center [188, 506] width 236 height 28
type input "NLR"
click at [99, 699] on input "NMFC Item" at bounding box center [188, 707] width 236 height 28
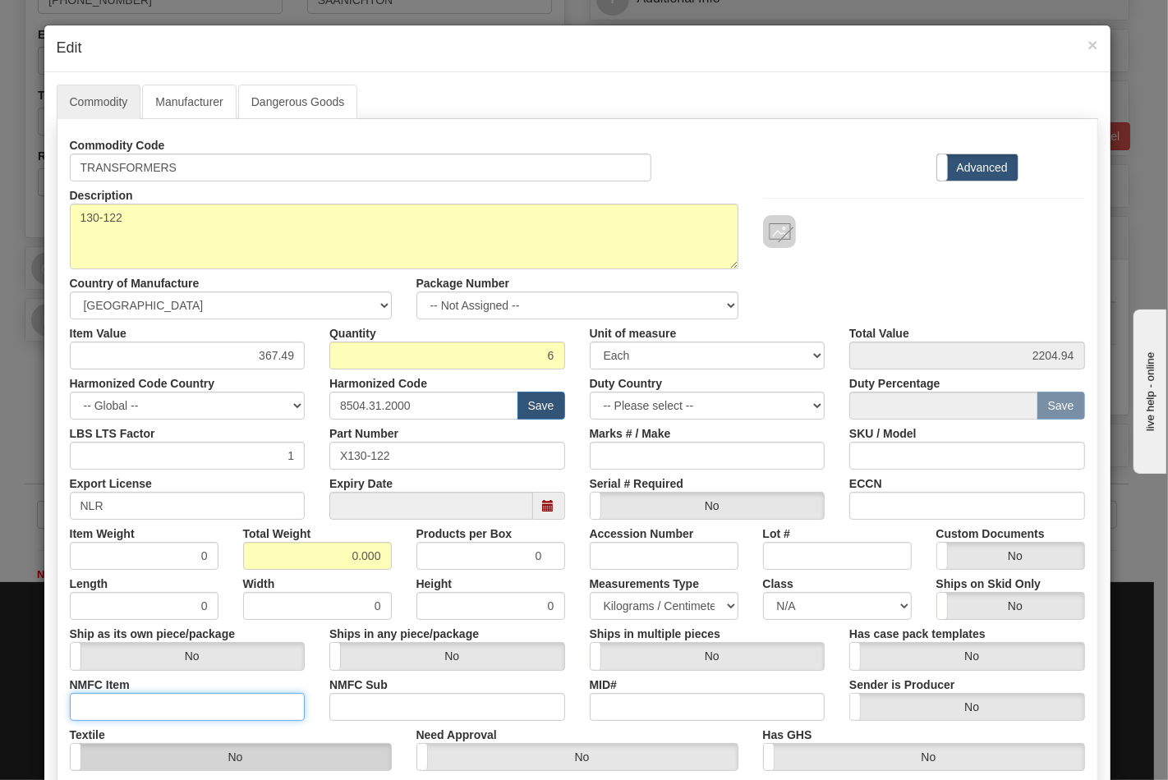
type input "63170"
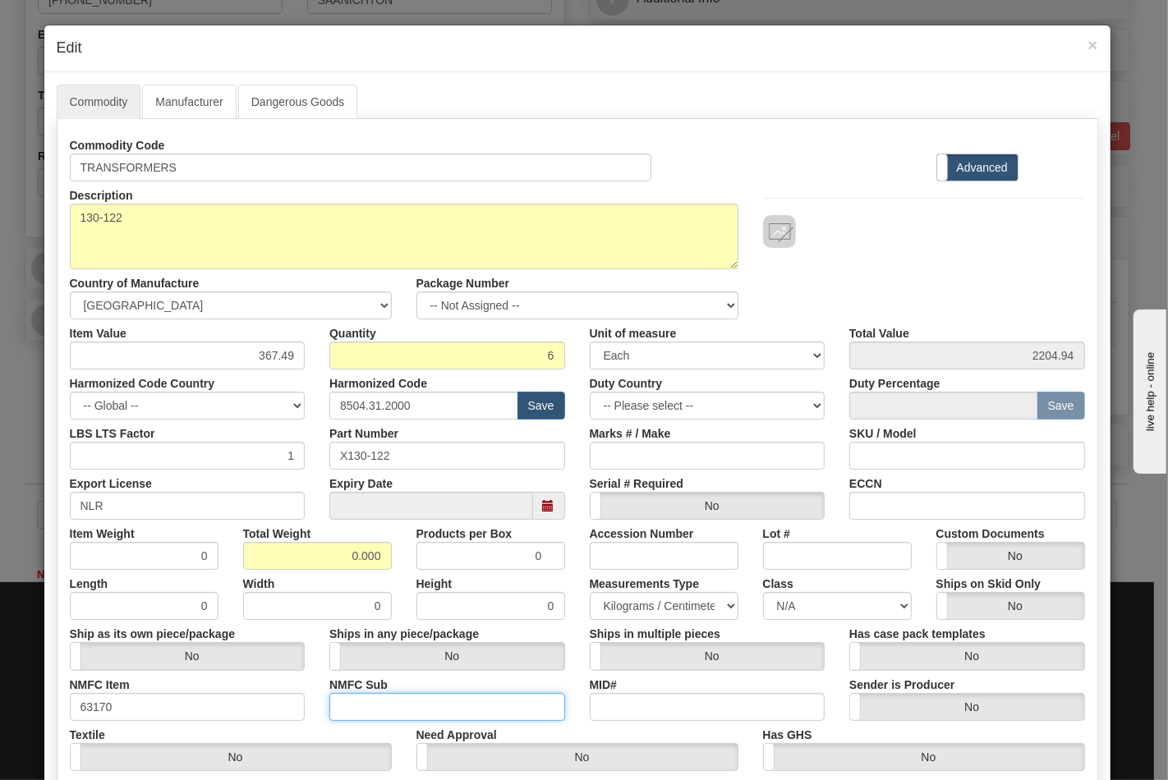
click at [384, 712] on input "NMFC Sub" at bounding box center [447, 707] width 236 height 28
type input "4"
drag, startPoint x: 337, startPoint y: 547, endPoint x: 379, endPoint y: 561, distance: 44.9
click at [379, 561] on input "0.000" at bounding box center [317, 556] width 149 height 28
type input "82"
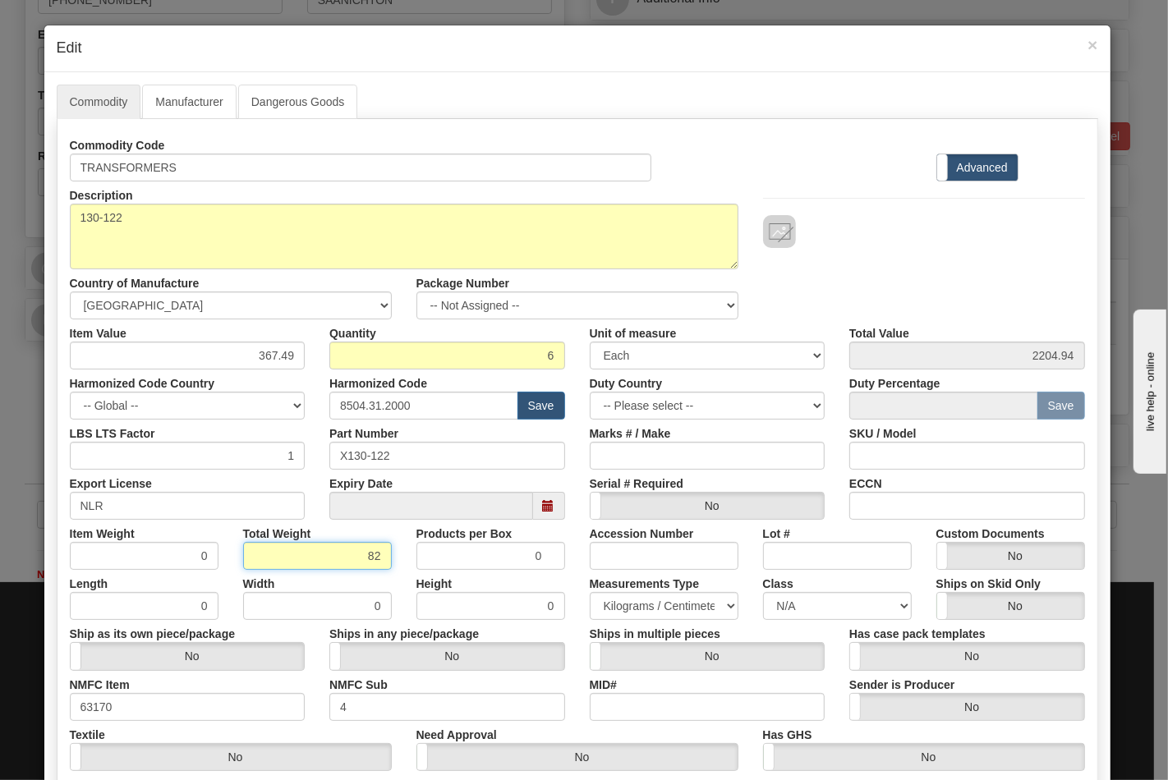
type input "13.6667"
click at [801, 613] on select "N/A 50.0 55.0 60.0 65.0 70.0 85.0 92.5 100.0 125.0 175.0 250.0 300.0 400.0" at bounding box center [837, 606] width 149 height 28
select select "70.0"
click at [763, 592] on select "N/A 50.0 55.0 60.0 65.0 70.0 85.0 92.5 100.0 125.0 175.0 250.0 300.0 400.0" at bounding box center [837, 606] width 149 height 28
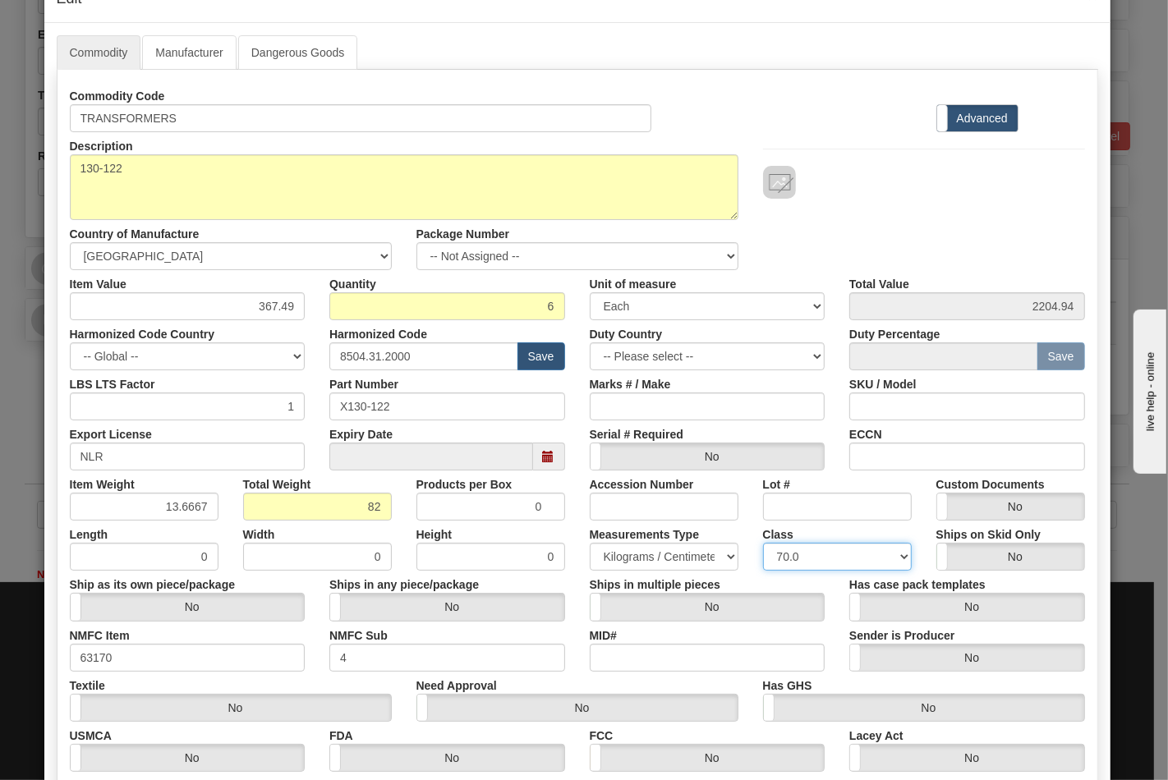
scroll to position [91, 0]
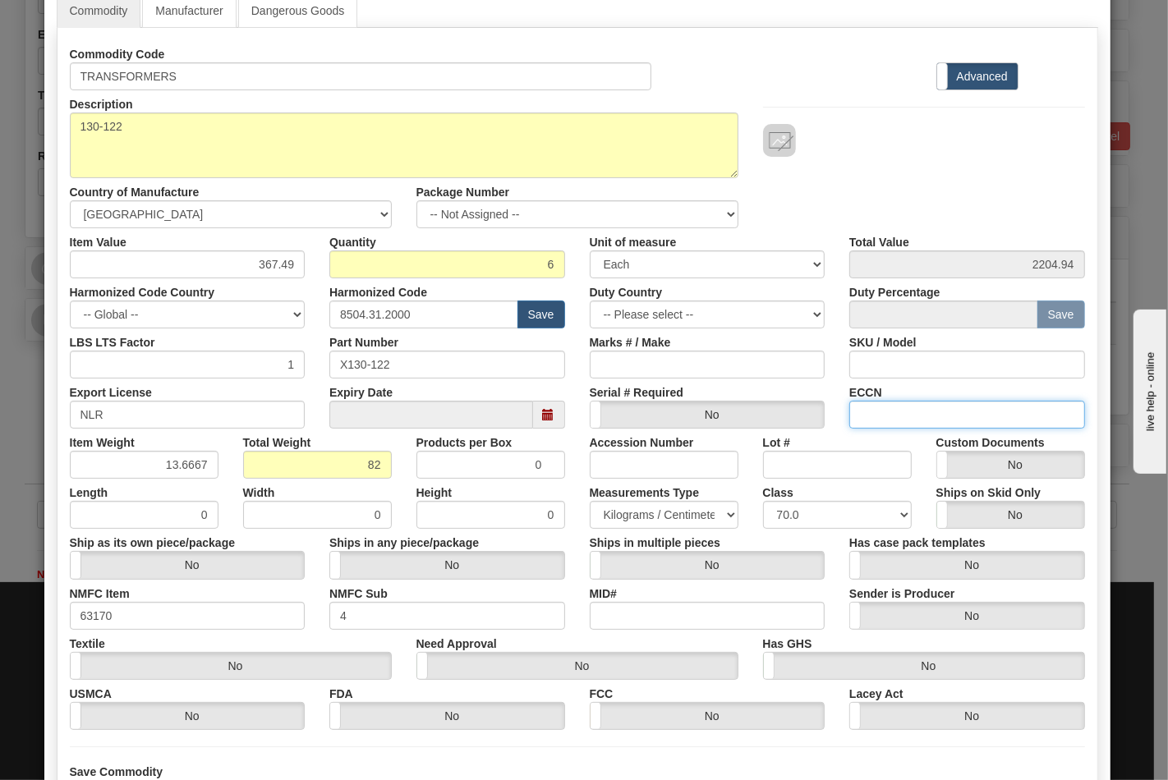
click at [888, 419] on input "ECCN" at bounding box center [967, 415] width 236 height 28
type input "EAR99"
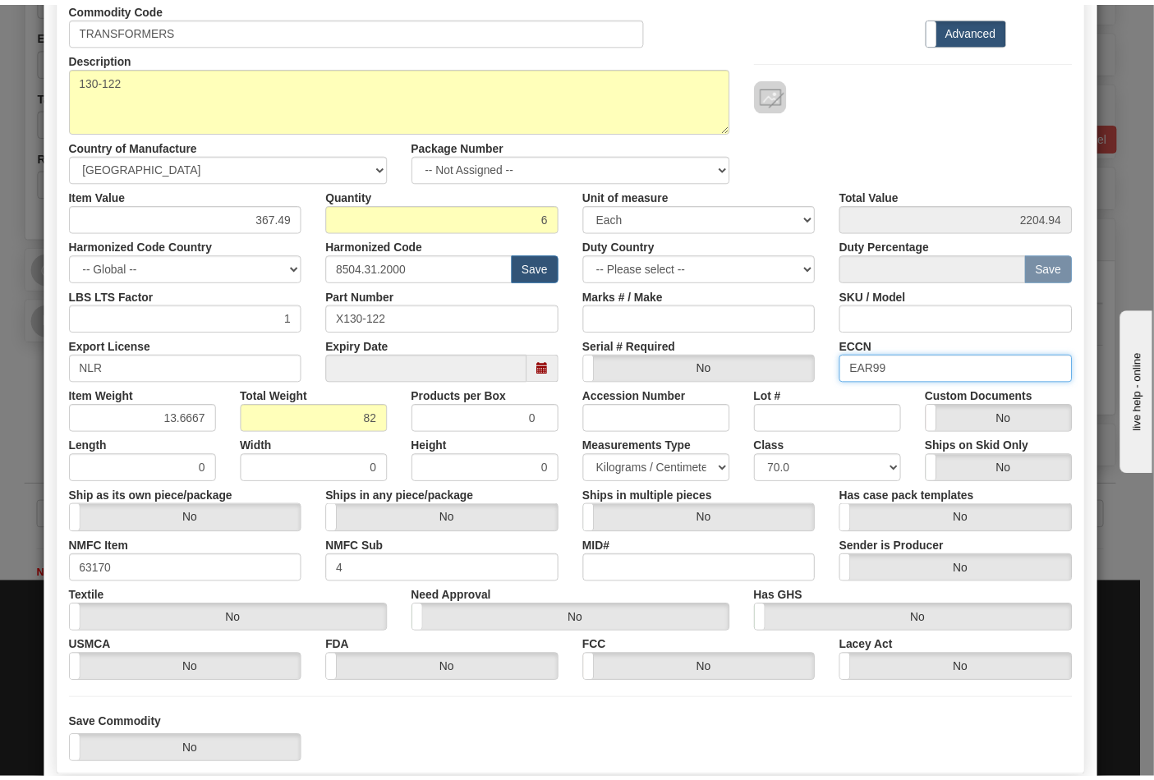
scroll to position [236, 0]
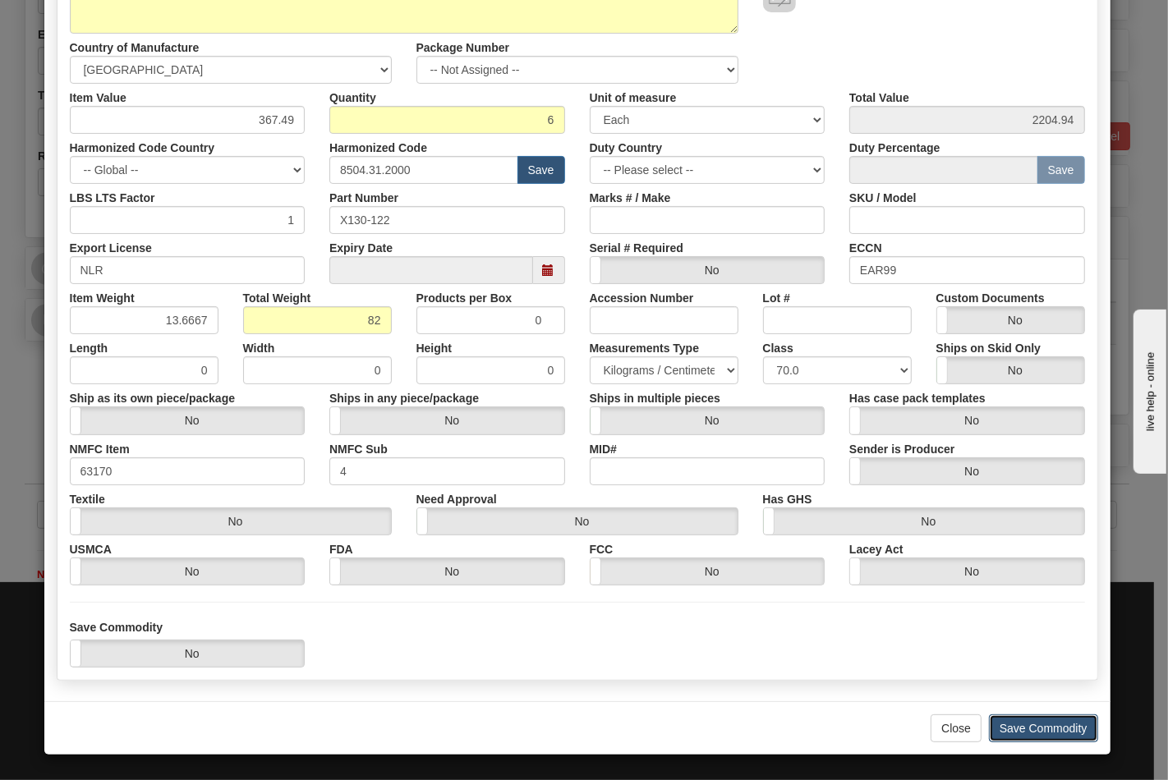
click at [1012, 736] on button "Save Commodity" at bounding box center [1043, 728] width 109 height 28
click at [1003, 723] on div "× Edit Commodity Manufacturer Dangerous Goods Commodity Code TRANSFORMERS Stand…" at bounding box center [584, 390] width 1168 height 780
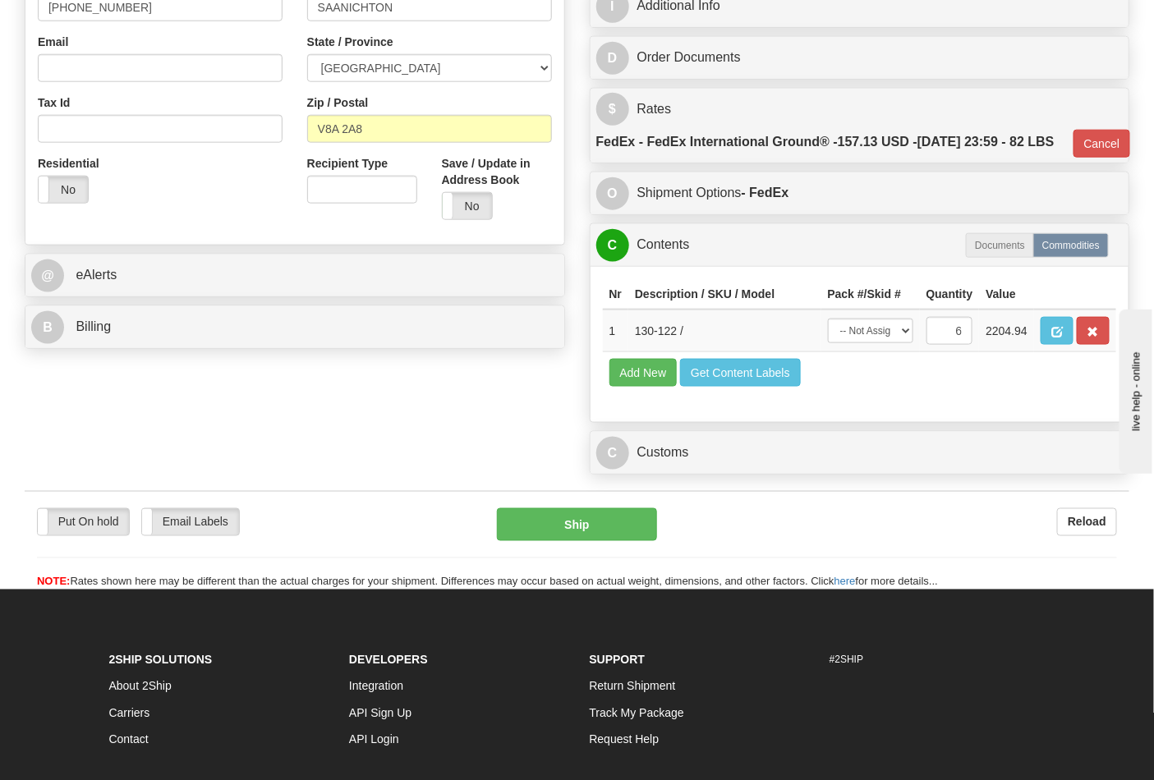
scroll to position [547, 0]
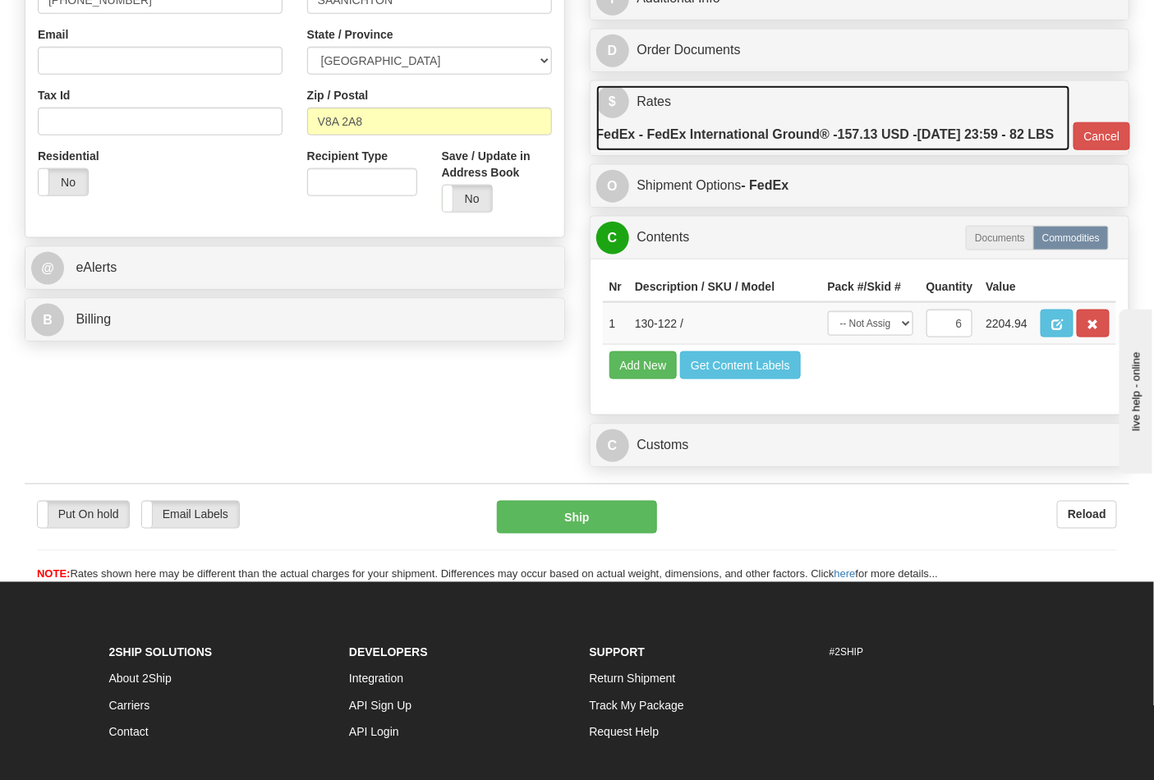
click at [1045, 151] on label "FedEx - FedEx International Ground® - 157.13 USD - 10/24/2025 23:59 - 82 LBS" at bounding box center [825, 134] width 458 height 33
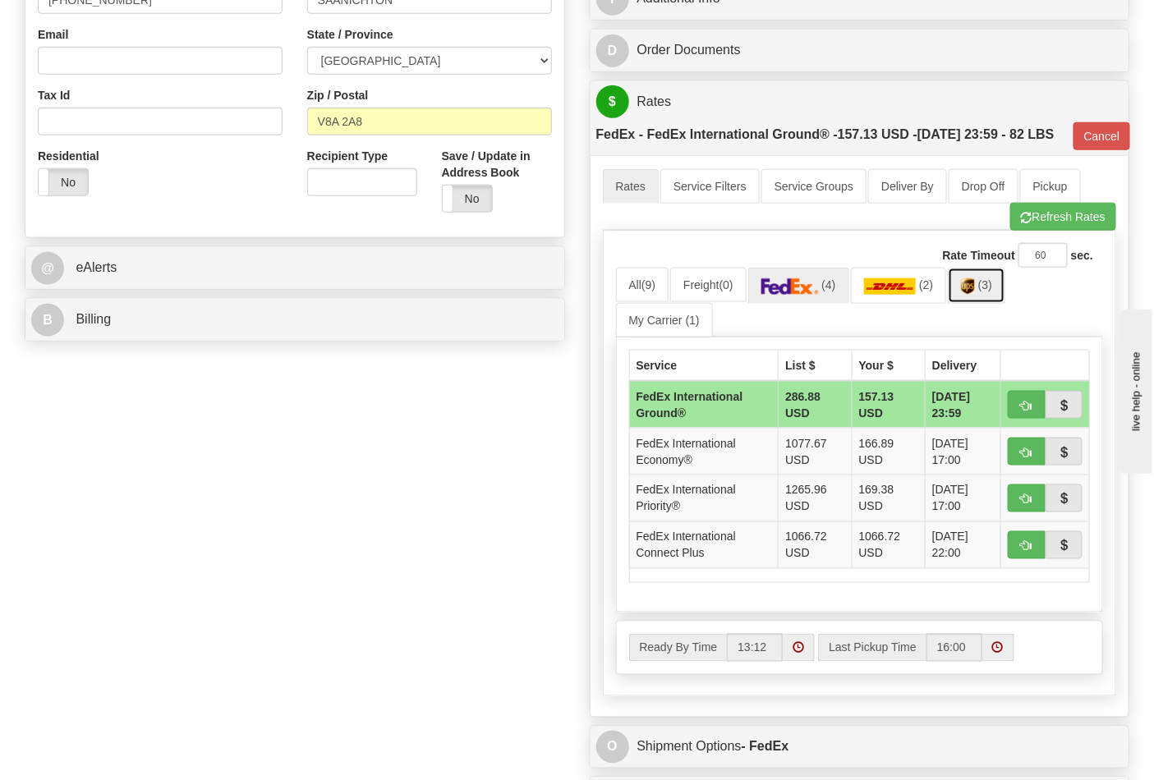
click at [975, 295] on img at bounding box center [968, 286] width 14 height 16
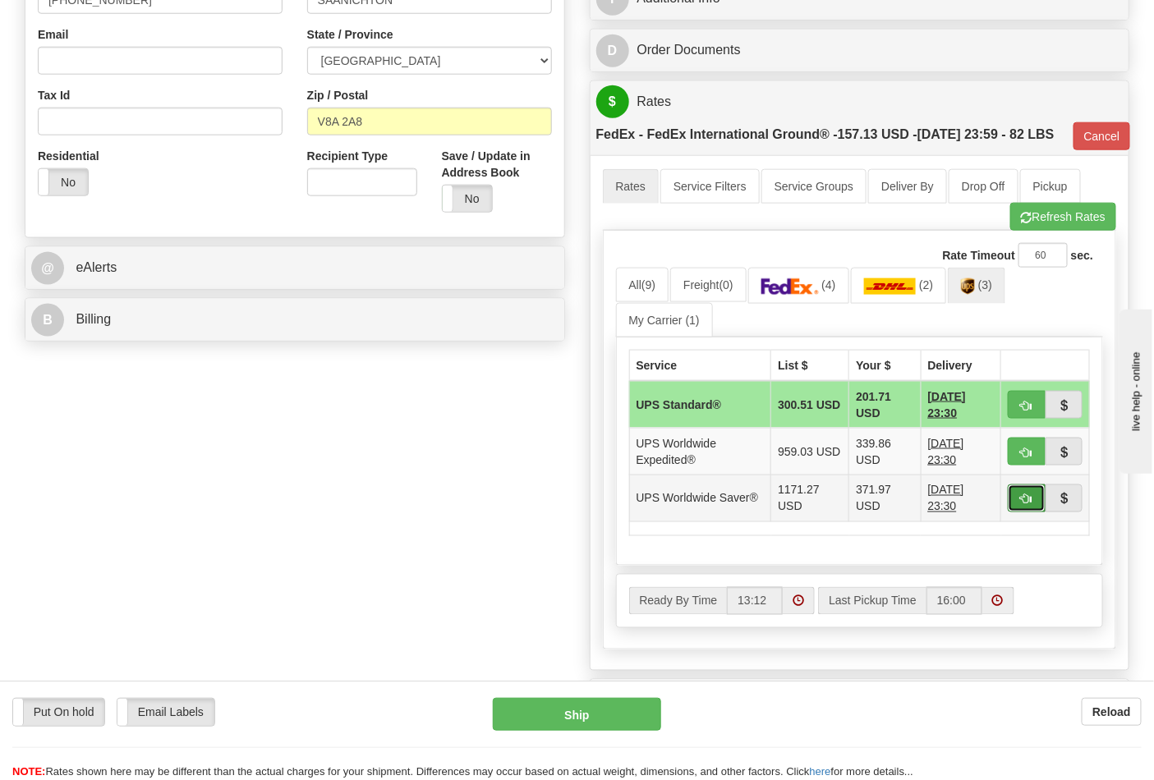
click at [1031, 505] on span "button" at bounding box center [1026, 499] width 11 height 11
type input "65"
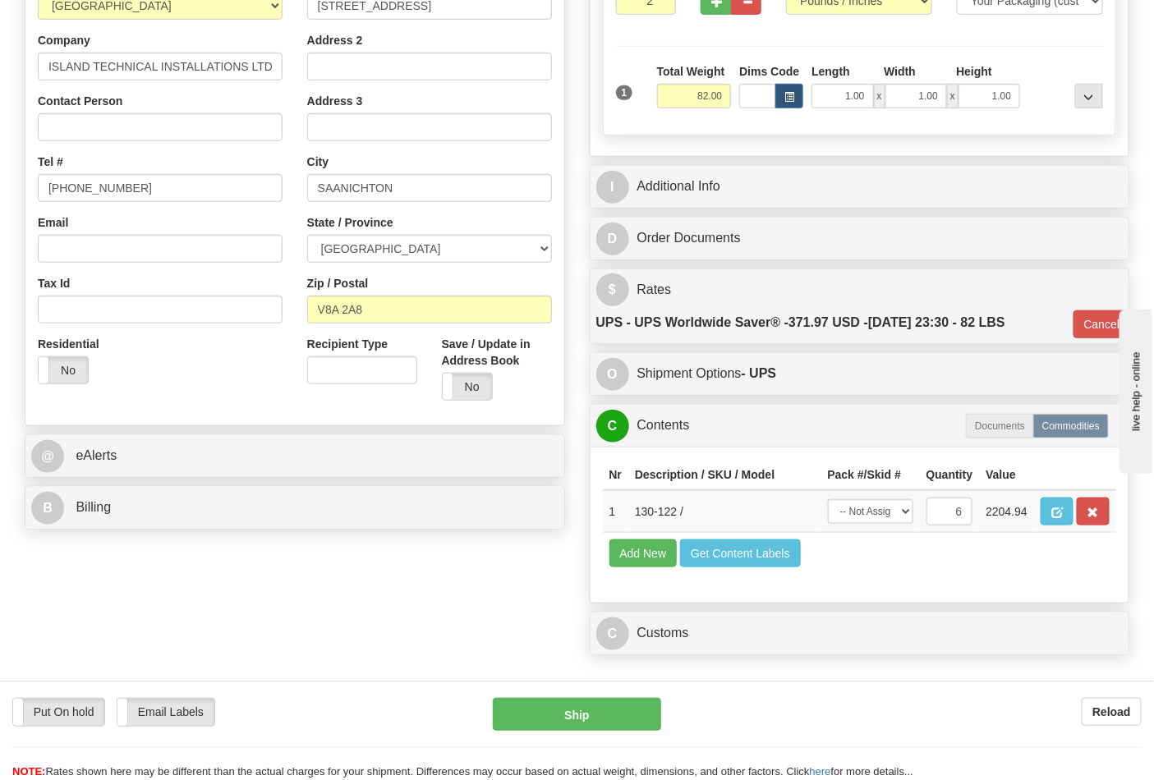
scroll to position [365, 0]
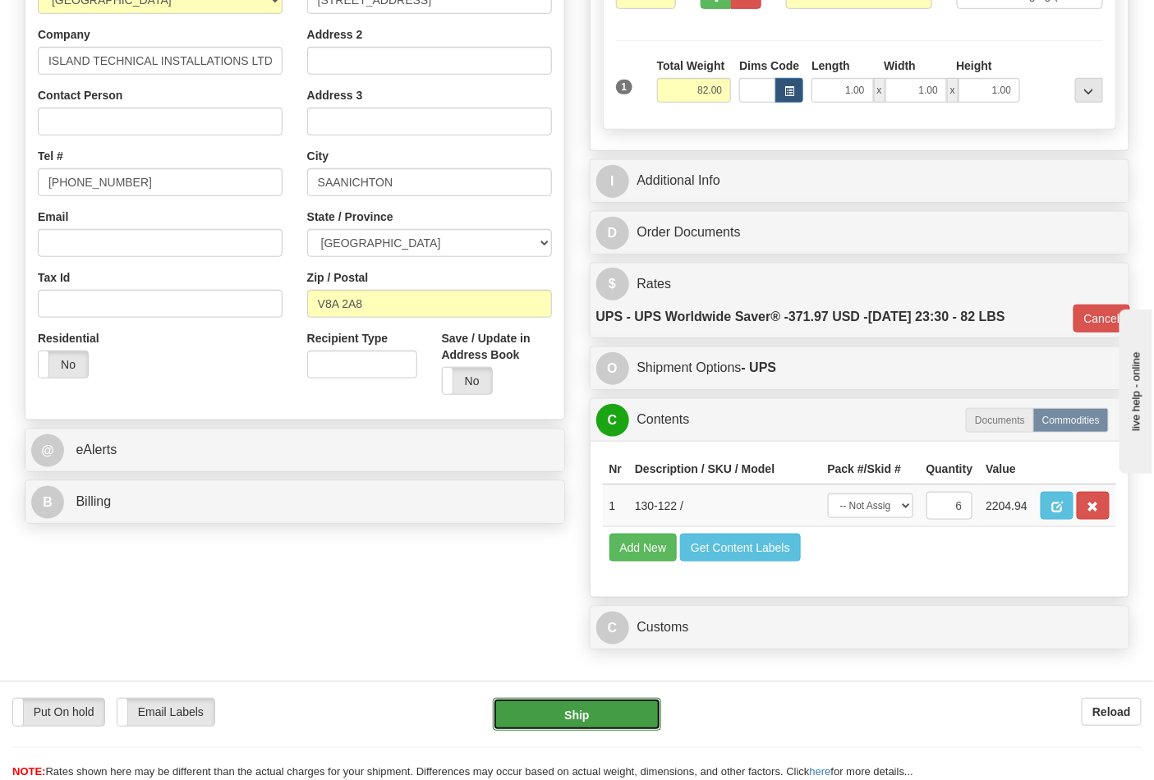
click at [602, 715] on button "Ship" at bounding box center [577, 714] width 168 height 33
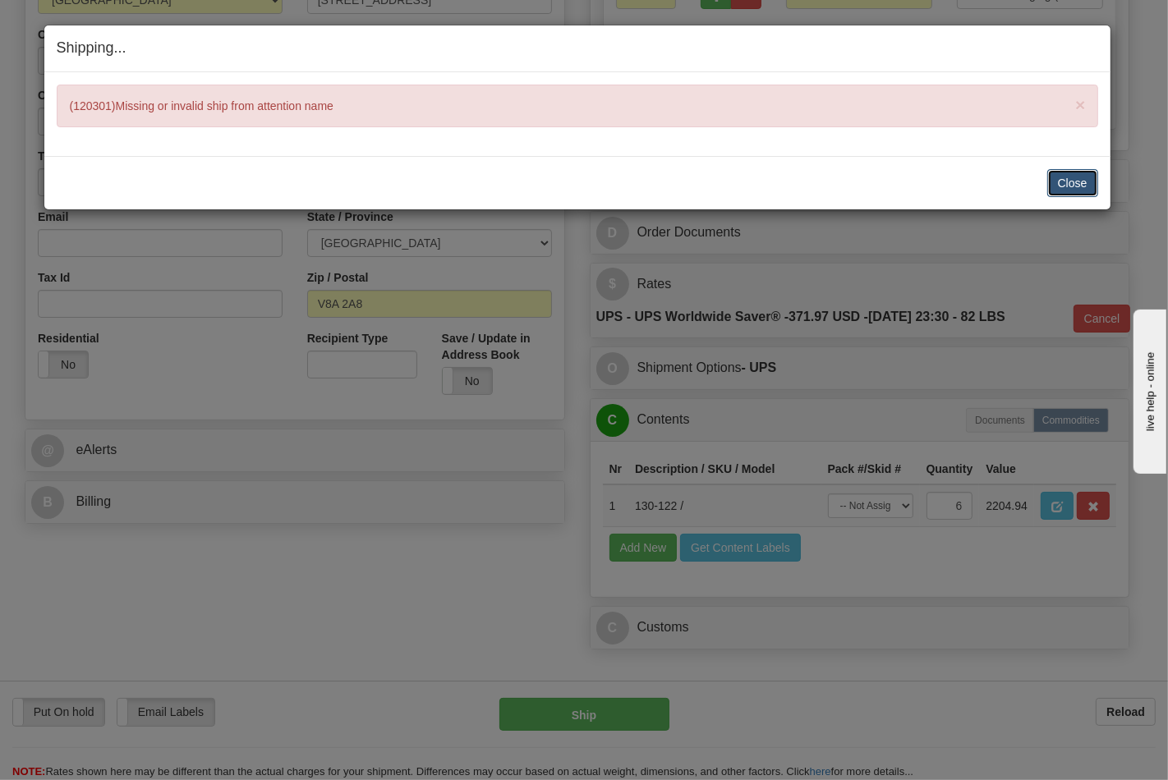
click at [1079, 184] on button "Close" at bounding box center [1072, 183] width 51 height 28
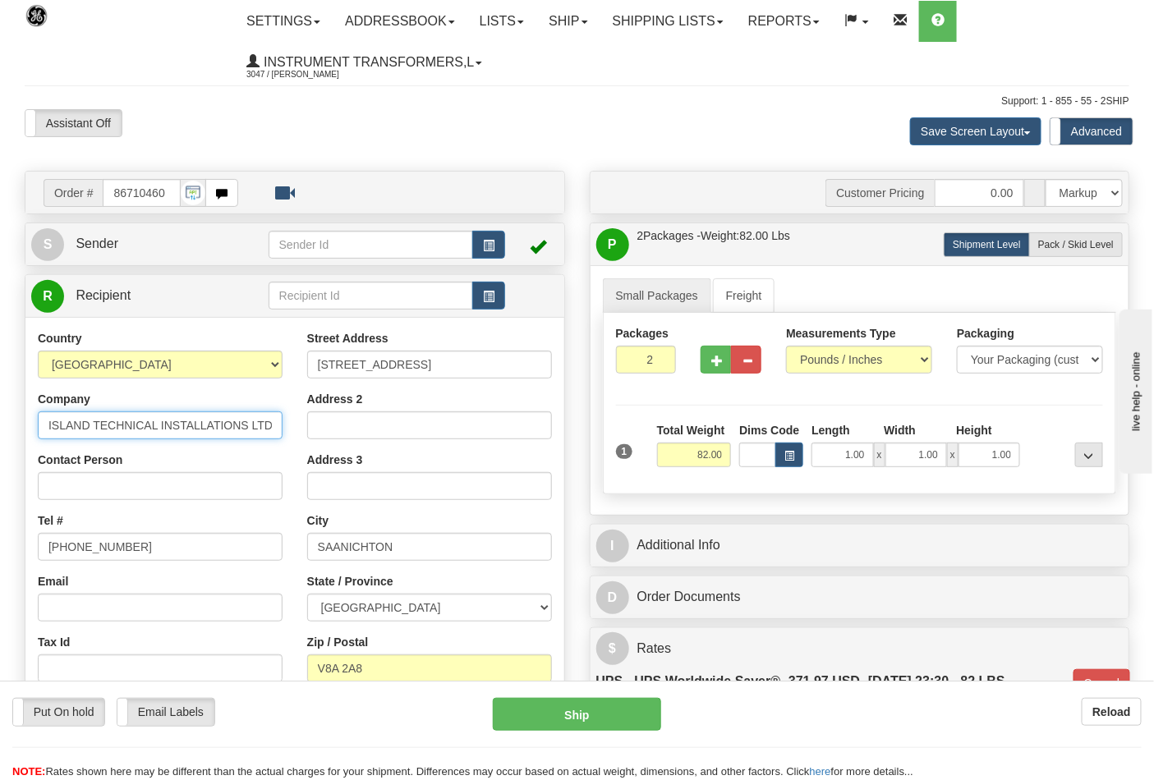
scroll to position [0, 2]
drag, startPoint x: 44, startPoint y: 425, endPoint x: 308, endPoint y: 411, distance: 263.9
click at [306, 413] on div "Country AFGHANISTAN ALAND ISLANDS ALBANIA ALGERIA AMERICAN SAMOA ANDORRA ANGOLA…" at bounding box center [294, 551] width 539 height 442
click at [56, 480] on input "Contact Person" at bounding box center [160, 486] width 245 height 28
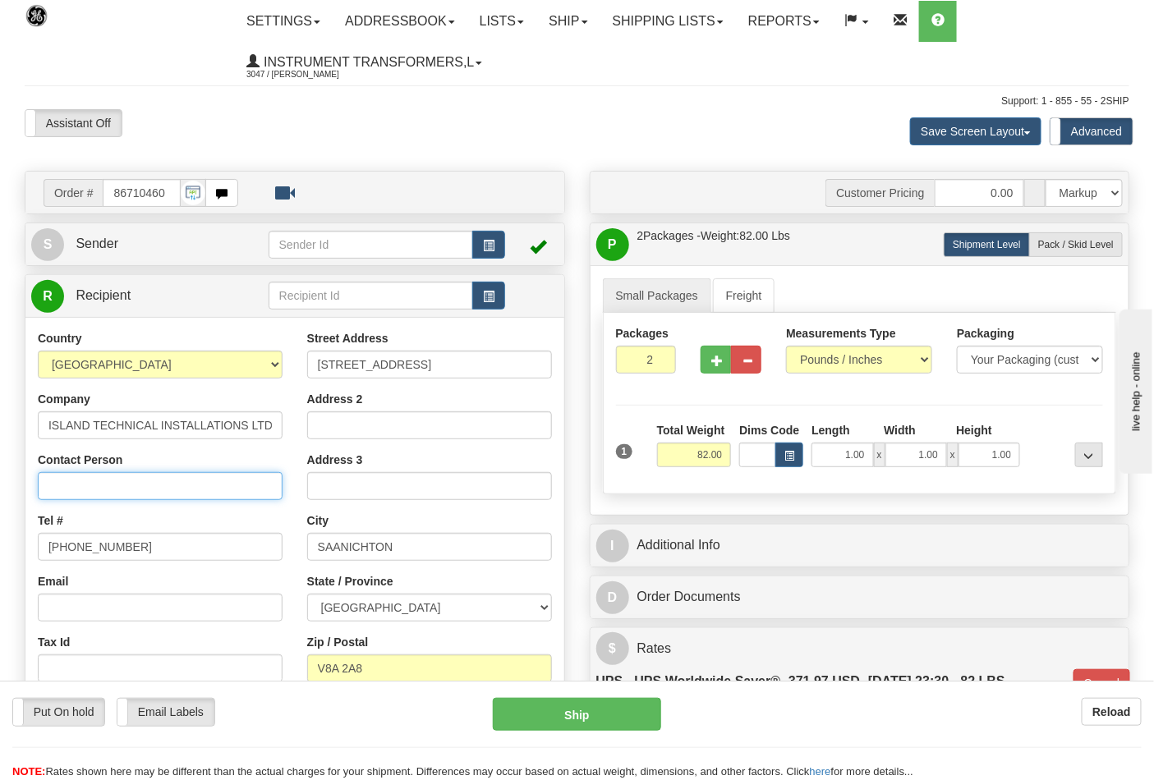
paste input "ISLAND TECHNICAL INSTALLATIONS LTD"
type input "ISLAND TECHNICAL INSTALLATIONS LTD"
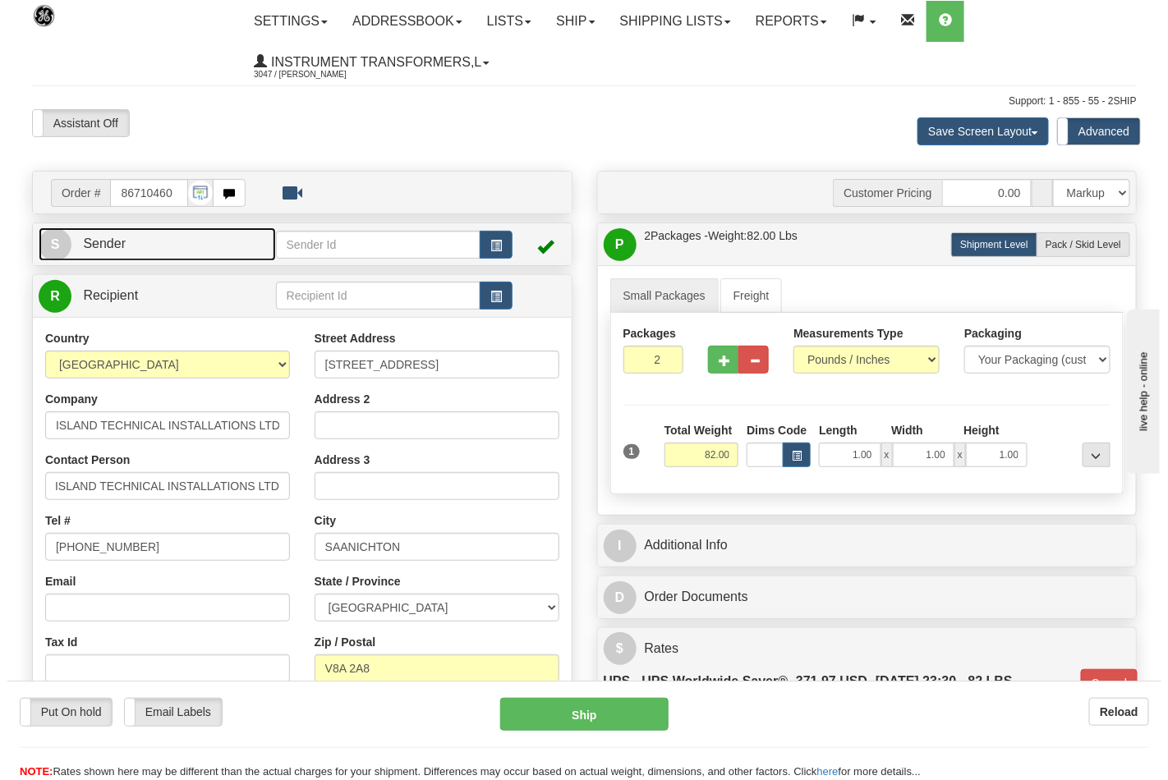
scroll to position [0, 0]
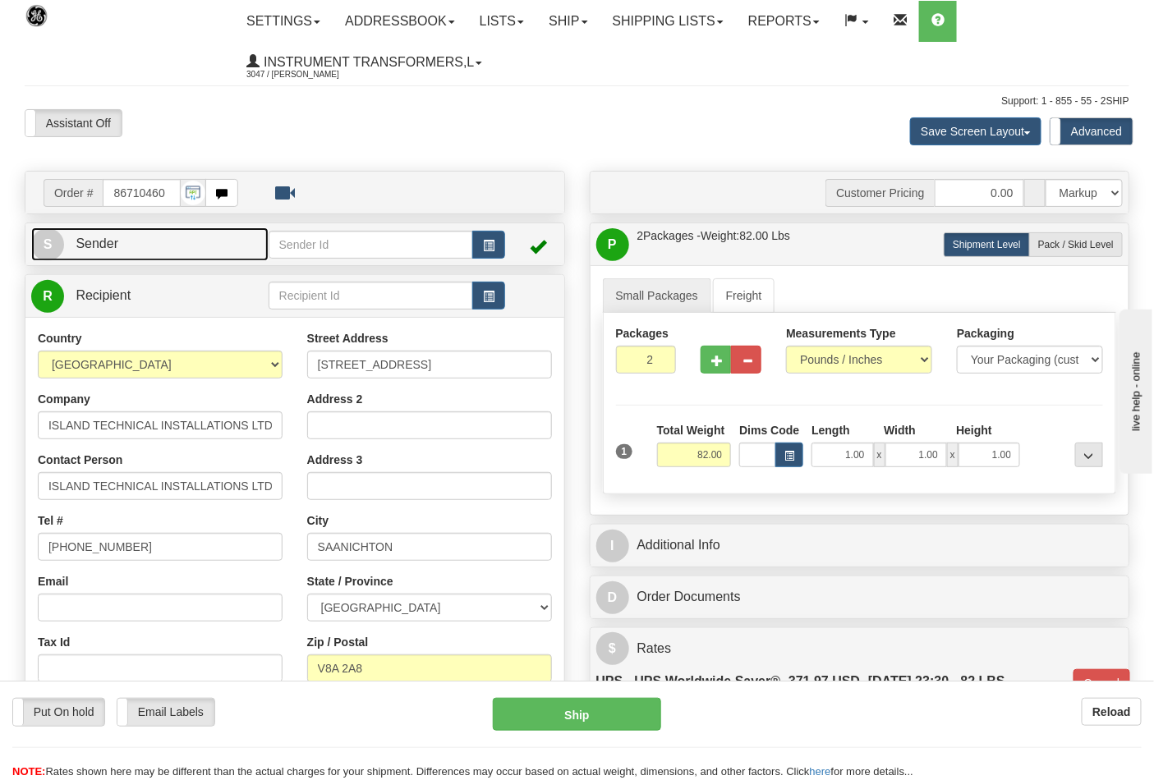
click at [101, 248] on span "Sender" at bounding box center [97, 243] width 43 height 14
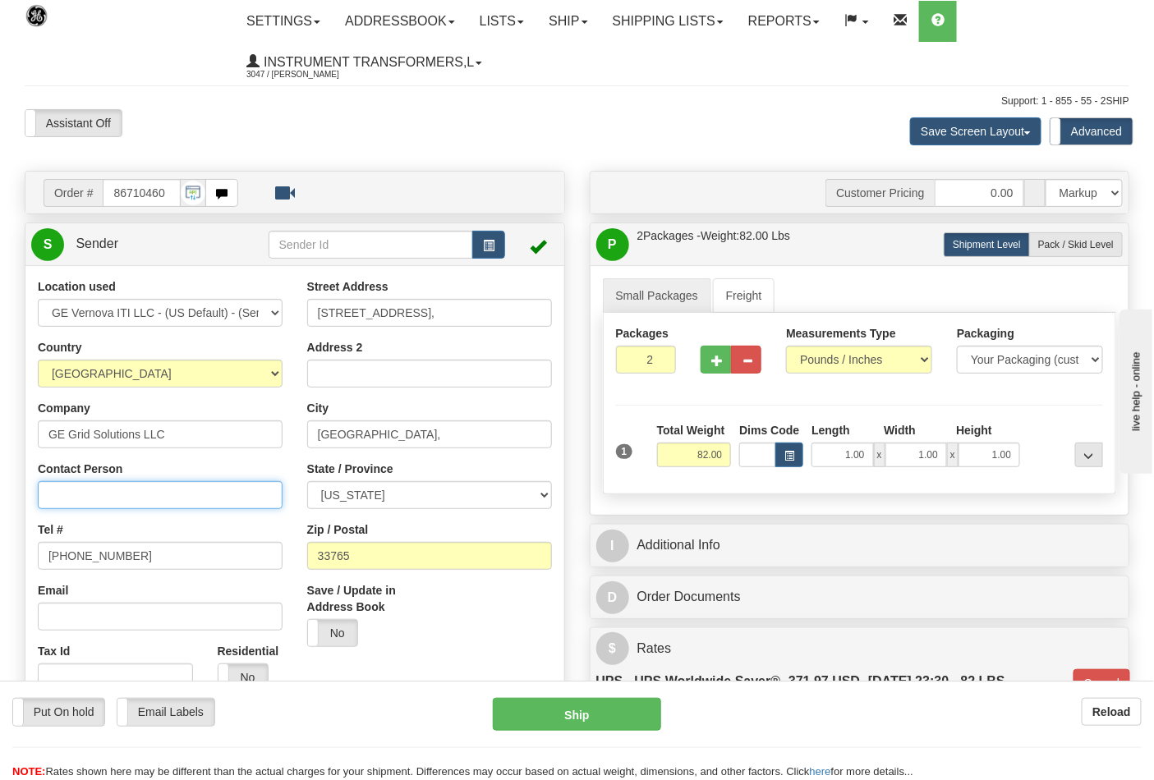
drag, startPoint x: 79, startPoint y: 501, endPoint x: 101, endPoint y: 490, distance: 24.6
click at [86, 496] on input "Contact Person" at bounding box center [160, 495] width 245 height 28
type input "Nephtali Linares"
click at [661, 716] on div "Ship" at bounding box center [576, 714] width 192 height 33
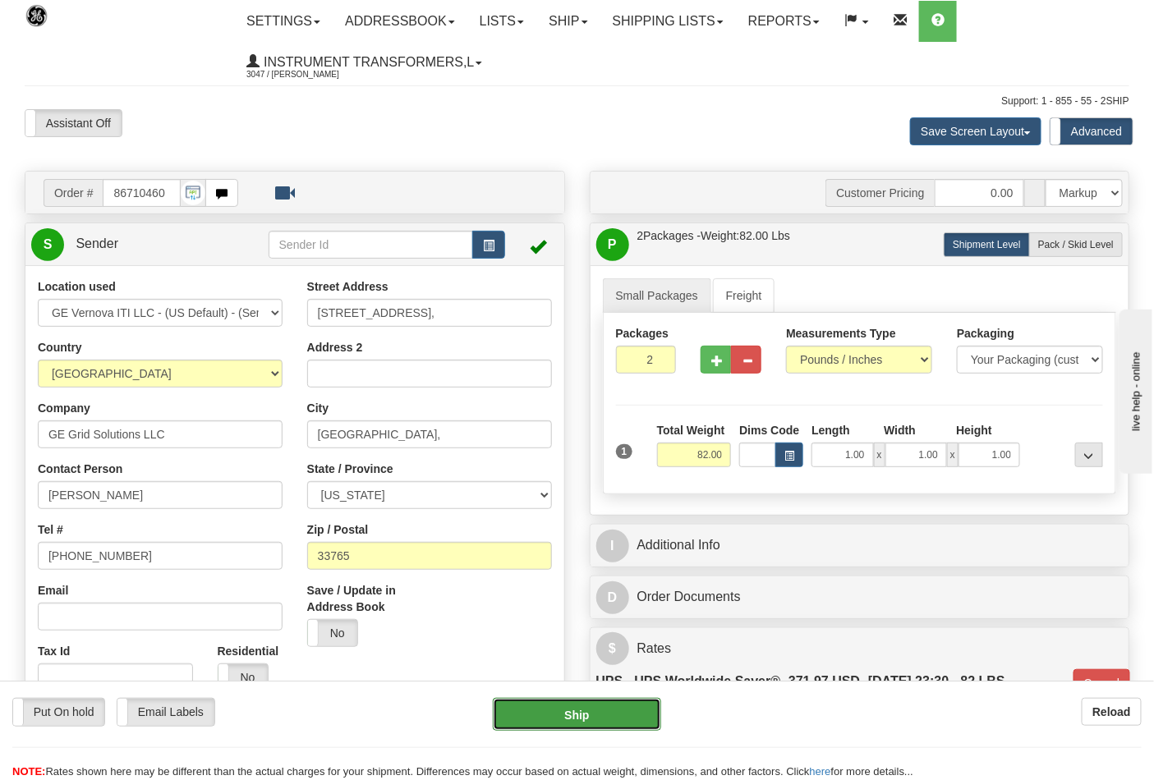
click at [645, 716] on button "Ship" at bounding box center [577, 714] width 168 height 33
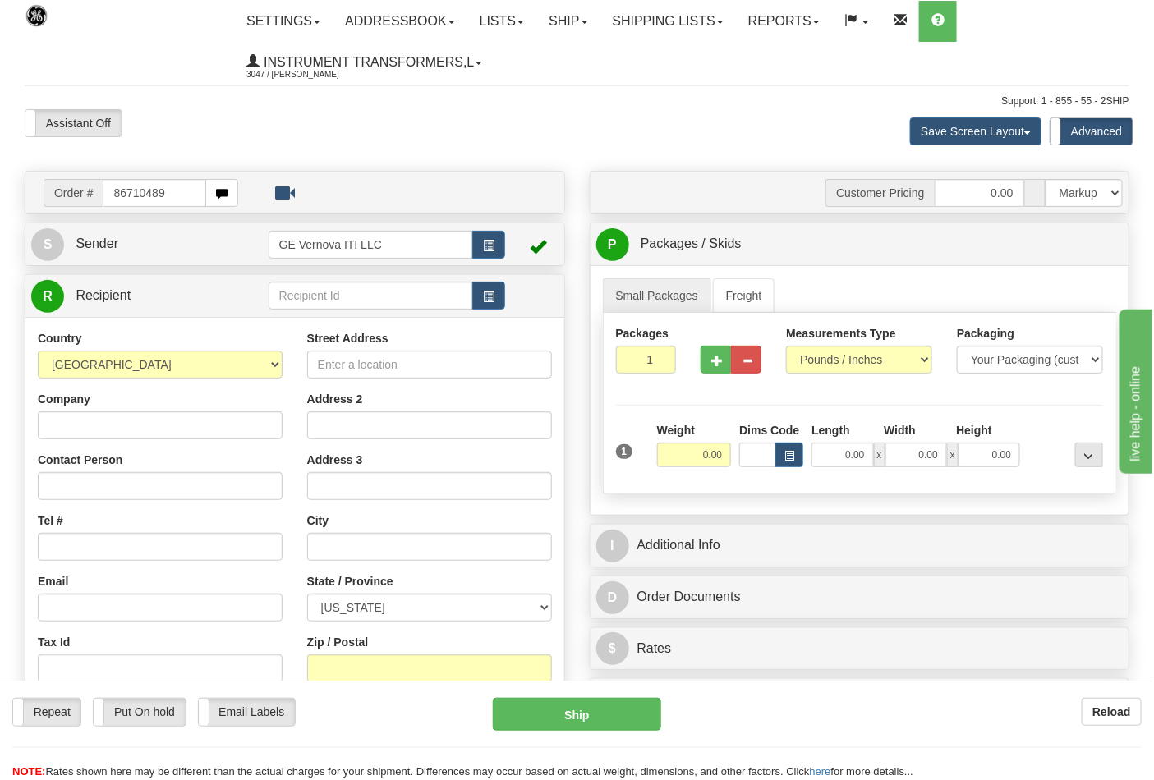
type input "86710489"
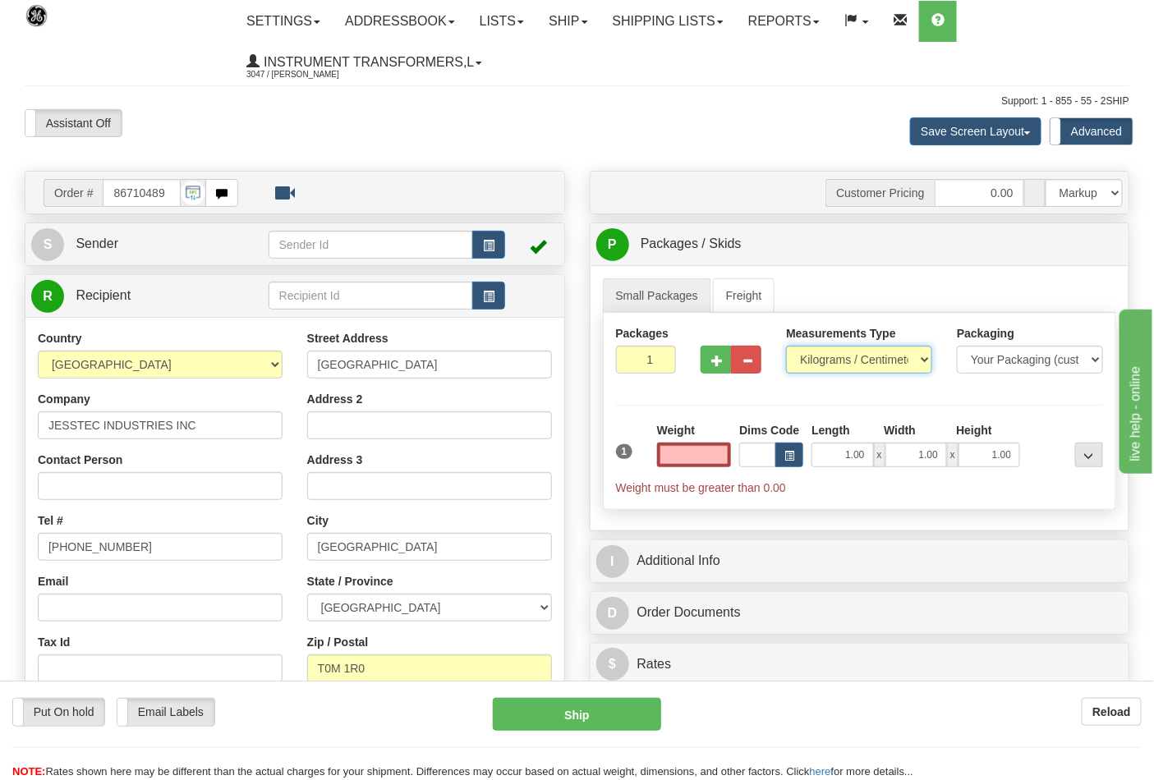
type input "0.00"
click at [926, 357] on select "Pounds / Inches Kilograms / Centimeters" at bounding box center [859, 360] width 146 height 28
select select "0"
click at [786, 347] on select "Pounds / Inches Kilograms / Centimeters" at bounding box center [859, 360] width 146 height 28
click at [679, 455] on input "0.00" at bounding box center [694, 455] width 75 height 25
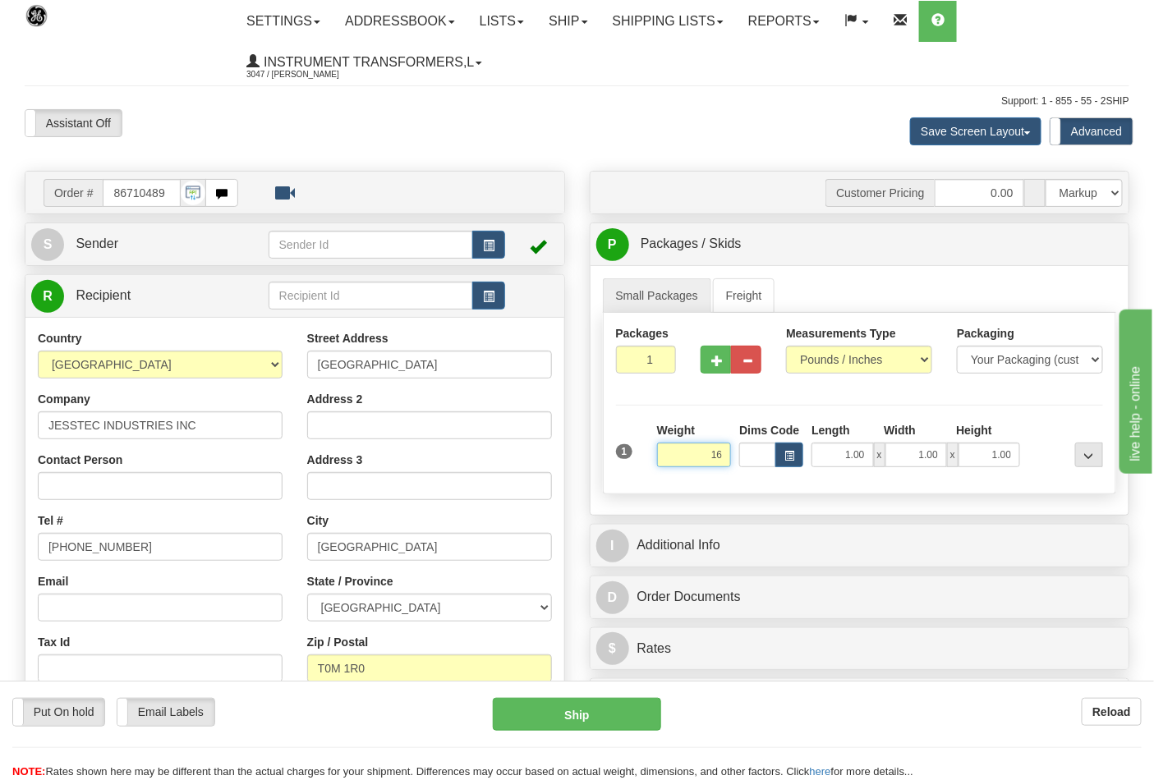
click button "Delete" at bounding box center [0, 0] width 0 height 0
type input "16.00"
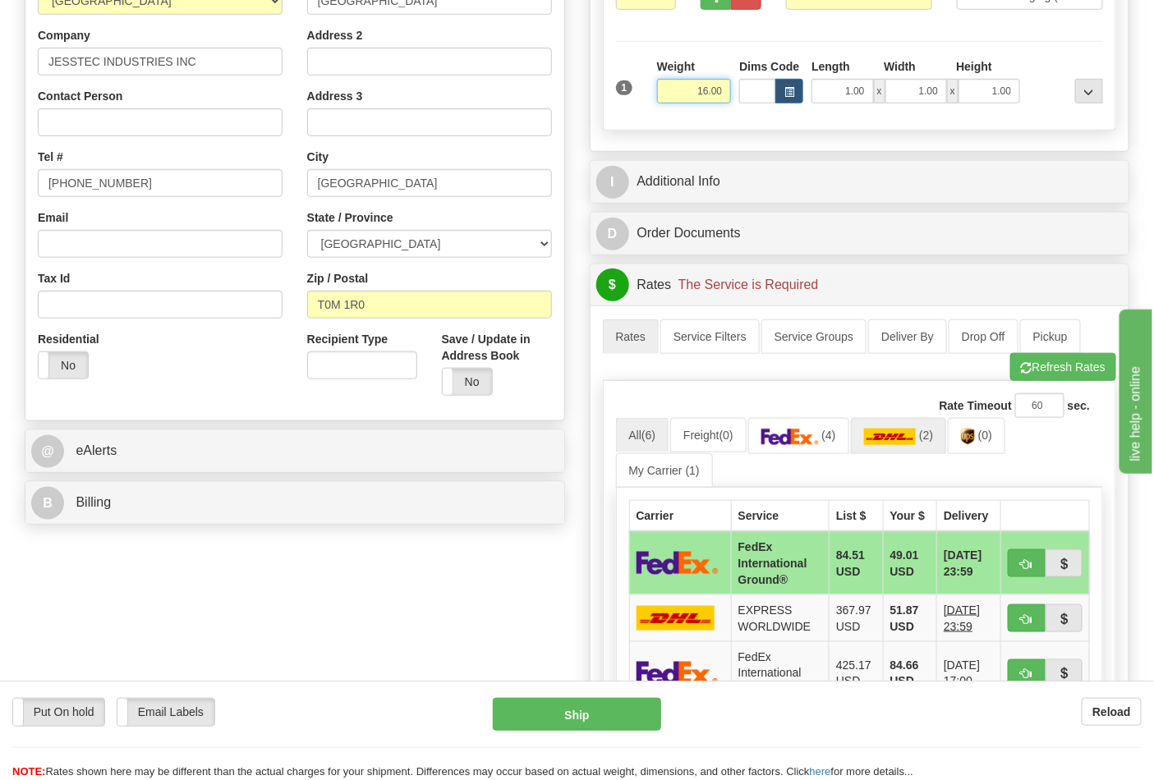
scroll to position [365, 0]
click at [966, 447] on link "(0)" at bounding box center [976, 434] width 57 height 35
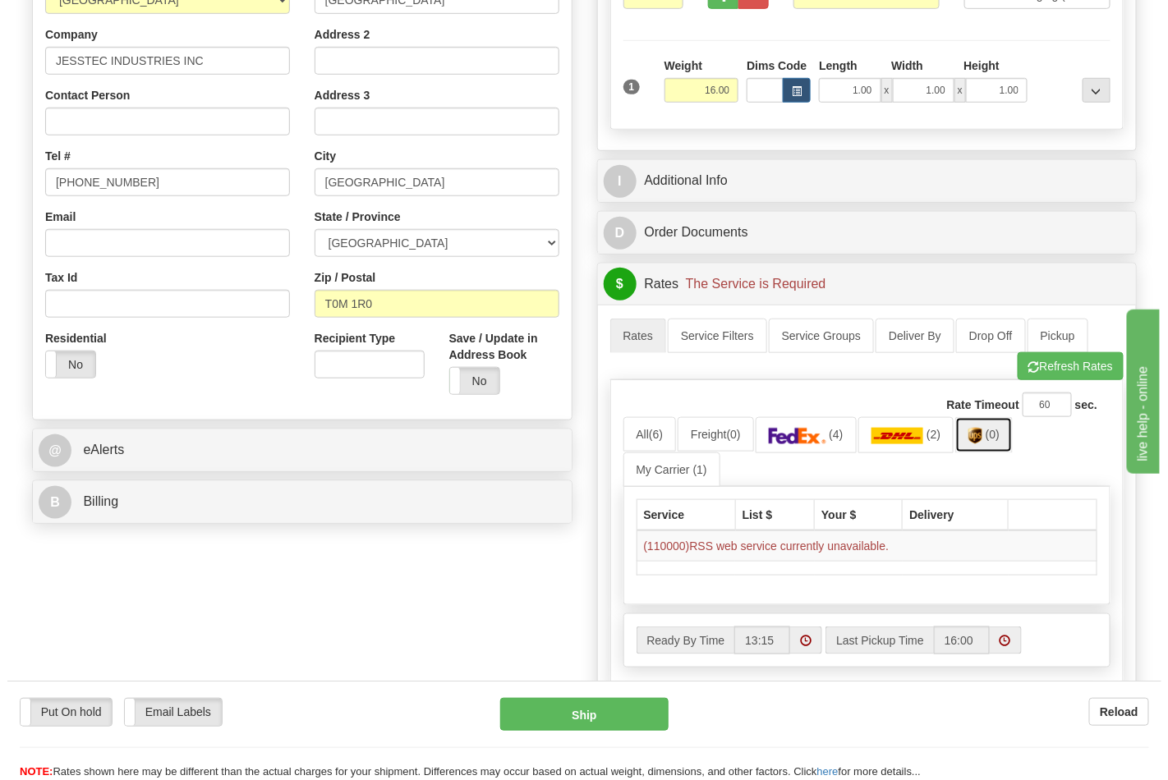
scroll to position [547, 0]
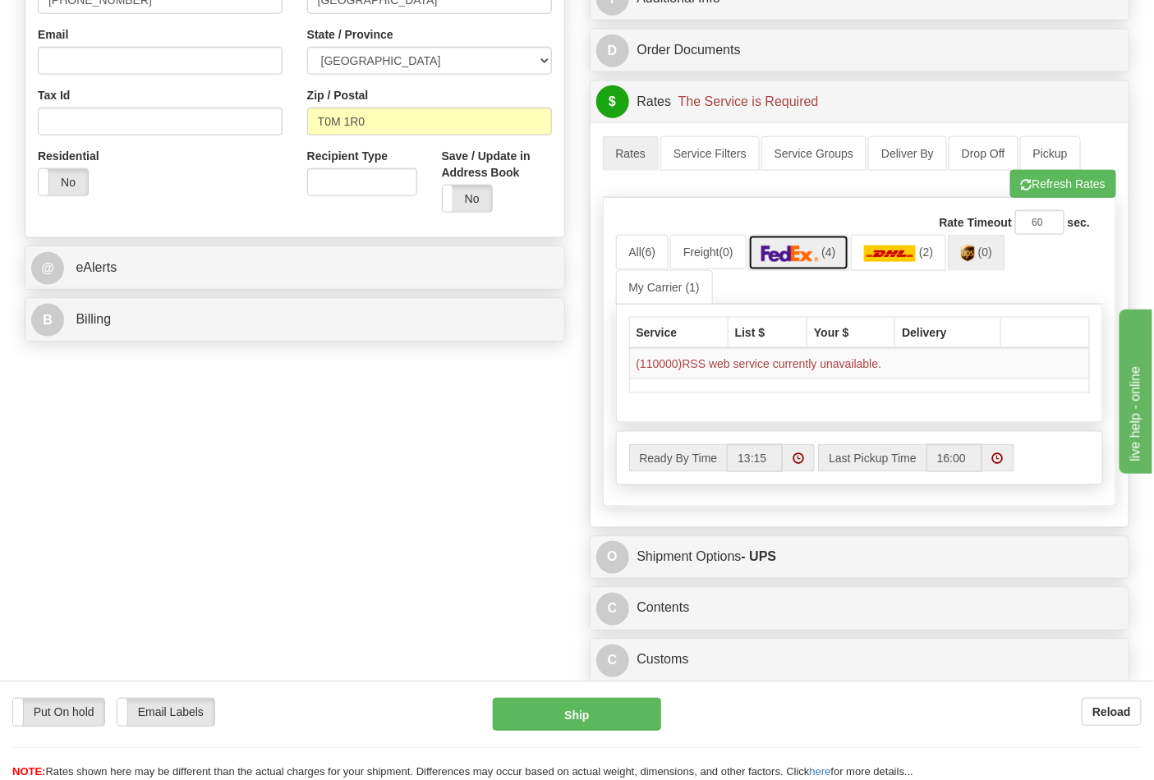
click at [819, 250] on img at bounding box center [789, 254] width 57 height 16
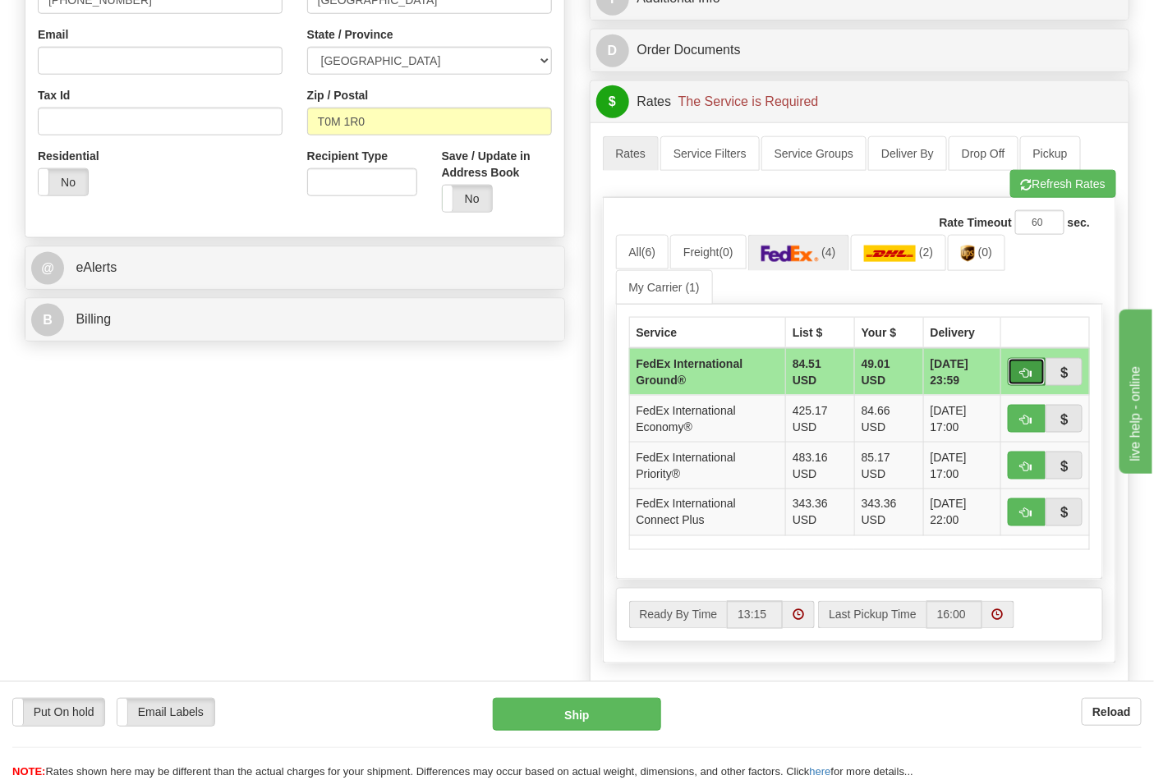
click at [1017, 370] on button "button" at bounding box center [1027, 372] width 38 height 28
type input "92"
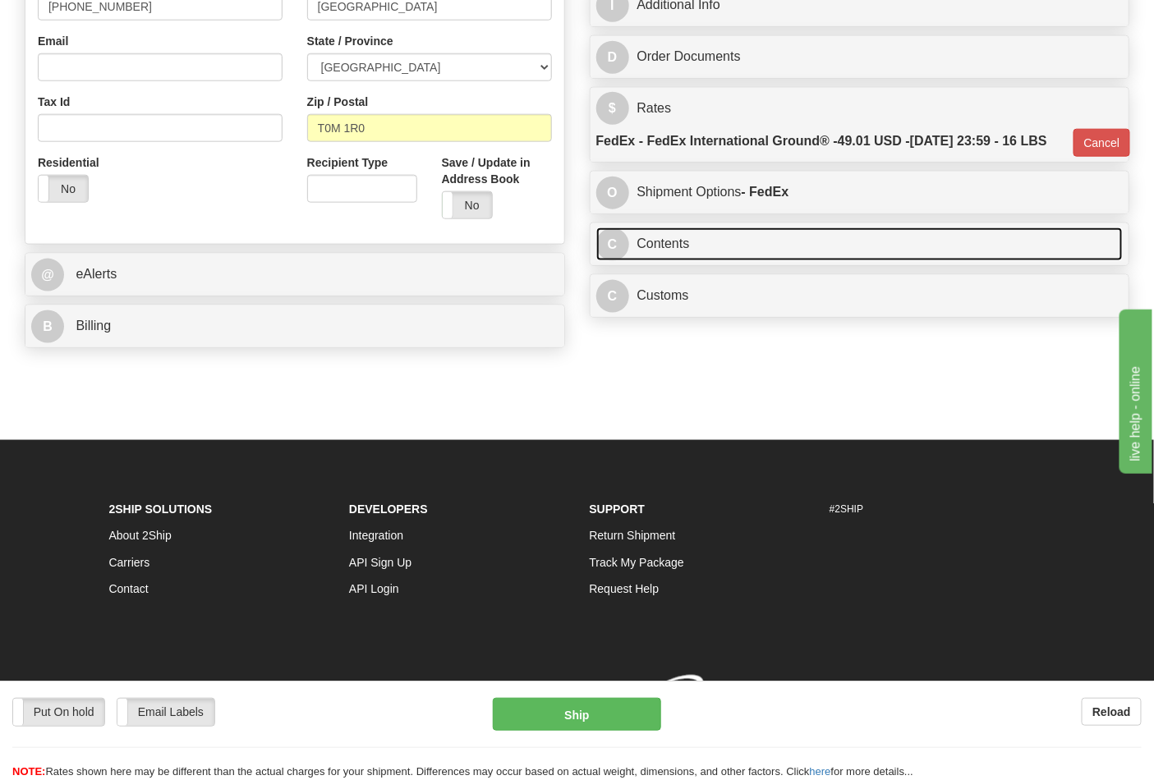
click at [826, 261] on link "C Contents" at bounding box center [859, 244] width 527 height 34
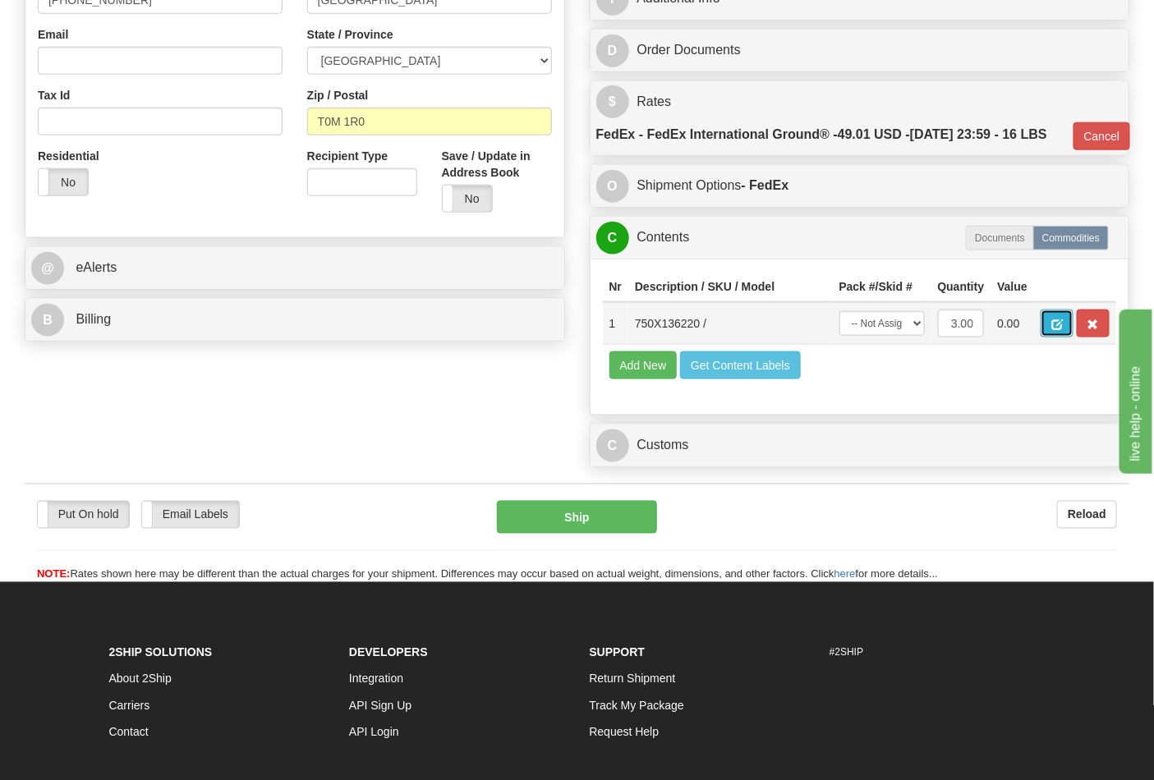
click at [1073, 337] on button "button" at bounding box center [1056, 324] width 33 height 28
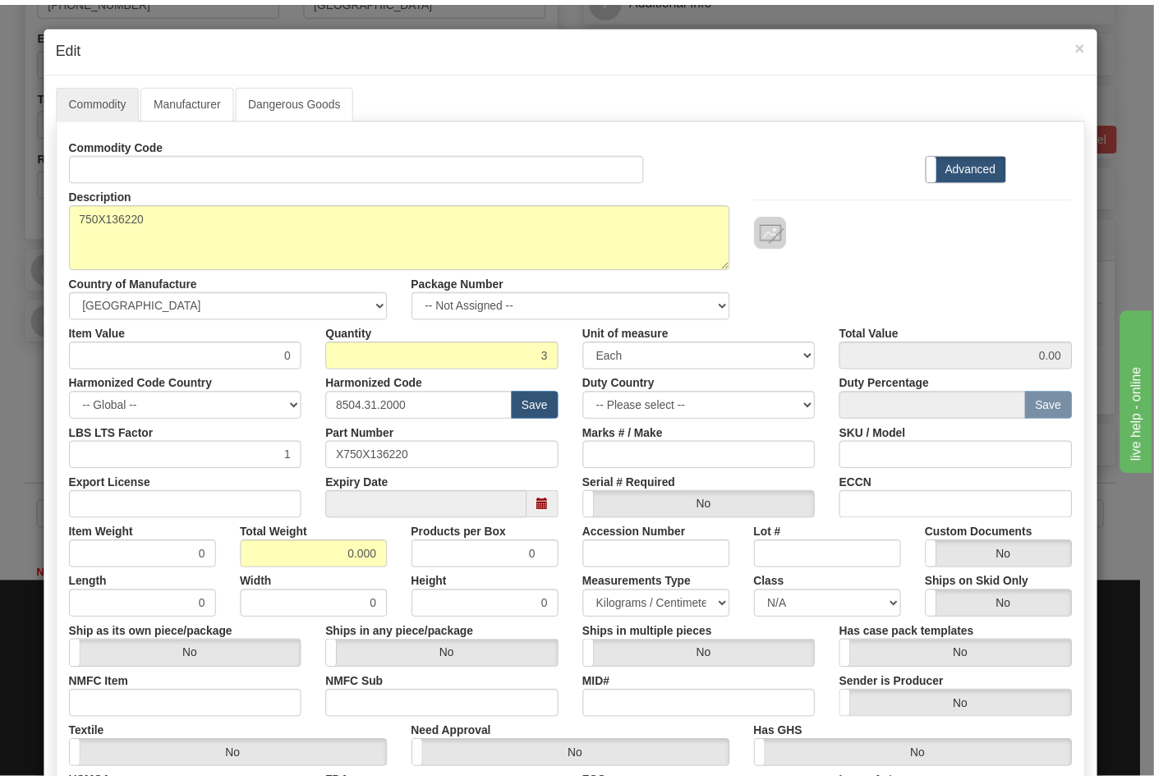
scroll to position [0, 0]
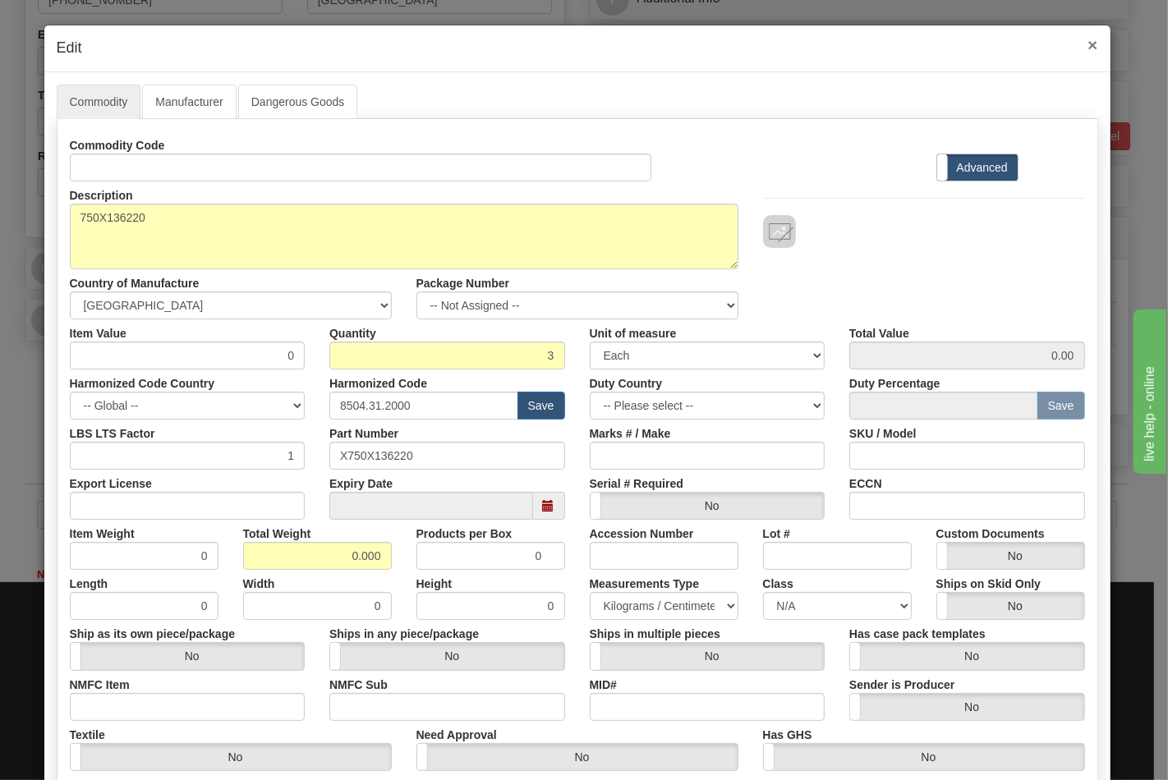
click at [1087, 39] on span "×" at bounding box center [1092, 44] width 10 height 19
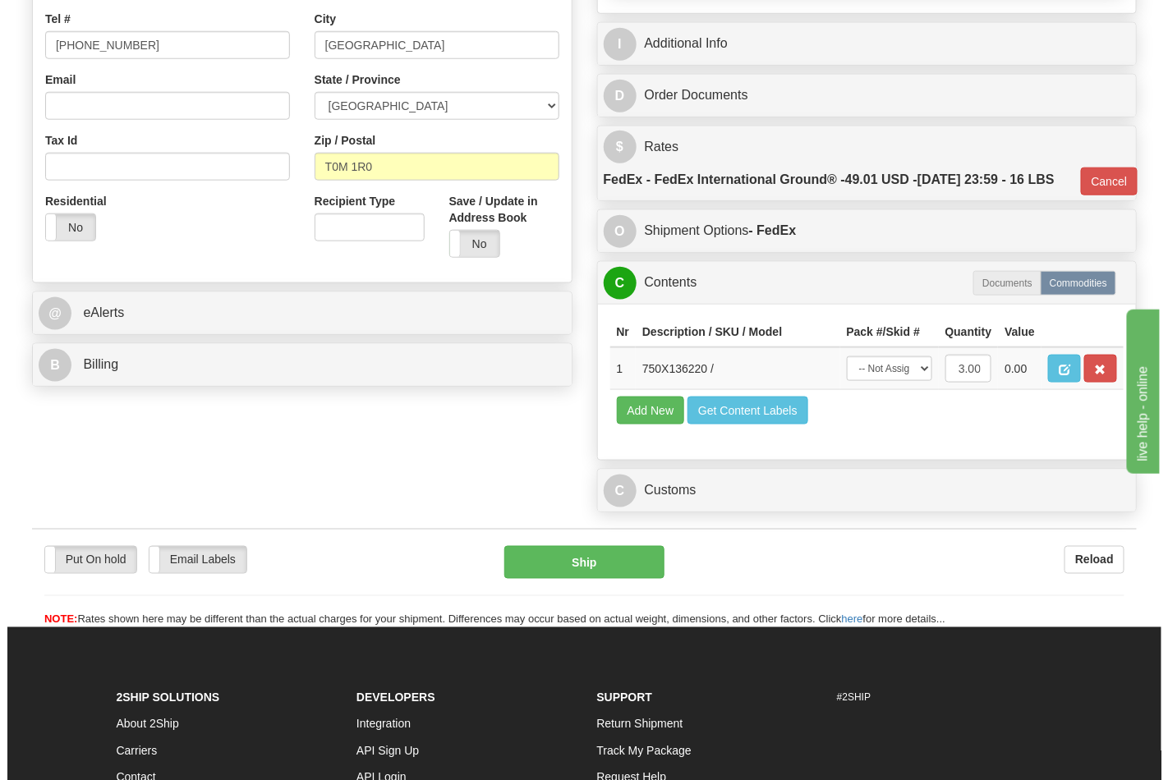
scroll to position [547, 0]
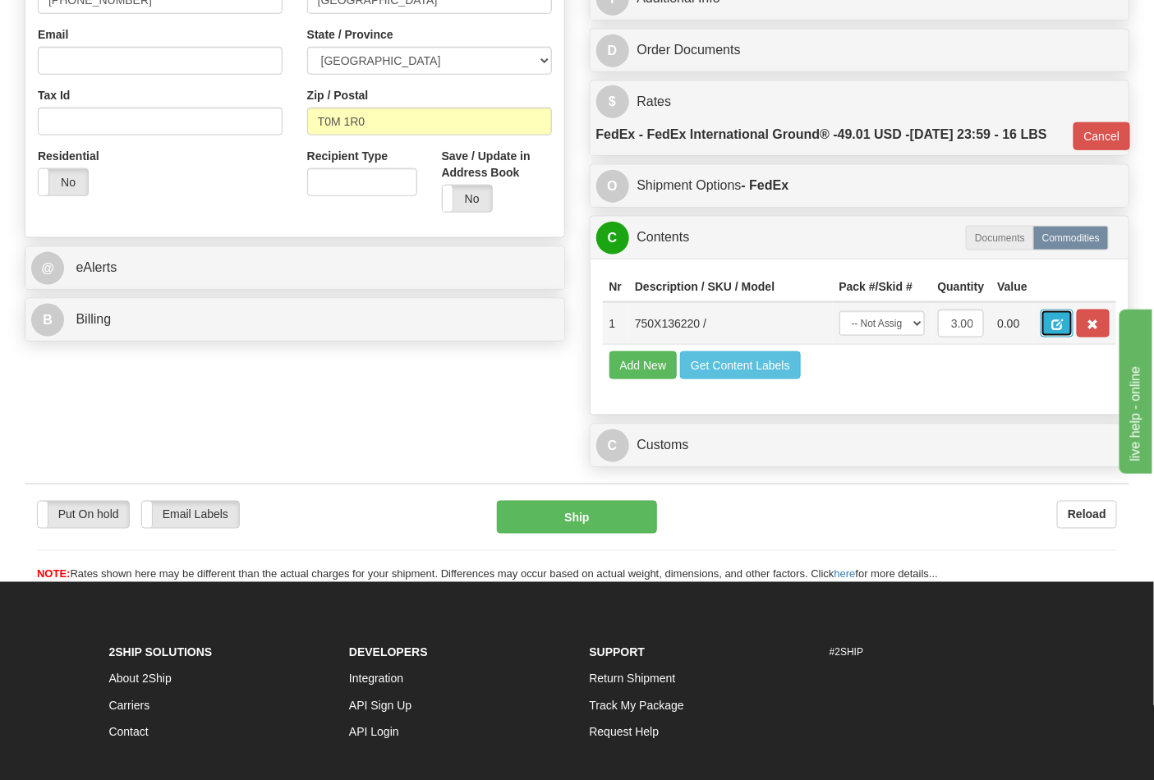
click at [1063, 330] on span "button" at bounding box center [1056, 324] width 11 height 11
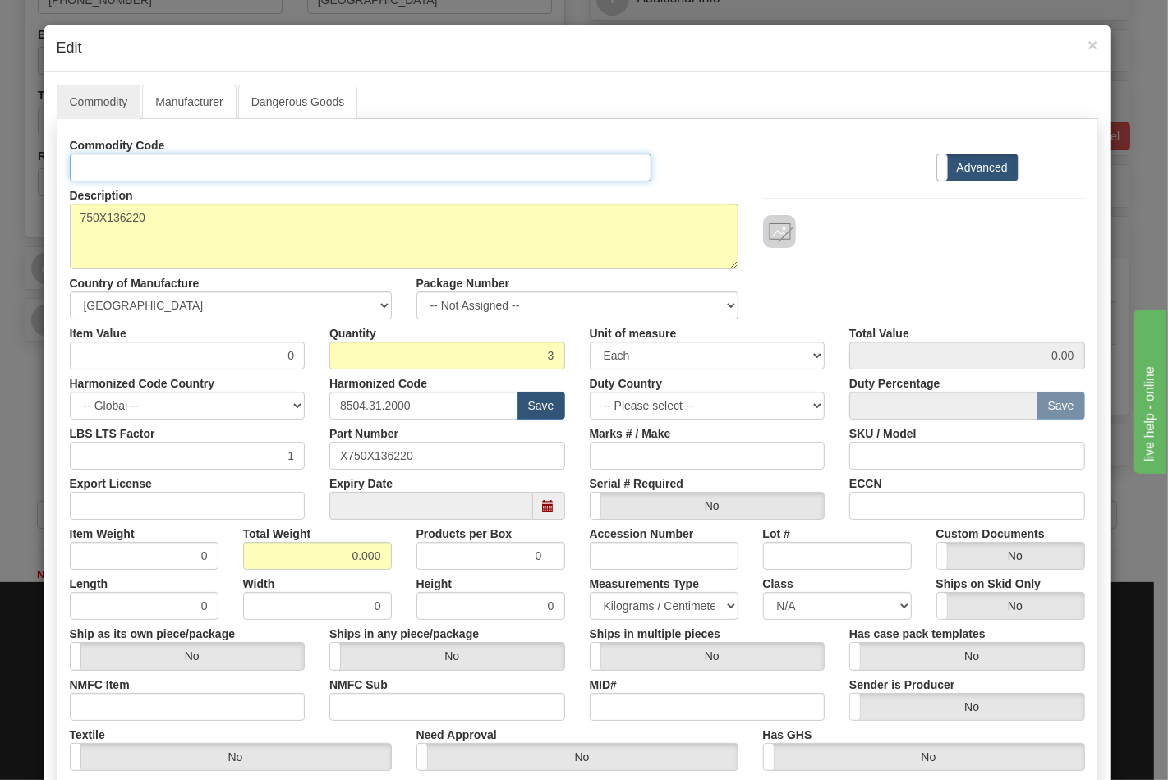
click at [240, 167] on input "Id" at bounding box center [361, 168] width 582 height 28
type input "TRANSFORMERS"
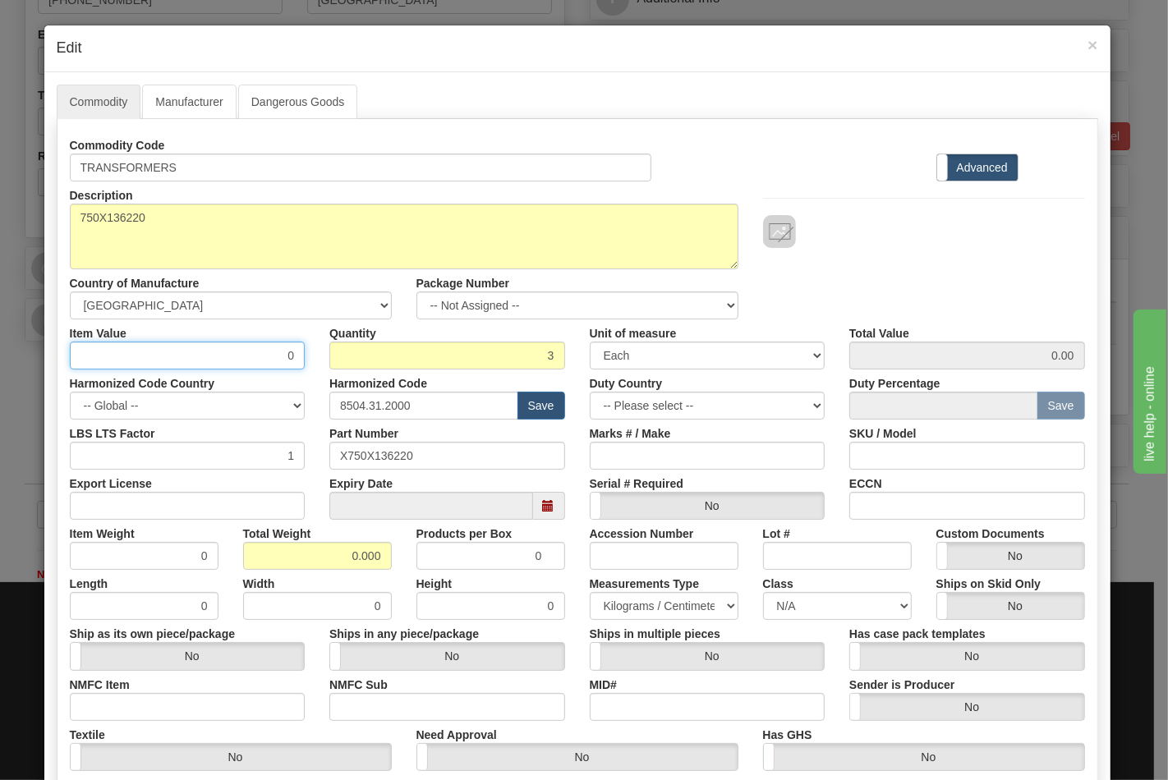
drag, startPoint x: 191, startPoint y: 354, endPoint x: 234, endPoint y: 350, distance: 42.9
click at [218, 354] on input "0" at bounding box center [188, 356] width 236 height 28
drag, startPoint x: 234, startPoint y: 350, endPoint x: 293, endPoint y: 351, distance: 59.1
click at [293, 351] on input "0" at bounding box center [188, 356] width 236 height 28
type input "75.41"
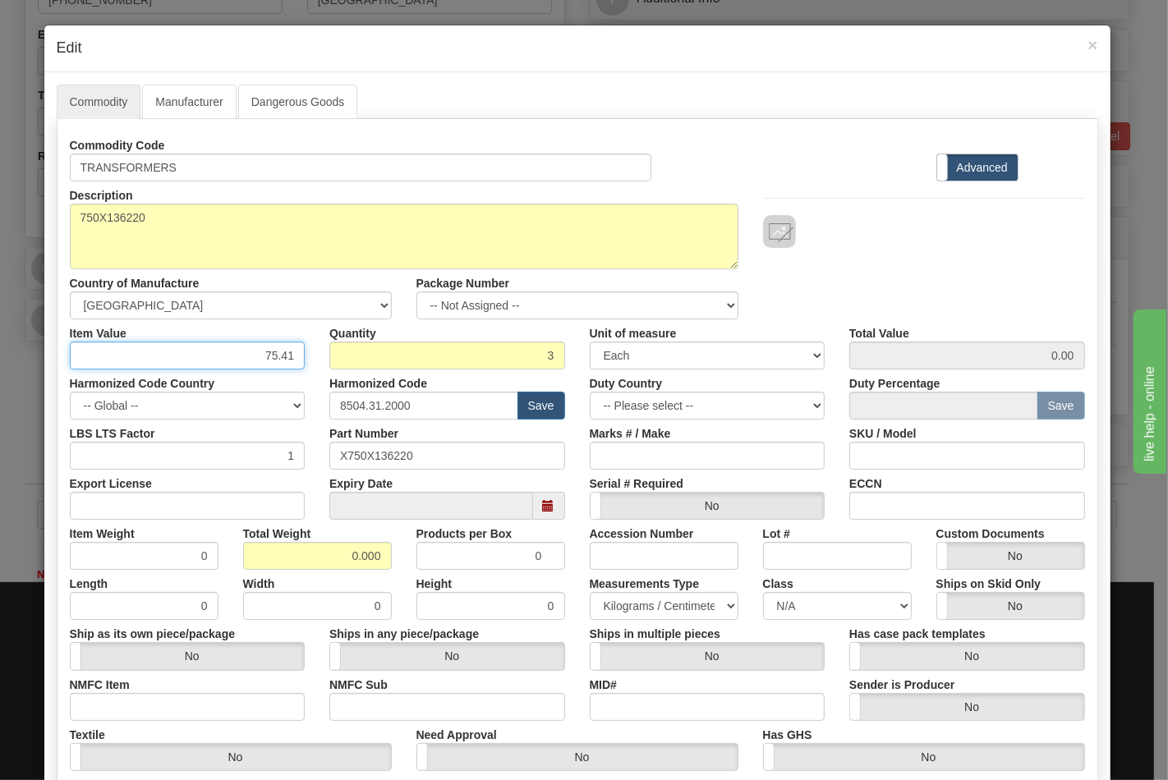
type input "226.23"
click at [210, 509] on input "Export License" at bounding box center [188, 506] width 236 height 28
type input "NLR"
click at [101, 710] on input "NMFC Item" at bounding box center [188, 707] width 236 height 28
type input "63170"
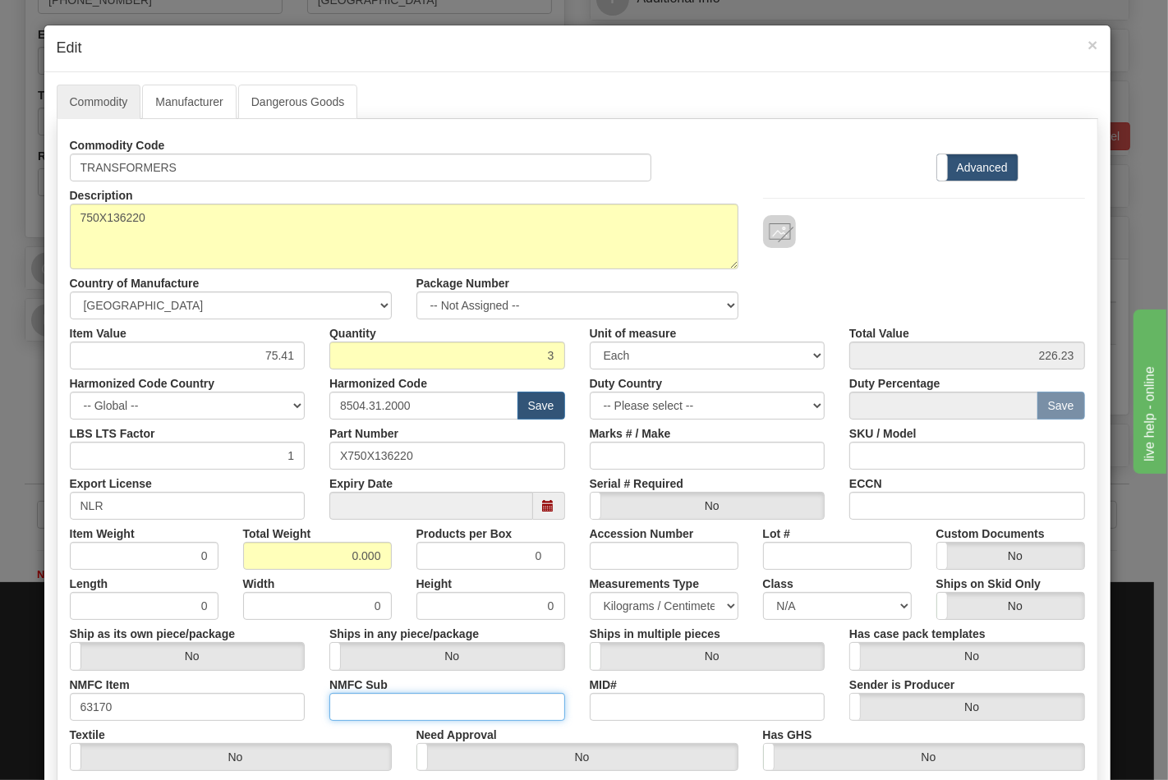
click at [399, 699] on input "NMFC Sub" at bounding box center [447, 707] width 236 height 28
type input "4"
drag, startPoint x: 323, startPoint y: 558, endPoint x: 409, endPoint y: 568, distance: 86.8
click at [408, 567] on div "Item Weight 0 Total Weight 0.000 Products per Box 0 Accession Number Lot # Cust…" at bounding box center [577, 545] width 1040 height 50
type input "16"
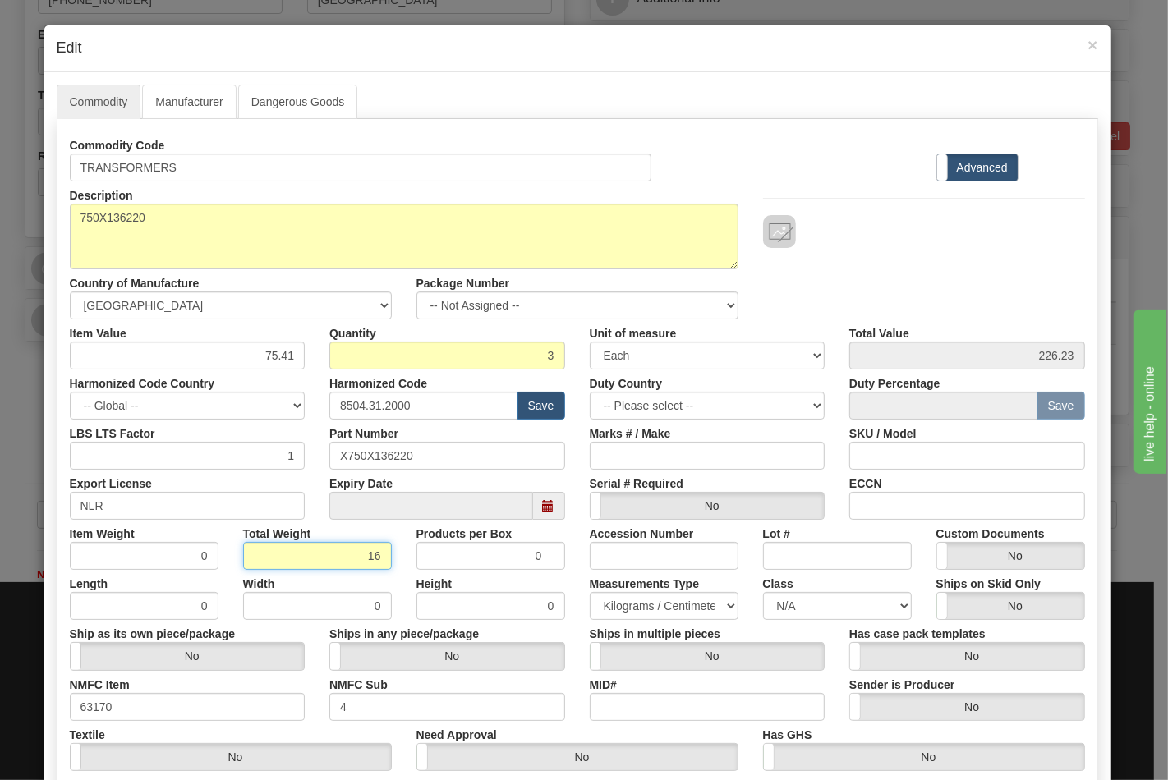
type input "5.3333"
click at [874, 505] on input "ECCN" at bounding box center [967, 506] width 236 height 28
type input "EAR99"
click at [822, 606] on select "N/A 50.0 55.0 60.0 65.0 70.0 85.0 92.5 100.0 125.0 175.0 250.0 300.0 400.0" at bounding box center [837, 606] width 149 height 28
select select "70.0"
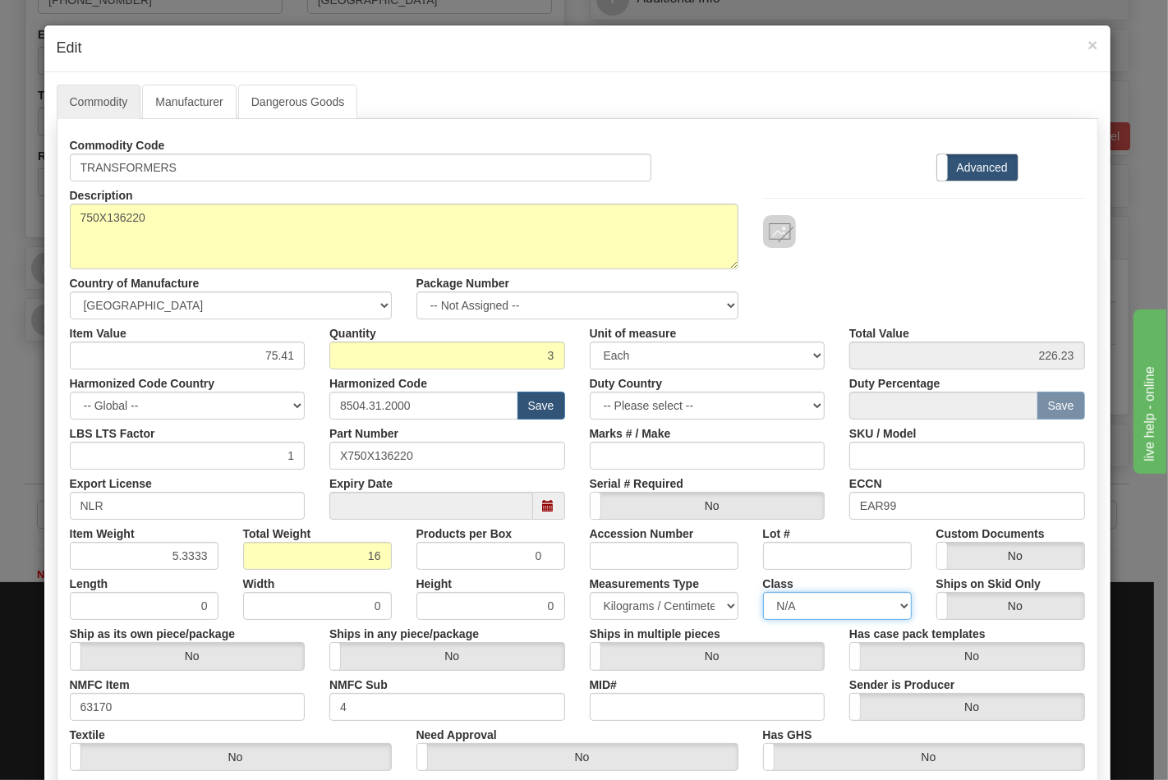
click at [763, 592] on select "N/A 50.0 55.0 60.0 65.0 70.0 85.0 92.5 100.0 125.0 175.0 250.0 300.0 400.0" at bounding box center [837, 606] width 149 height 28
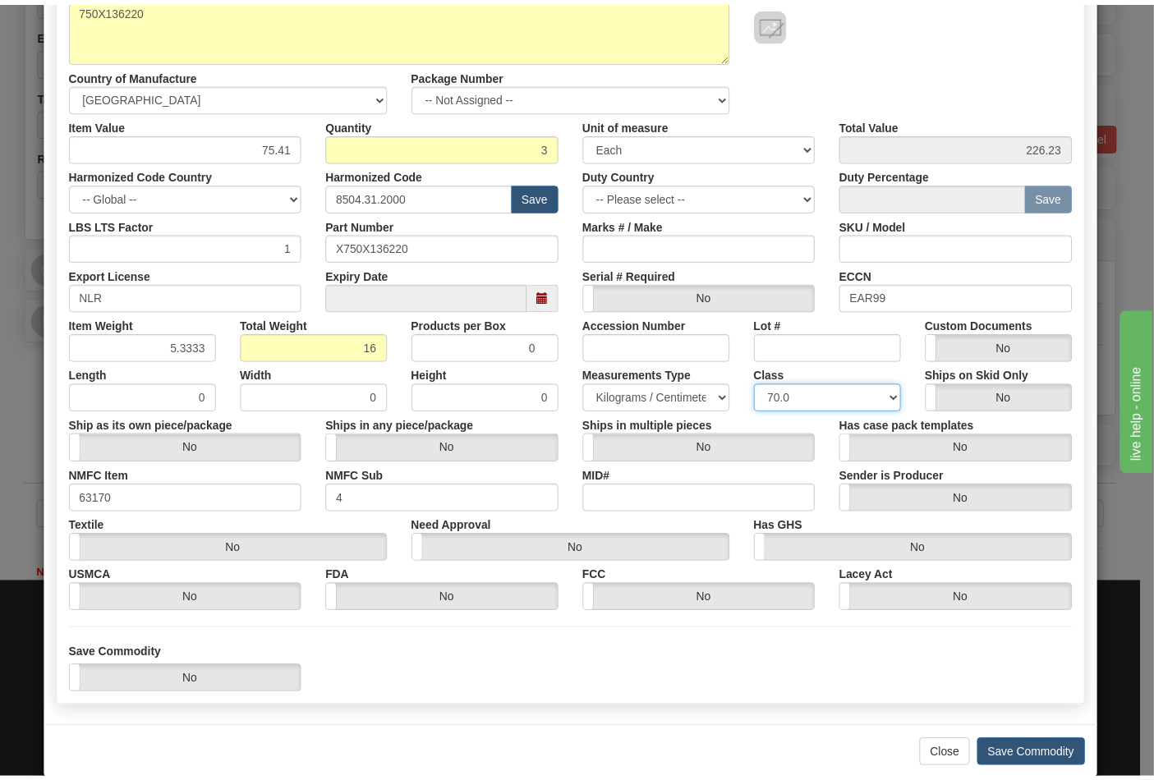
scroll to position [236, 0]
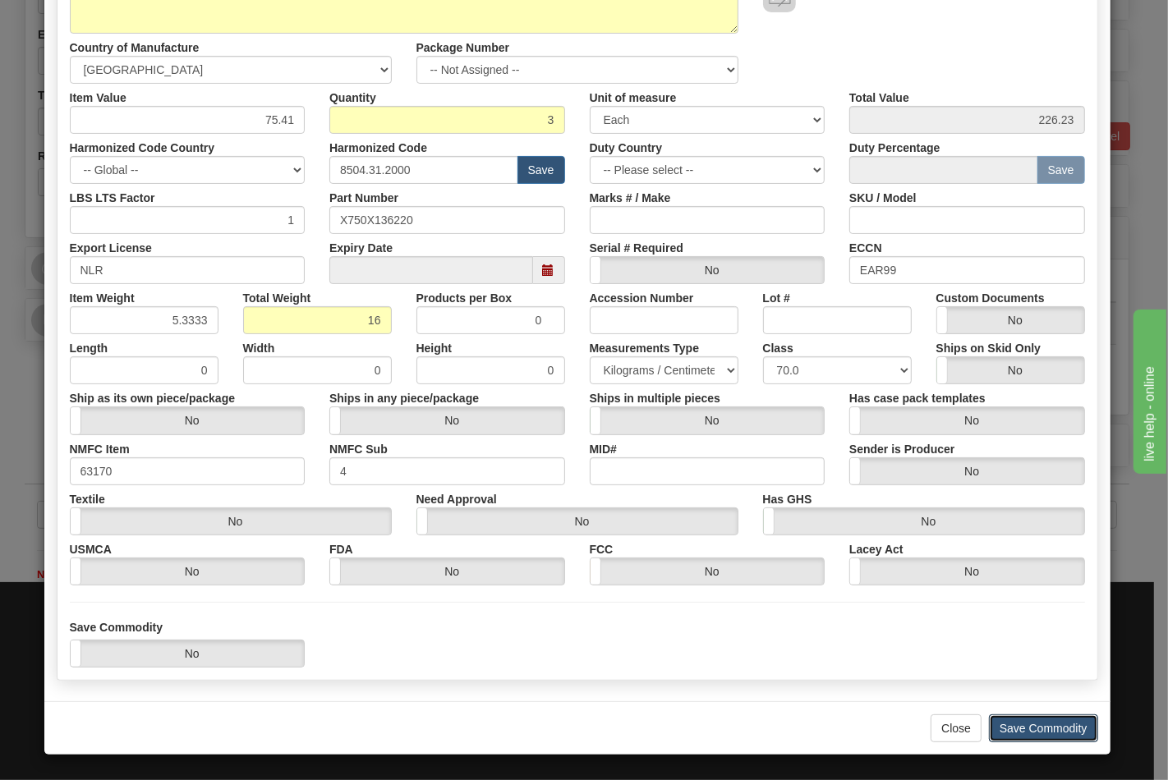
click at [1002, 719] on button "Save Commodity" at bounding box center [1043, 728] width 109 height 28
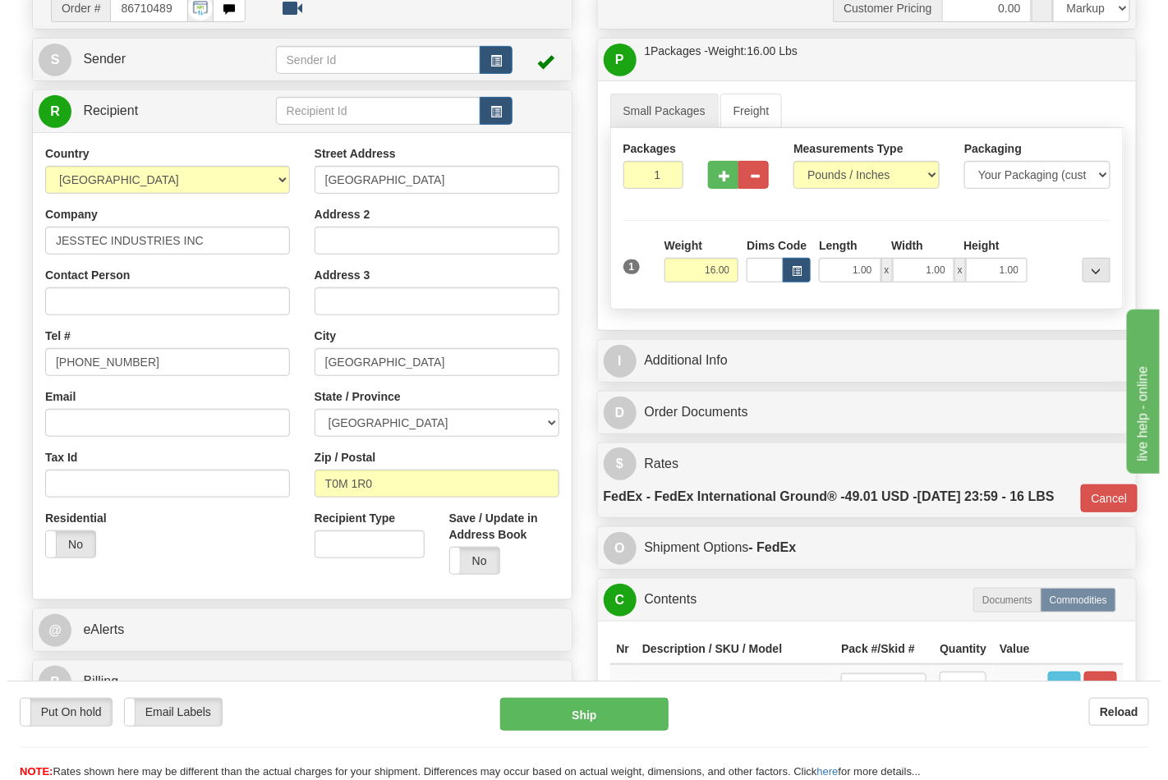
scroll to position [182, 0]
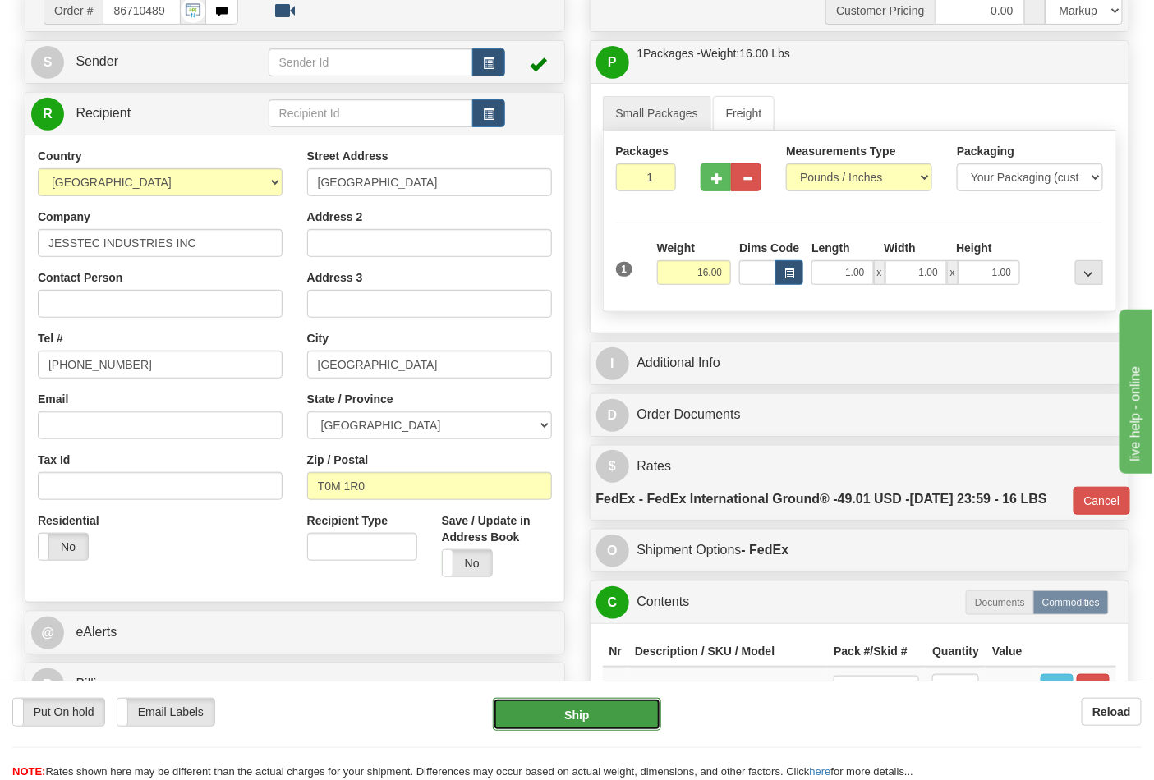
click at [629, 710] on button "Ship" at bounding box center [577, 714] width 168 height 33
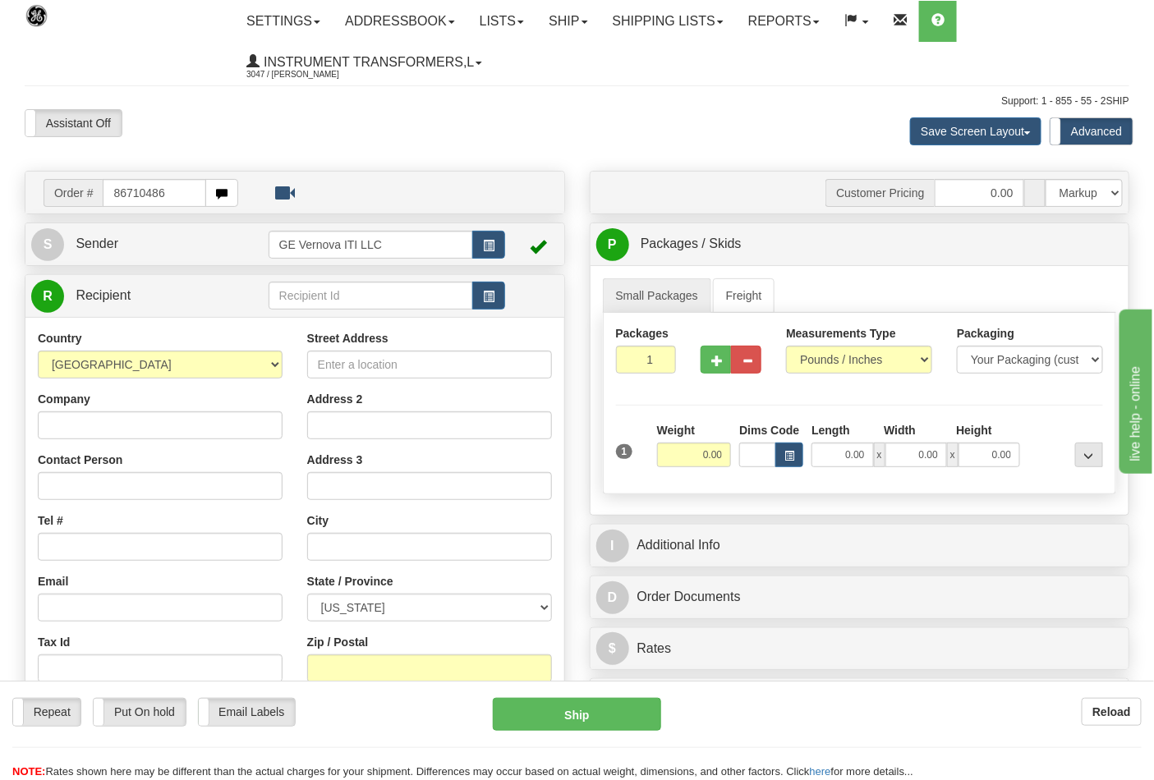
type input "86710486"
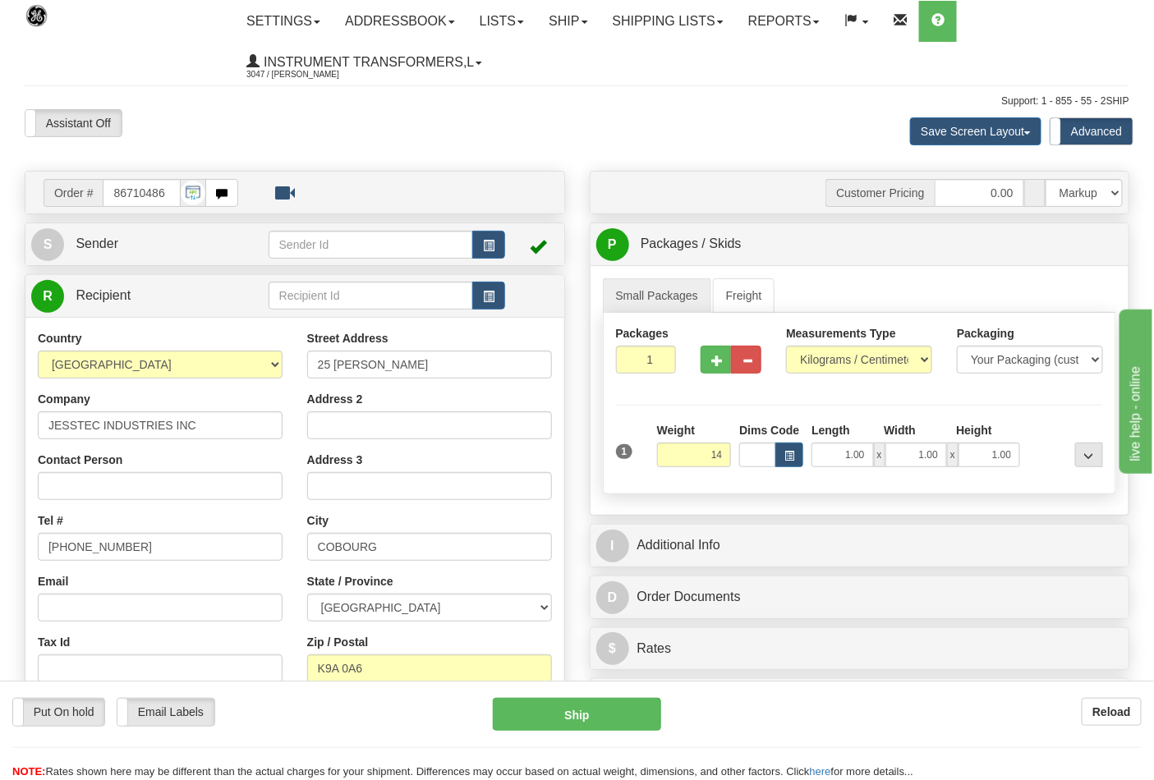
click button "Delete" at bounding box center [0, 0] width 0 height 0
type input "14.00"
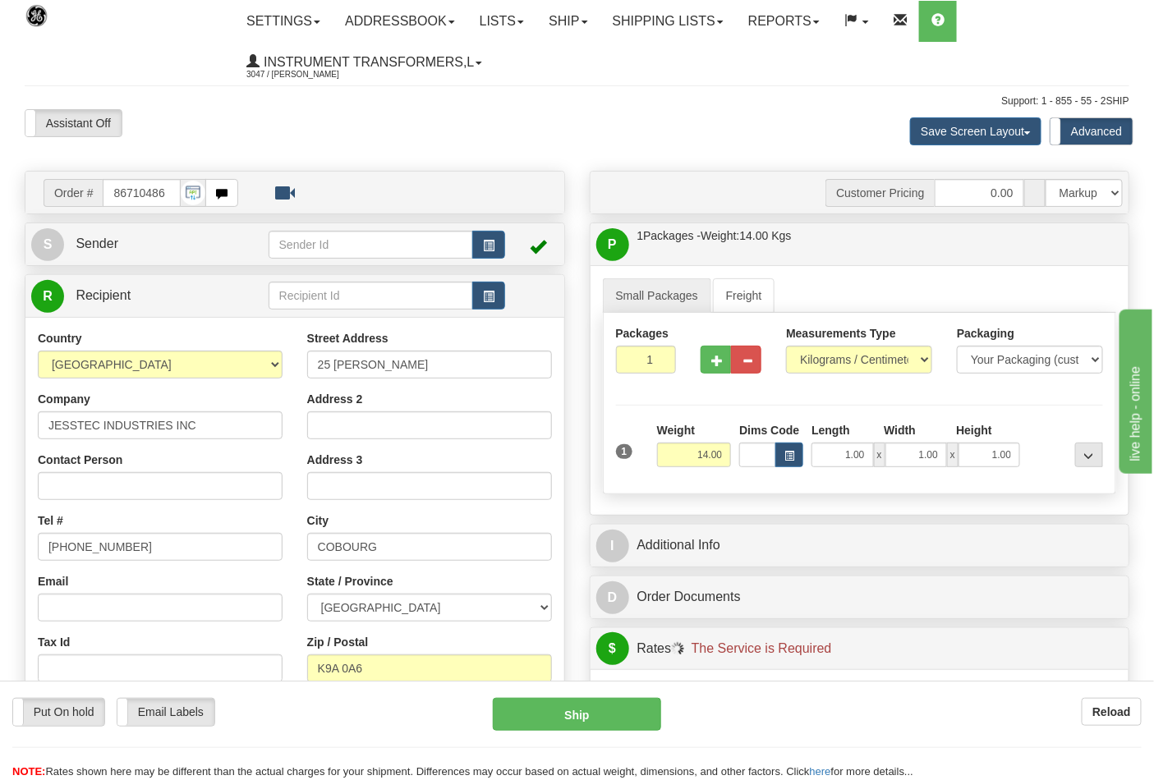
click at [839, 345] on div "Measurements Type Pounds / Inches Kilograms / Centimeters" at bounding box center [859, 349] width 146 height 48
click at [840, 356] on select "Pounds / Inches Kilograms / Centimeters" at bounding box center [859, 360] width 146 height 28
select select "0"
click at [786, 347] on select "Pounds / Inches Kilograms / Centimeters" at bounding box center [859, 360] width 146 height 28
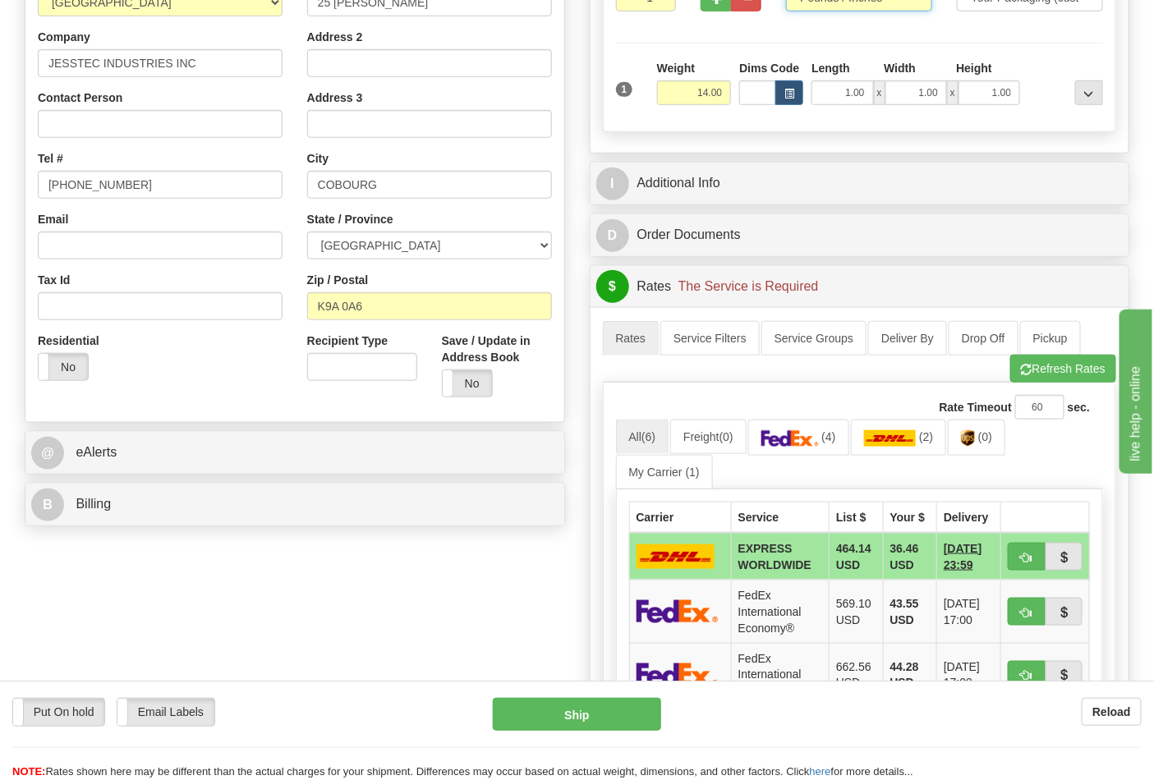
scroll to position [365, 0]
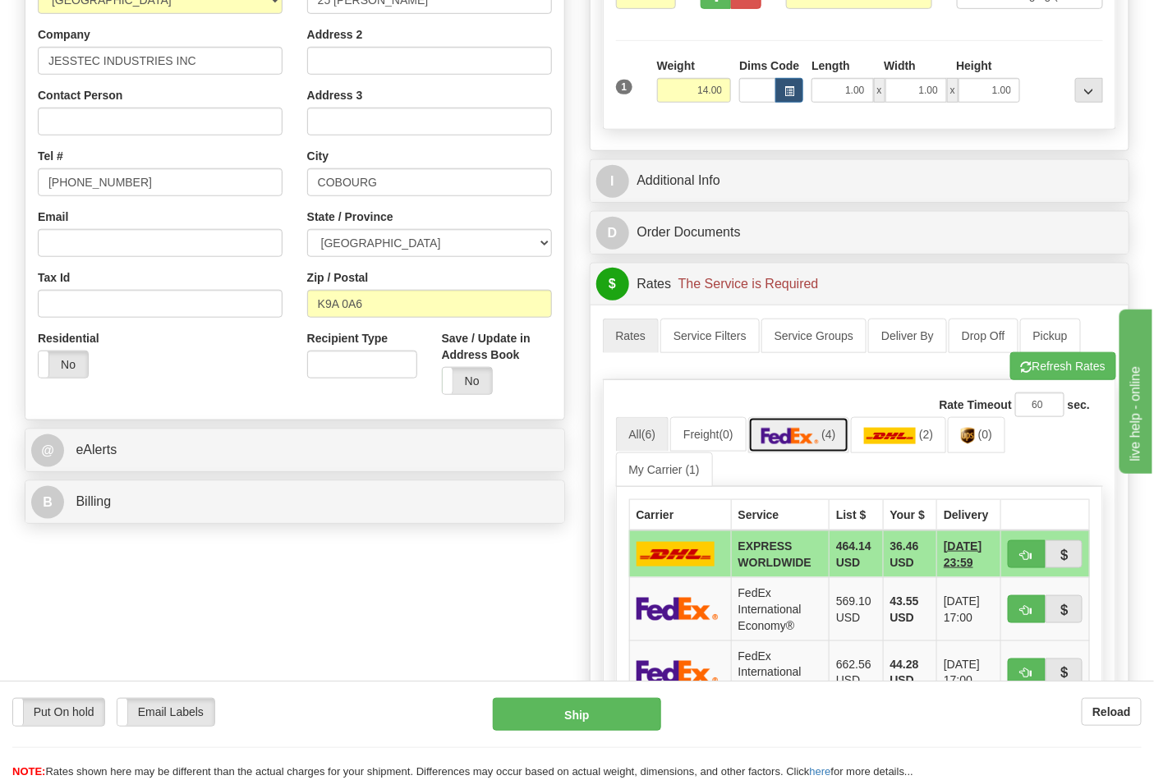
click at [847, 441] on link "(4)" at bounding box center [798, 434] width 101 height 35
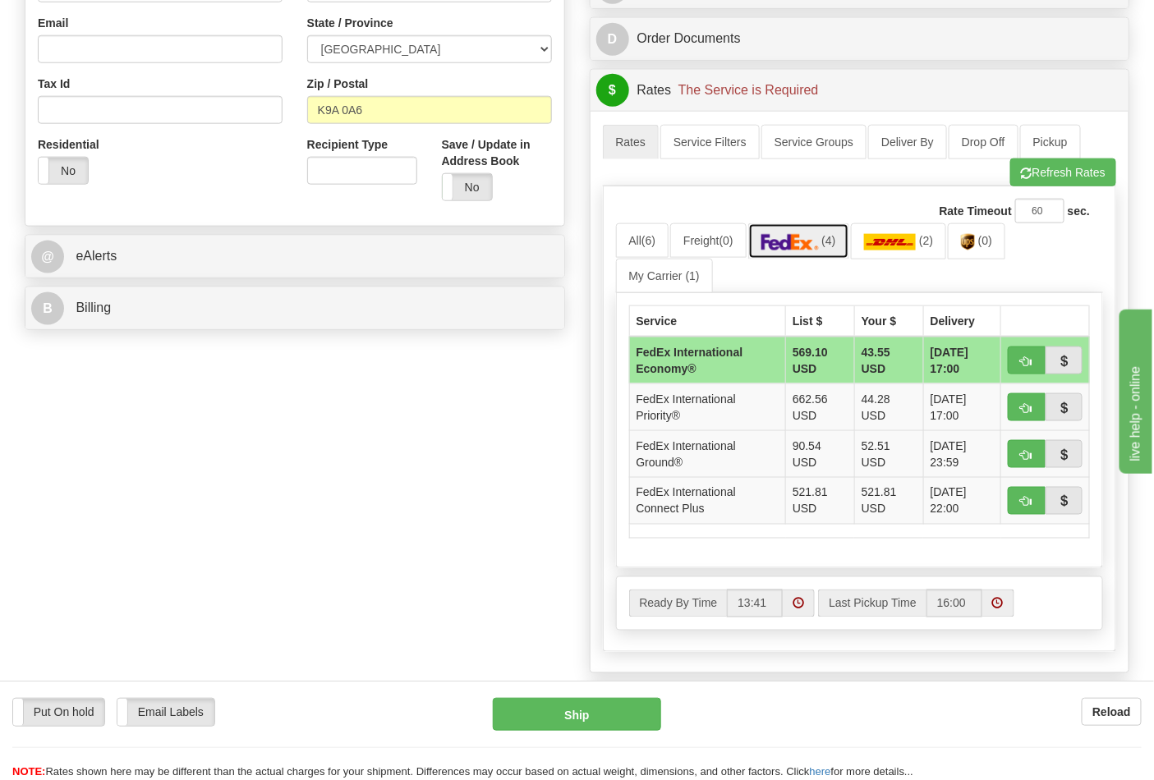
scroll to position [638, 0]
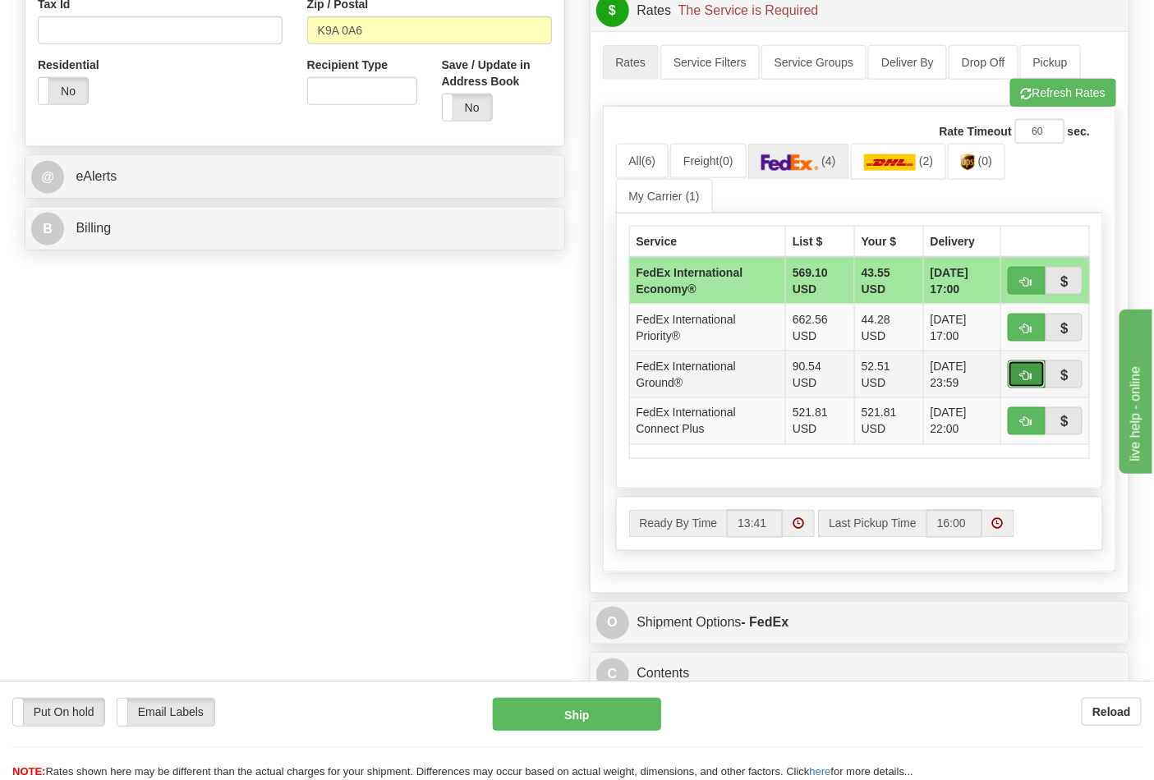
click at [1019, 379] on button "button" at bounding box center [1027, 374] width 38 height 28
type input "92"
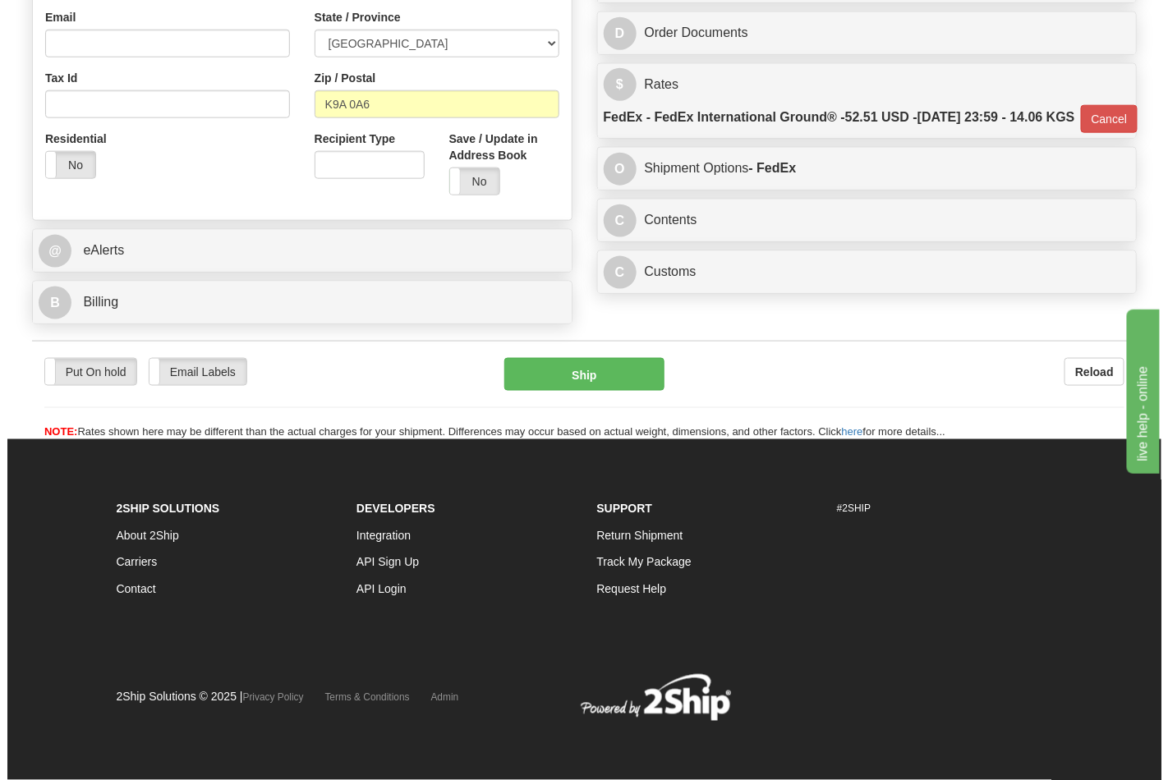
scroll to position [572, 0]
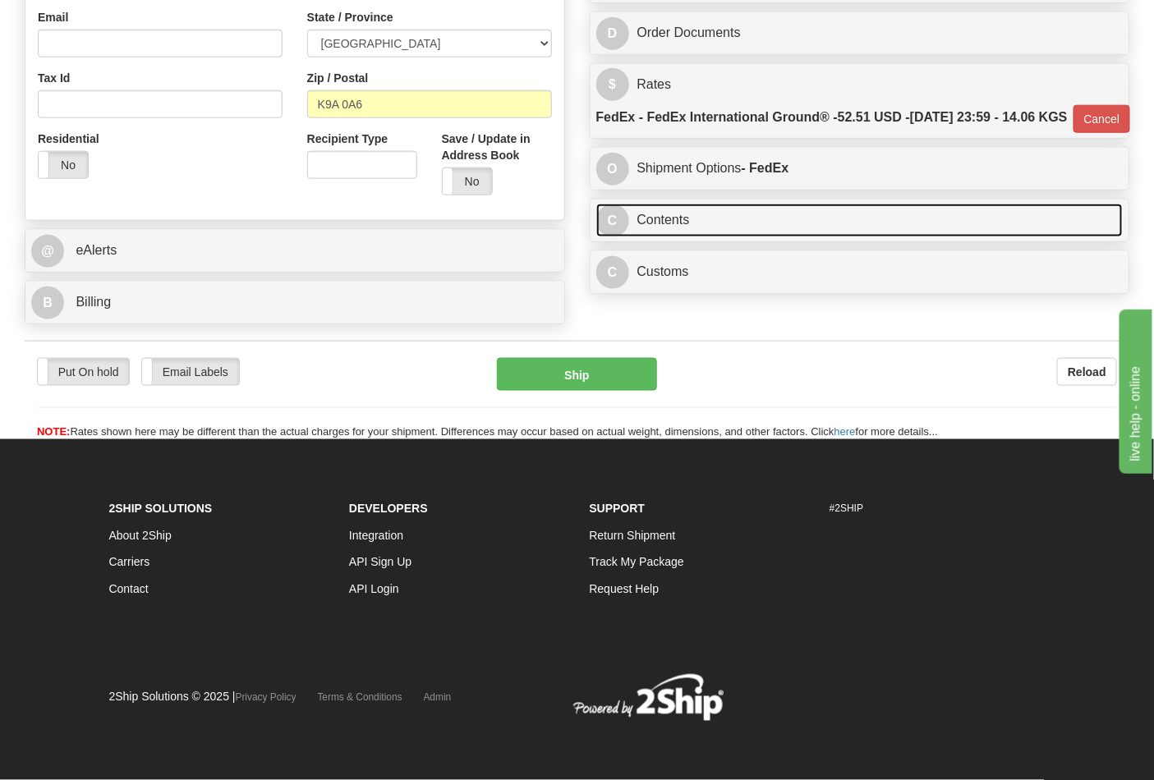
click at [696, 237] on link "C Contents" at bounding box center [859, 221] width 527 height 34
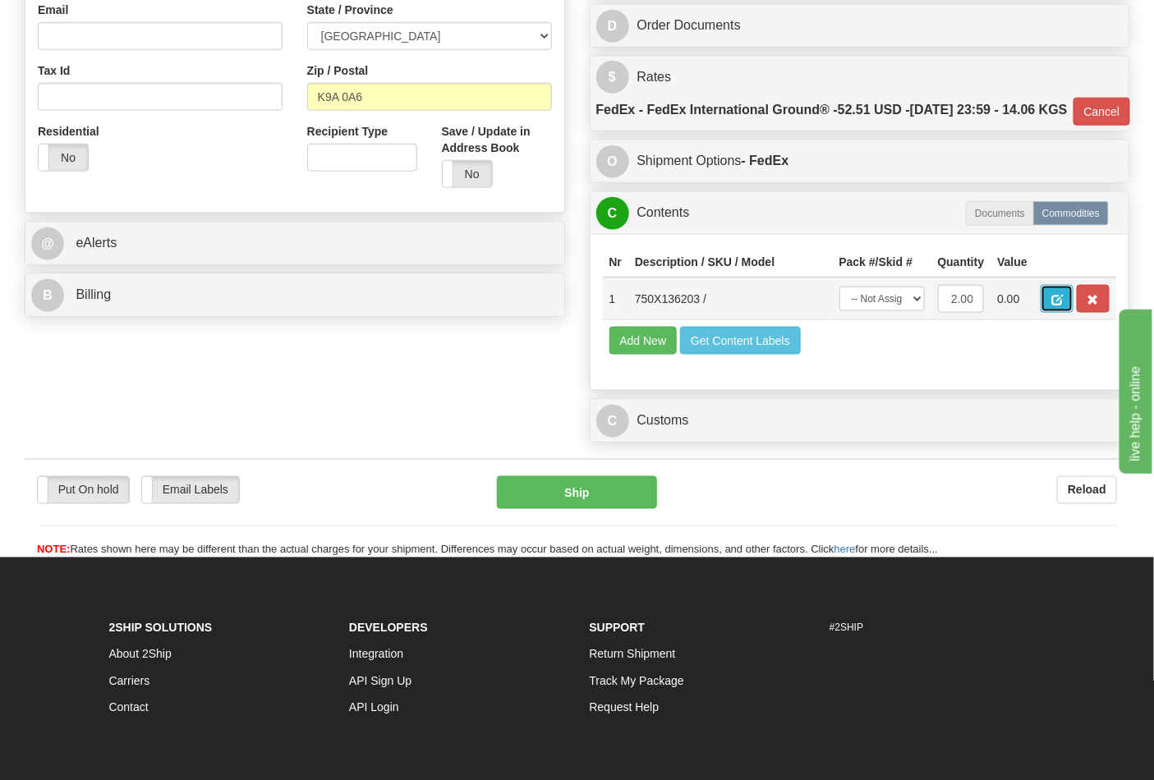
click at [1073, 313] on button "button" at bounding box center [1056, 299] width 33 height 28
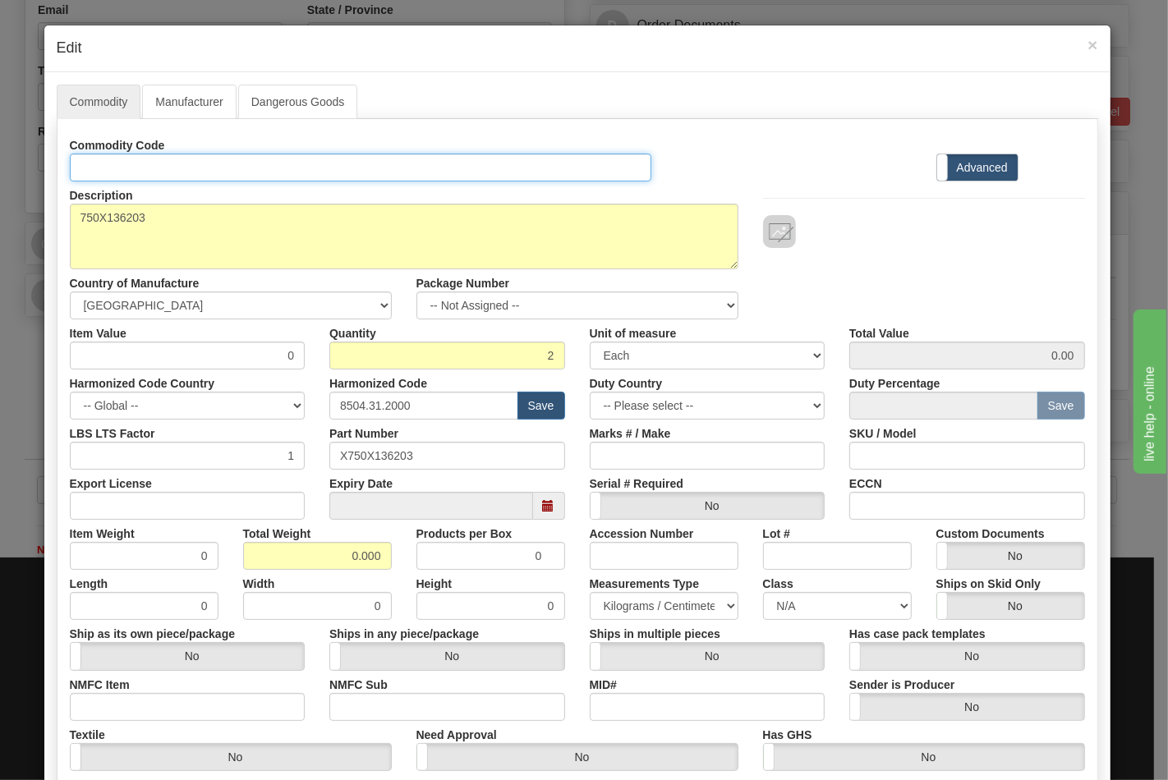
click at [205, 164] on input "Id" at bounding box center [361, 168] width 582 height 28
type input "TRANSFORMERS"
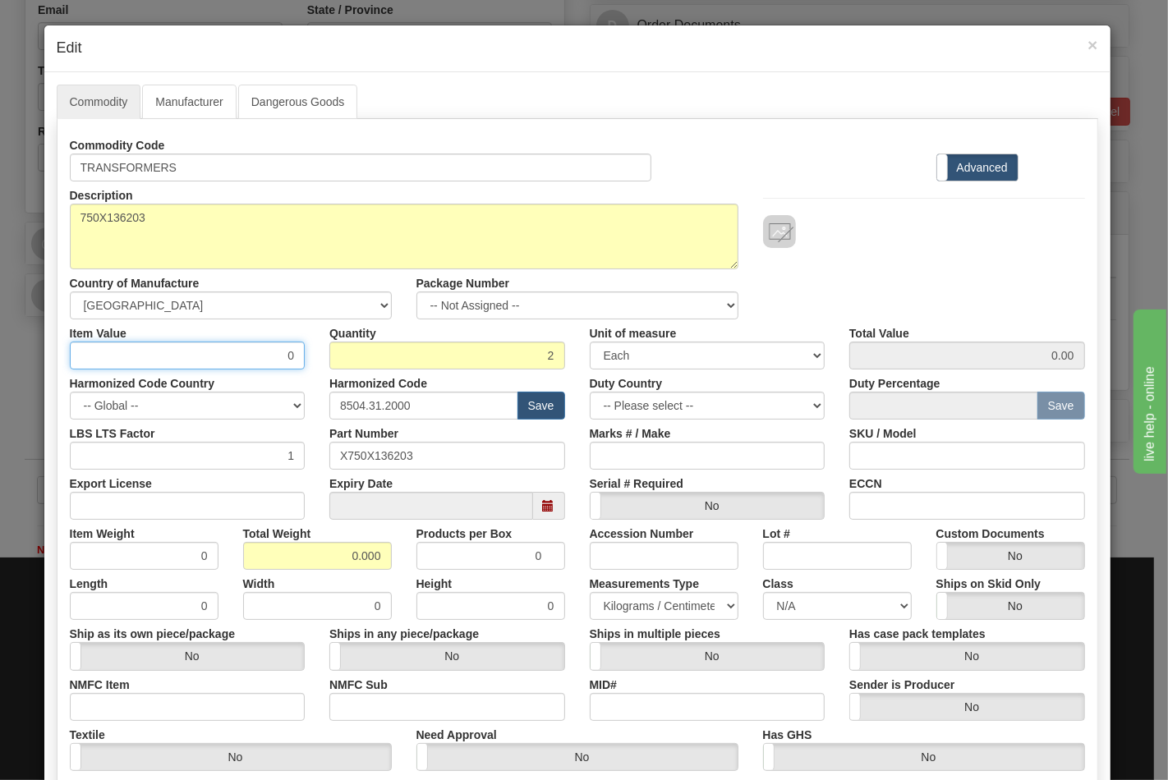
drag, startPoint x: 260, startPoint y: 349, endPoint x: 310, endPoint y: 350, distance: 49.3
click at [310, 350] on div "Item Value 0 Quantity 2 Unit of measure 3 Thousand Square Inches Adjustments 56…" at bounding box center [577, 344] width 1040 height 50
type input "75.16"
type input "150.32"
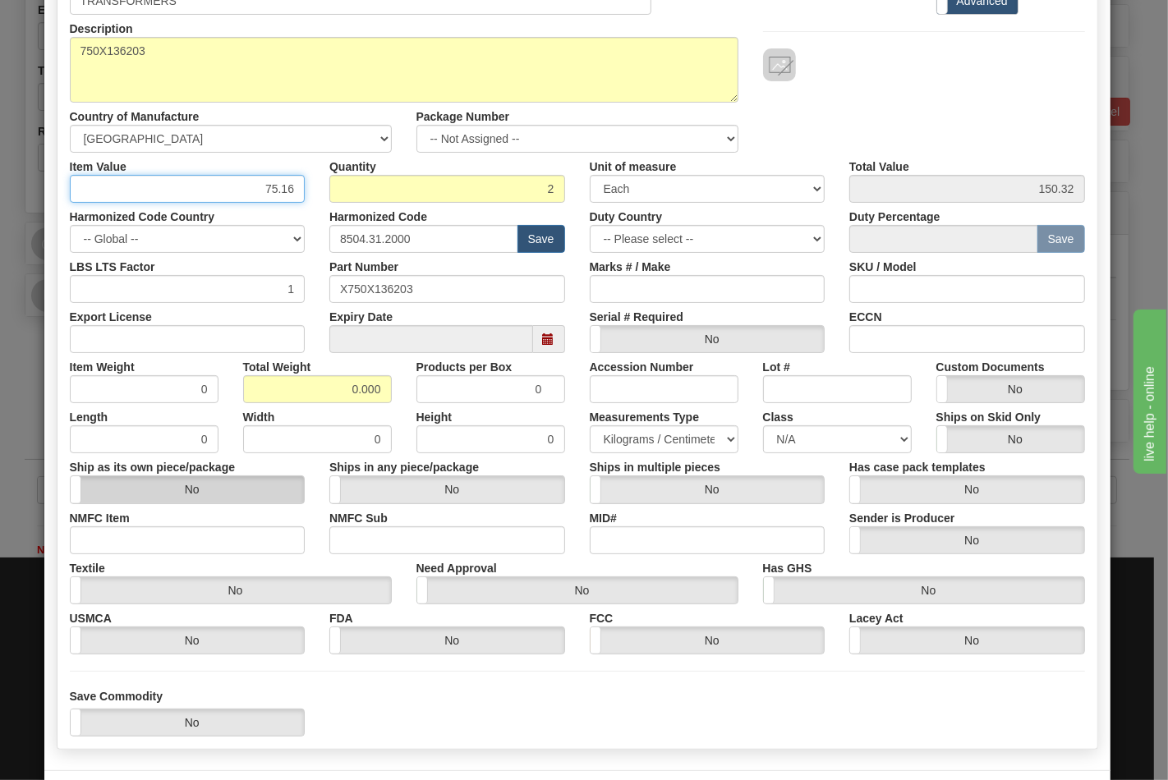
scroll to position [182, 0]
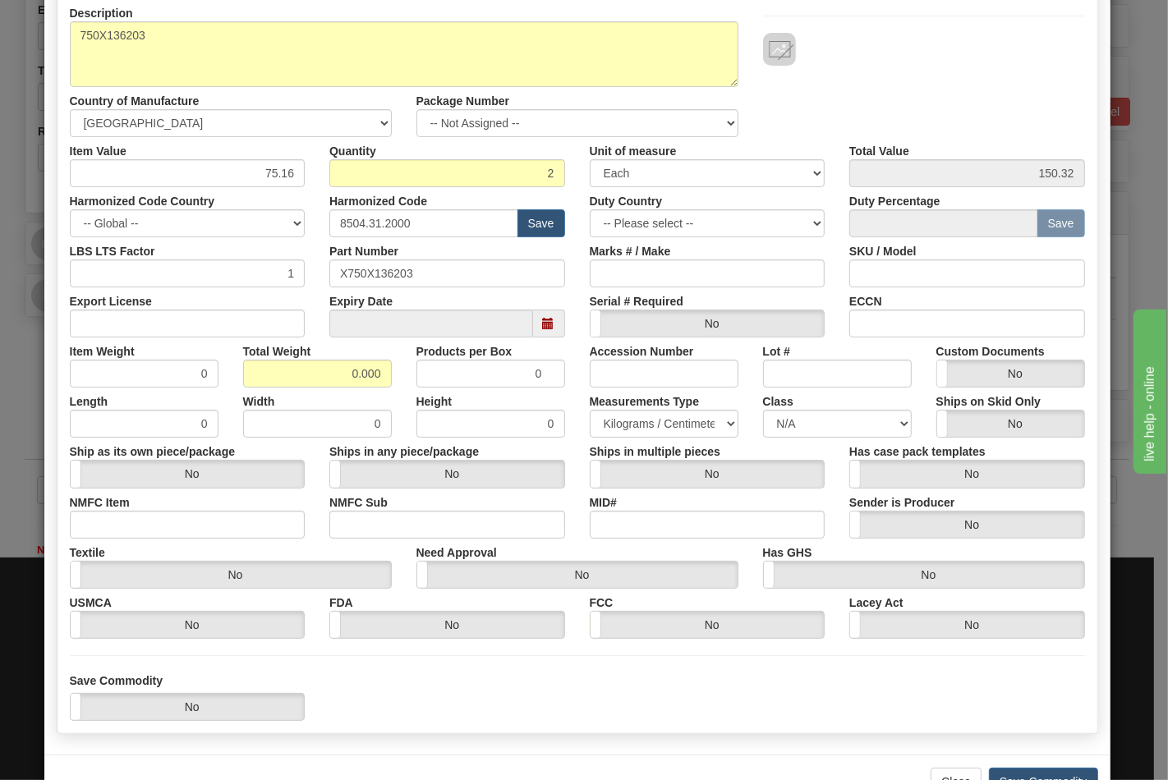
click at [166, 503] on div "NMFC Item" at bounding box center [187, 514] width 260 height 50
click at [164, 513] on input "NMFC Item" at bounding box center [188, 525] width 236 height 28
type input "63170"
click at [376, 528] on input "NMFC Sub" at bounding box center [447, 525] width 236 height 28
type input "4"
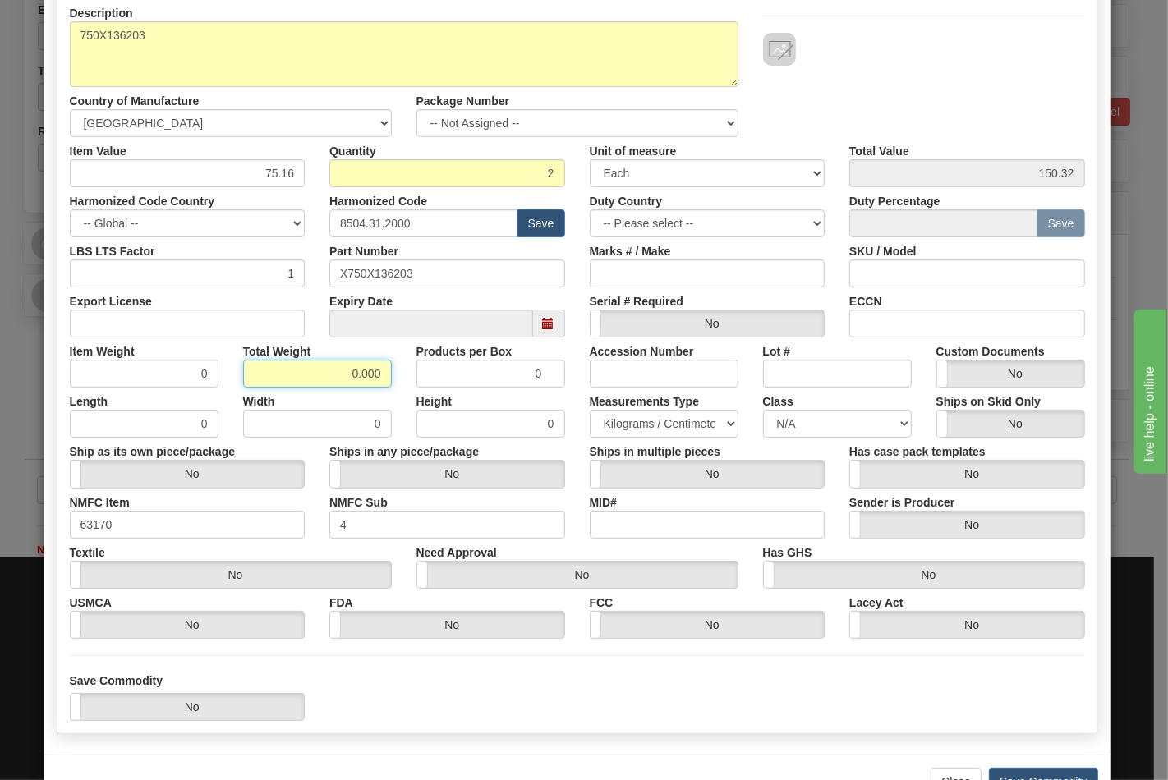
drag, startPoint x: 339, startPoint y: 370, endPoint x: 389, endPoint y: 370, distance: 50.1
click at [389, 370] on div "Total Weight 0.000" at bounding box center [317, 362] width 173 height 50
type input "14"
type input "7.0000"
click at [781, 416] on select "N/A 50.0 55.0 60.0 65.0 70.0 85.0 92.5 100.0 125.0 175.0 250.0 300.0 400.0" at bounding box center [837, 424] width 149 height 28
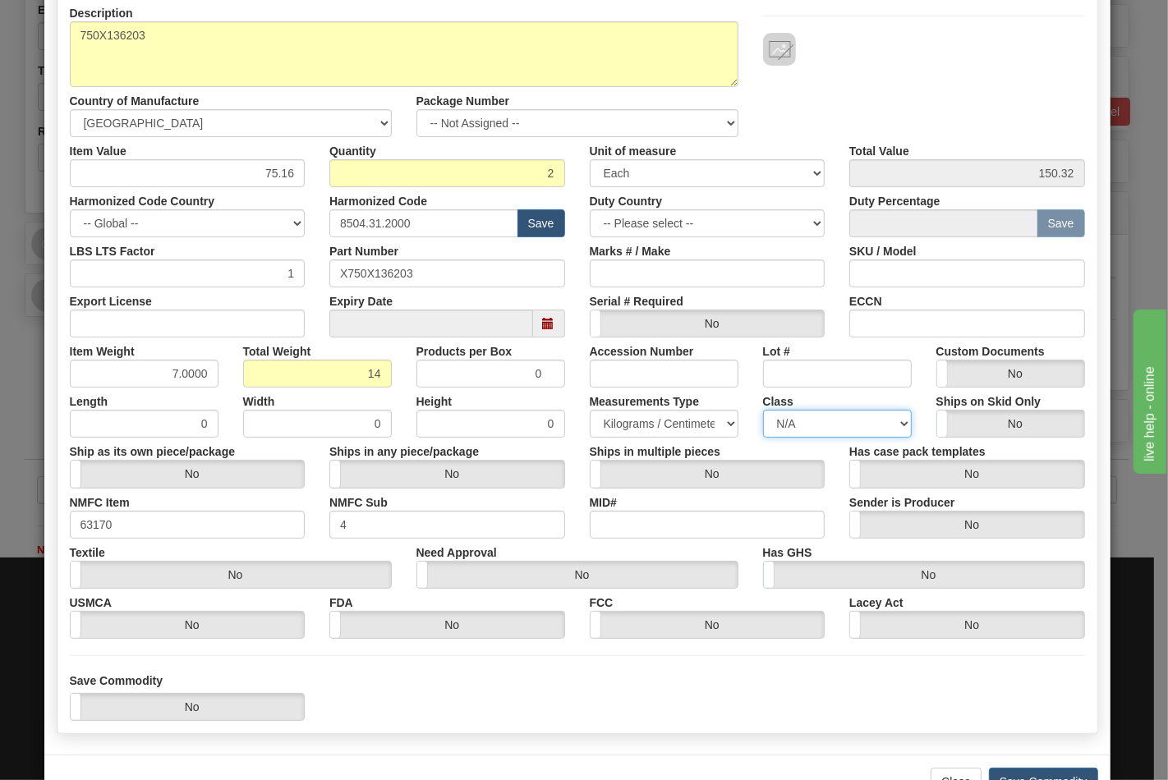
select select "70.0"
click at [763, 410] on select "N/A 50.0 55.0 60.0 65.0 70.0 85.0 92.5 100.0 125.0 175.0 250.0 300.0 400.0" at bounding box center [837, 424] width 149 height 28
click at [884, 325] on input "ECCN" at bounding box center [967, 324] width 236 height 28
type input "EAR99"
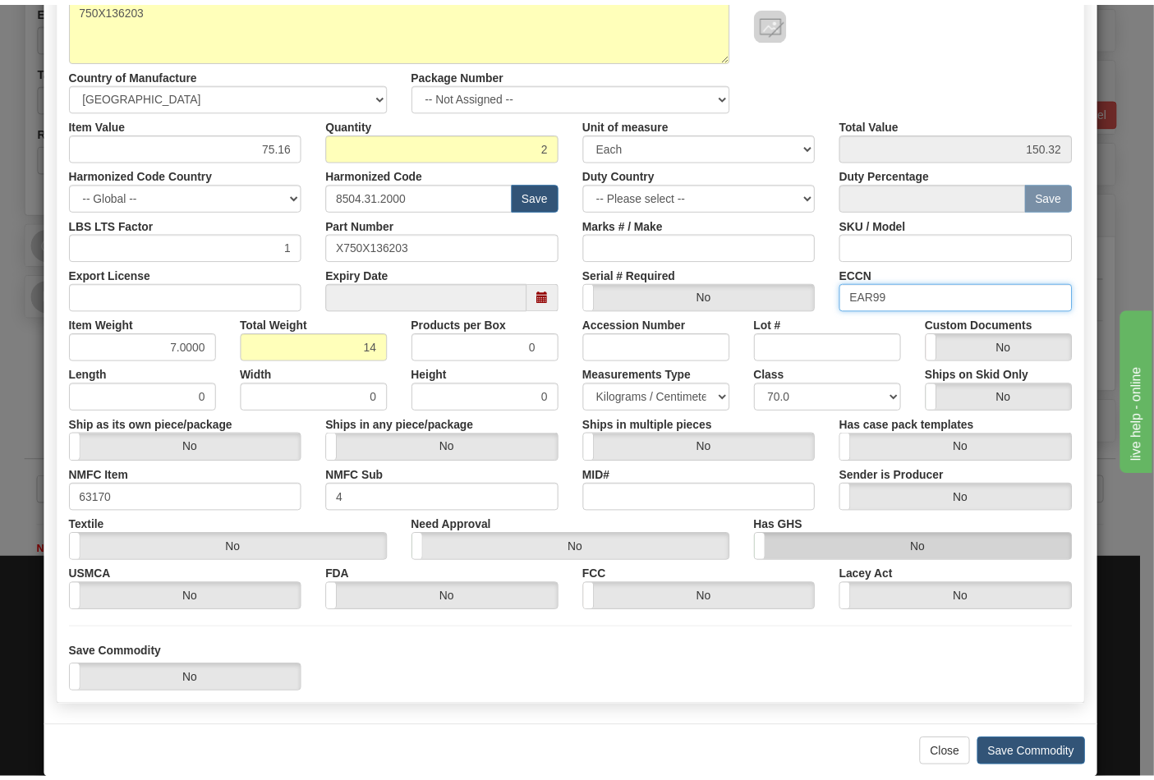
scroll to position [236, 0]
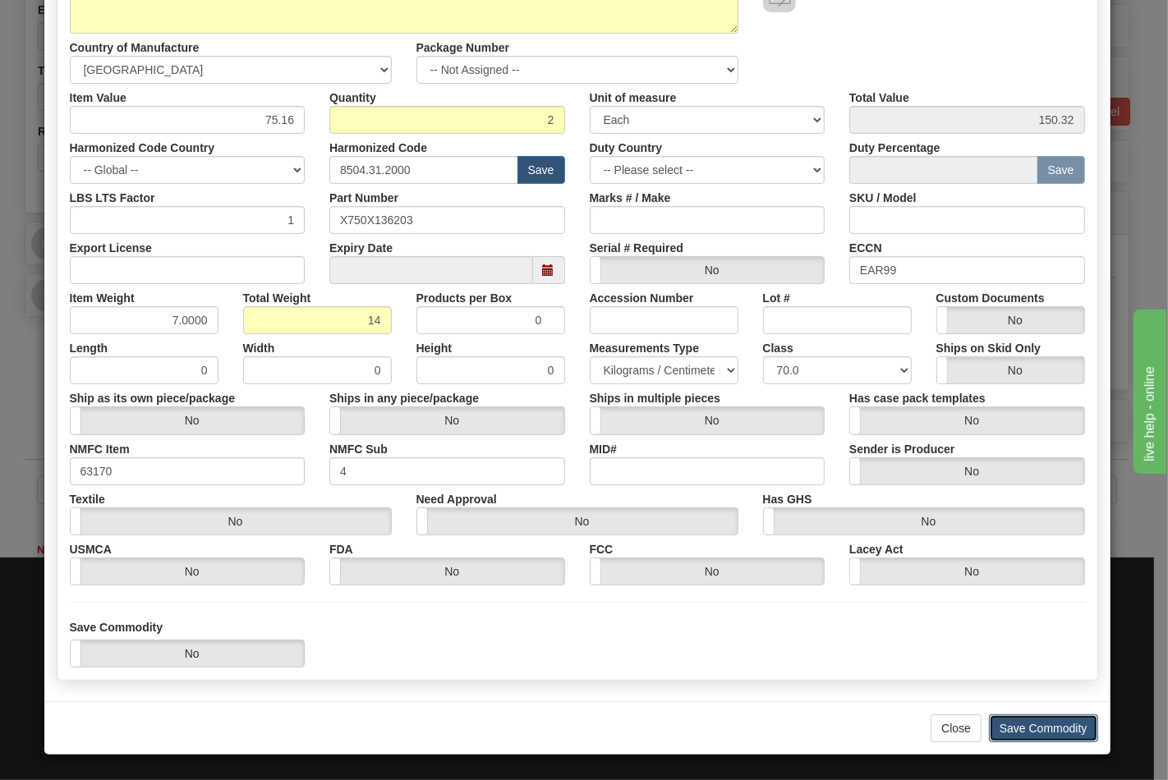
click at [1028, 728] on button "Save Commodity" at bounding box center [1043, 728] width 109 height 28
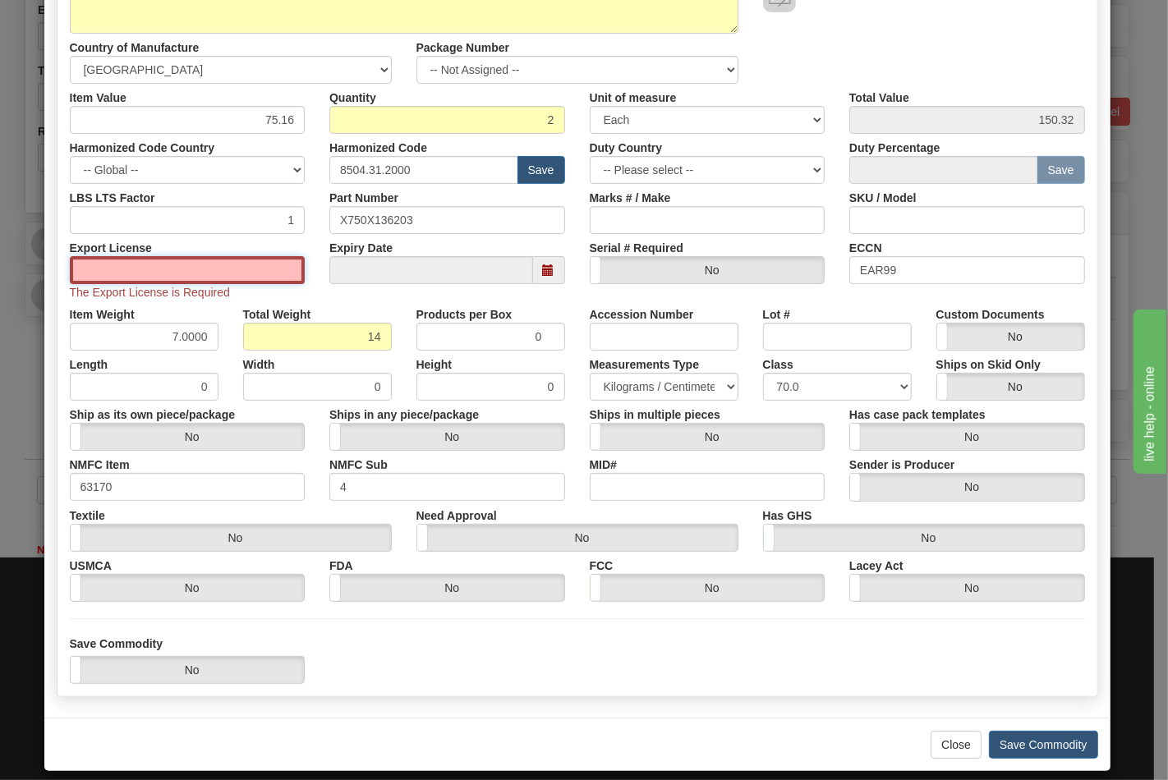
click at [191, 271] on input "Export License" at bounding box center [188, 270] width 236 height 28
type input "NLR"
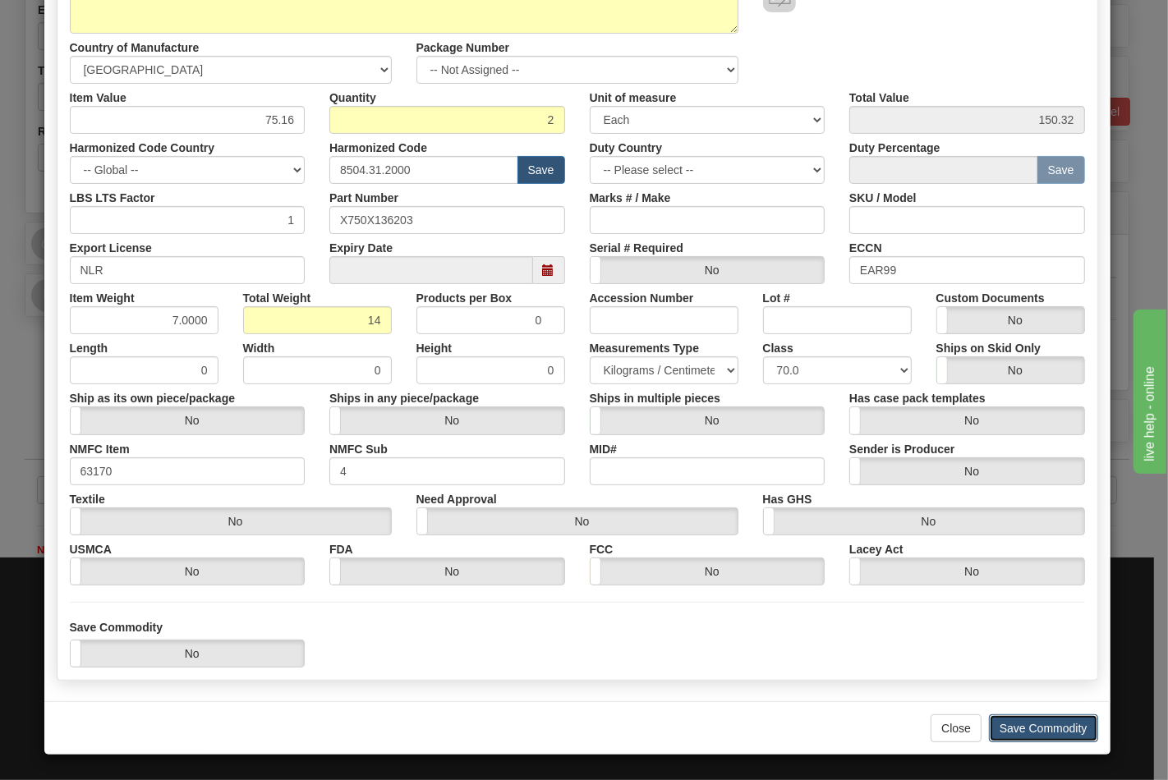
click at [1054, 718] on button "Save Commodity" at bounding box center [1043, 728] width 109 height 28
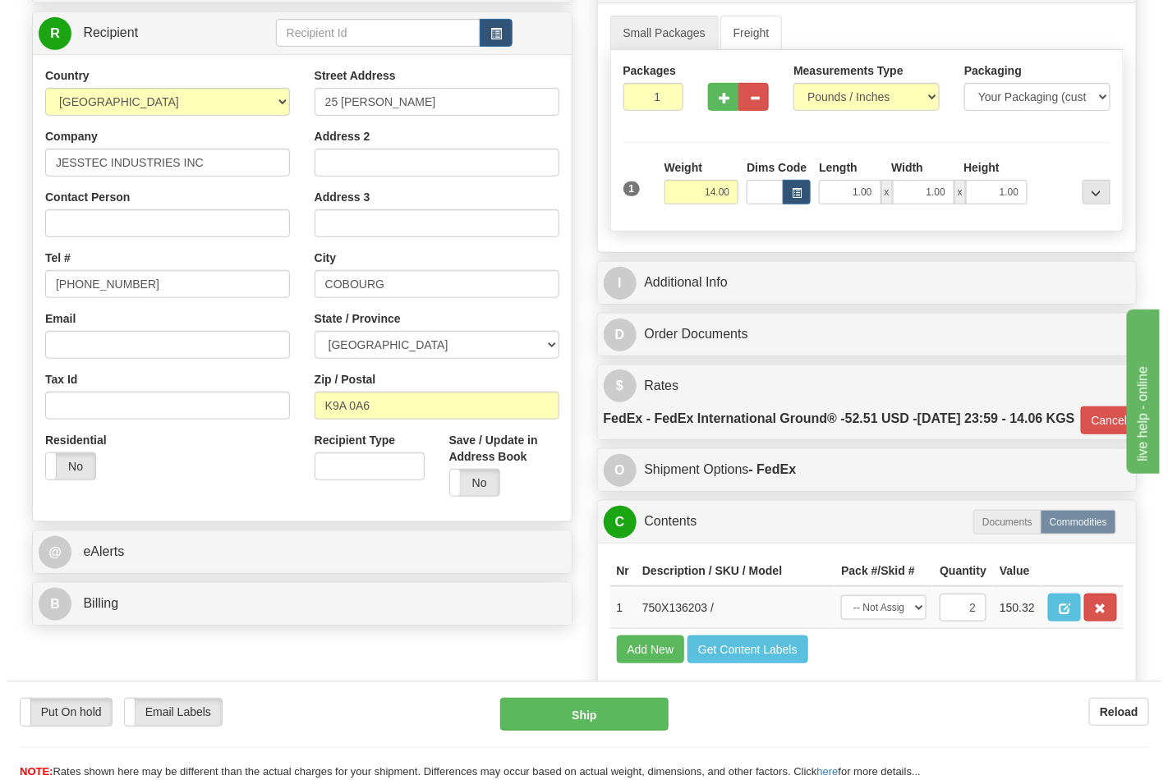
scroll to position [207, 0]
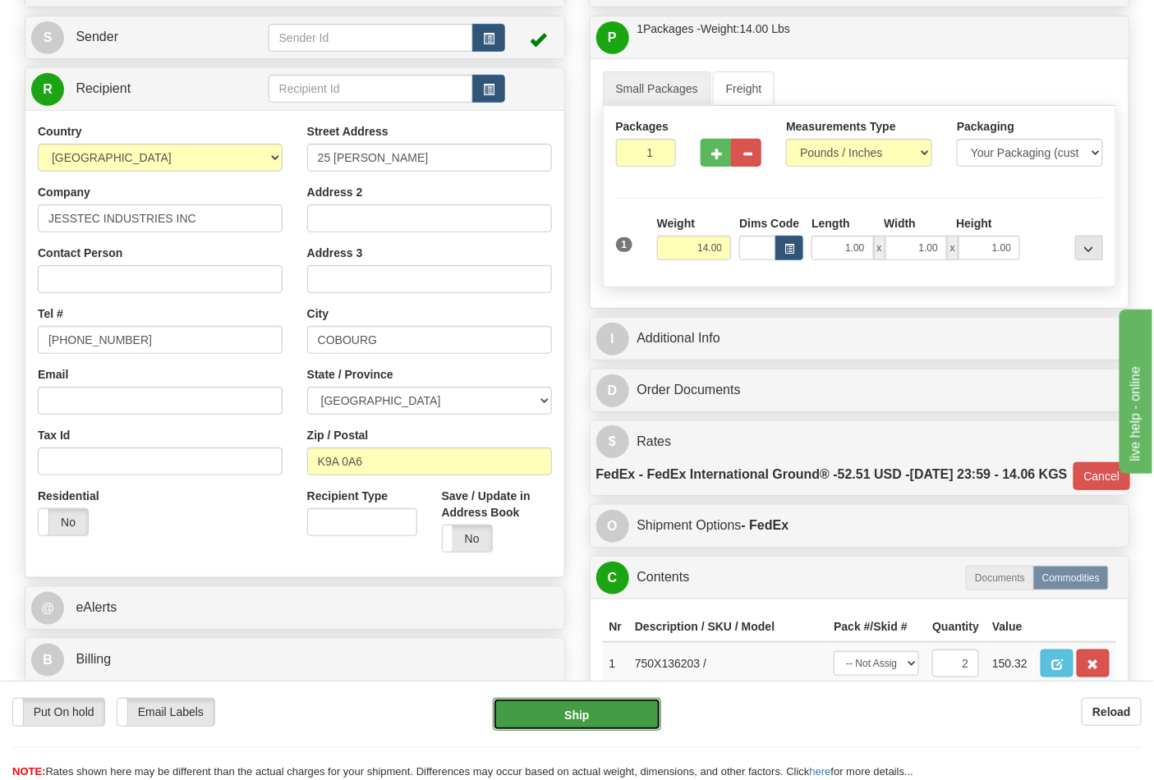
click at [584, 718] on button "Ship" at bounding box center [577, 714] width 168 height 33
